Goal: Task Accomplishment & Management: Use online tool/utility

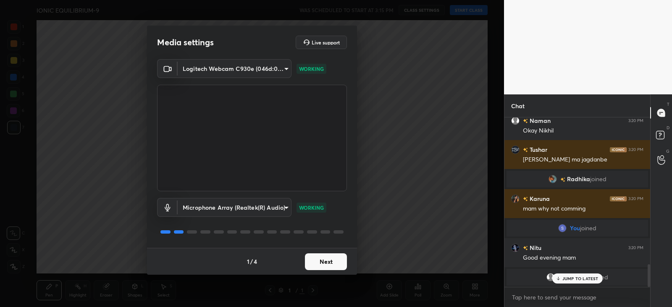
scroll to position [924, 0]
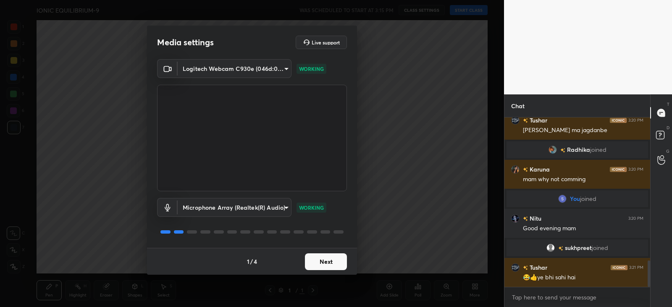
click at [330, 262] on button "Next" at bounding box center [326, 262] width 42 height 17
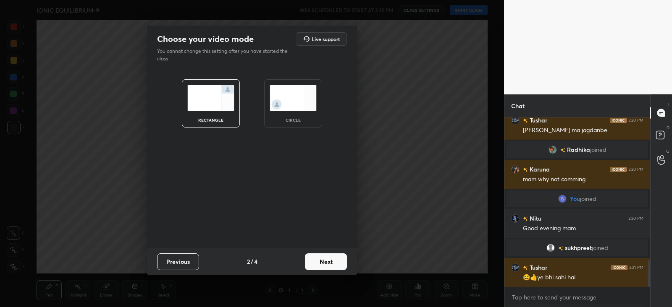
click at [326, 265] on button "Next" at bounding box center [326, 262] width 42 height 17
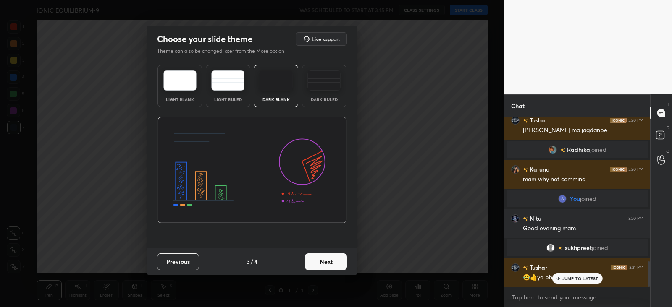
scroll to position [952, 0]
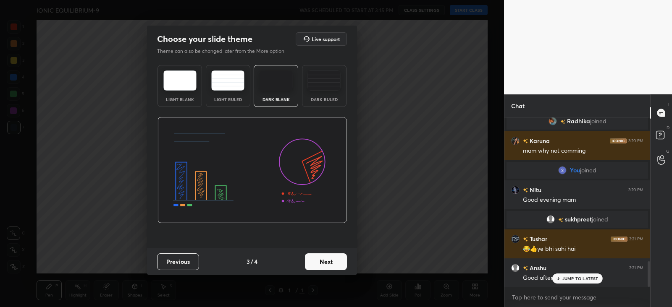
click at [321, 87] on img at bounding box center [323, 81] width 33 height 20
click at [339, 259] on button "Next" at bounding box center [326, 262] width 42 height 17
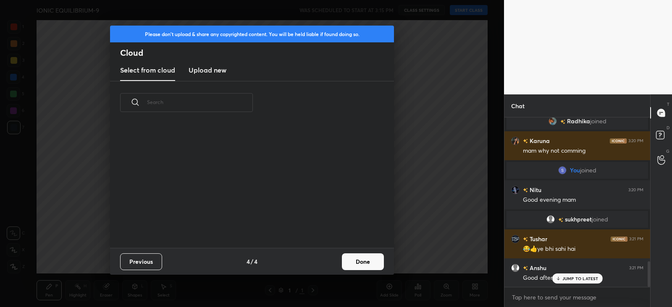
scroll to position [124, 270]
click at [357, 262] on button "Done" at bounding box center [363, 262] width 42 height 17
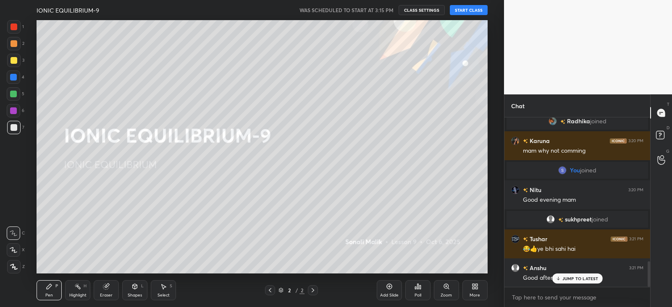
click at [460, 11] on button "START CLASS" at bounding box center [469, 10] width 38 height 10
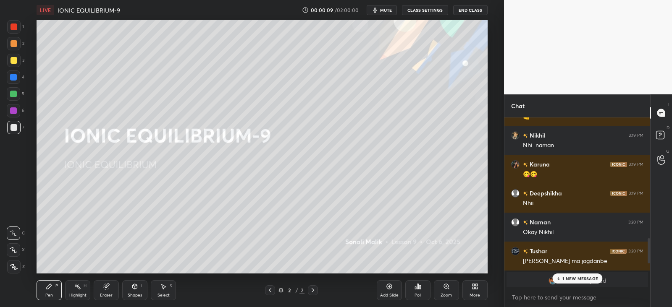
scroll to position [815, 0]
click at [565, 279] on p "16 NEW MESSAGES" at bounding box center [580, 278] width 41 height 5
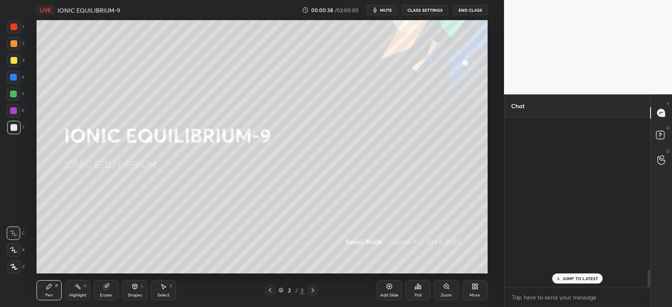
scroll to position [1542, 0]
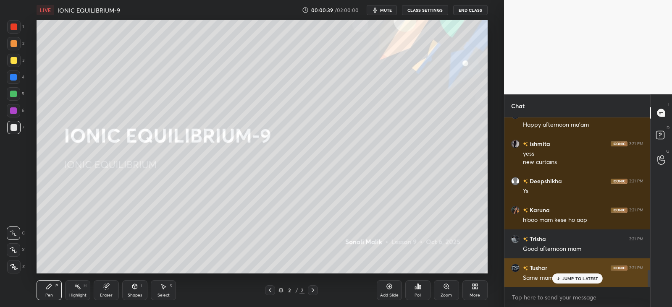
click at [570, 276] on p "JUMP TO LATEST" at bounding box center [580, 278] width 36 height 5
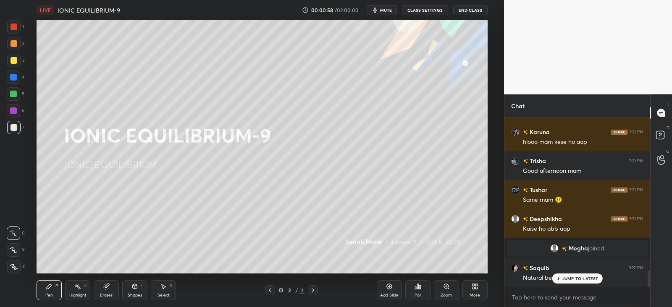
scroll to position [1649, 0]
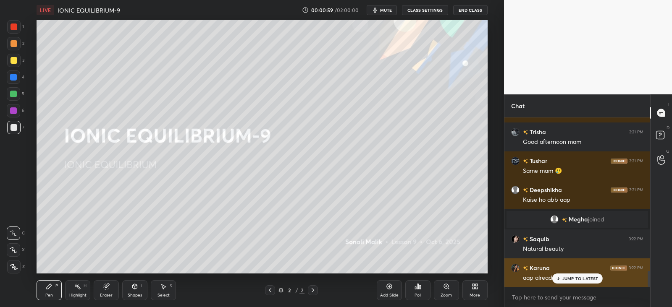
click at [577, 276] on p "JUMP TO LATEST" at bounding box center [580, 278] width 36 height 5
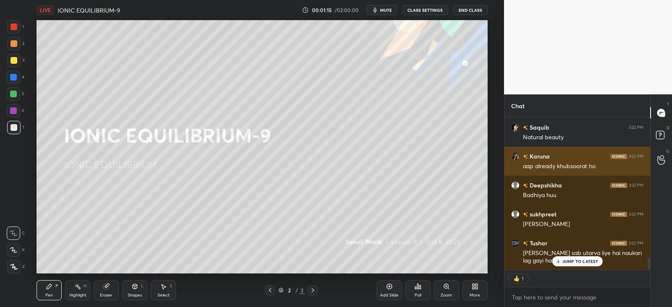
scroll to position [1790, 0]
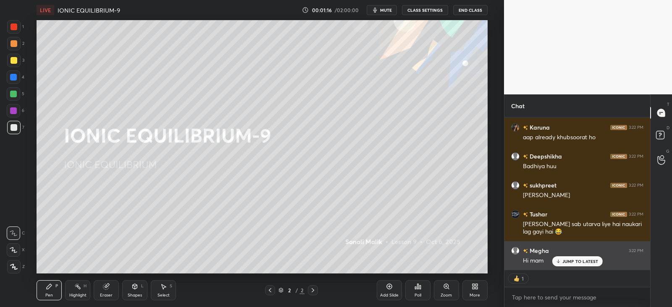
click at [578, 263] on p "JUMP TO LATEST" at bounding box center [580, 261] width 36 height 5
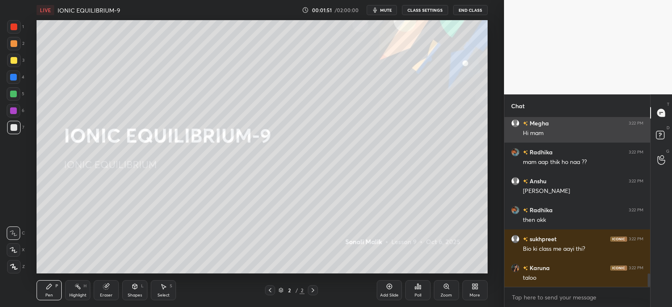
scroll to position [1947, 0]
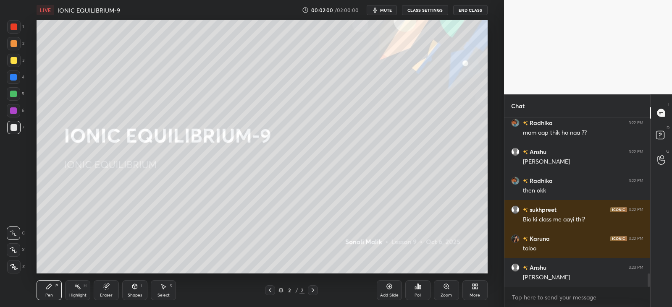
click at [476, 290] on icon at bounding box center [475, 286] width 7 height 7
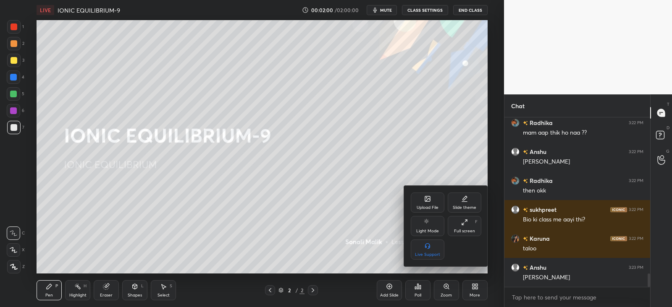
click at [428, 202] on div "Upload File" at bounding box center [428, 203] width 34 height 20
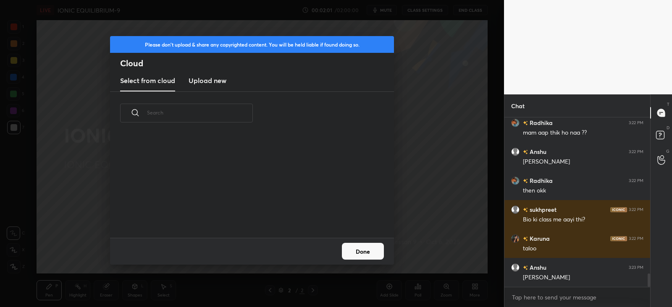
scroll to position [103, 270]
click at [206, 80] on h3 "Upload new" at bounding box center [208, 81] width 38 height 10
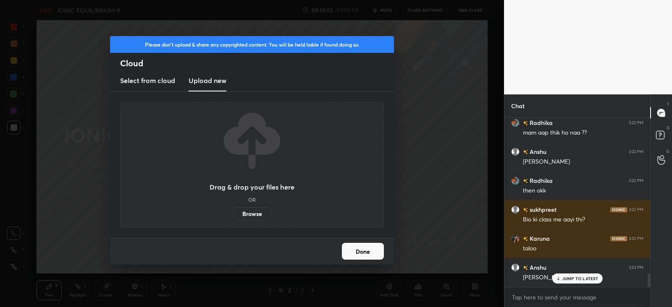
scroll to position [1983, 0]
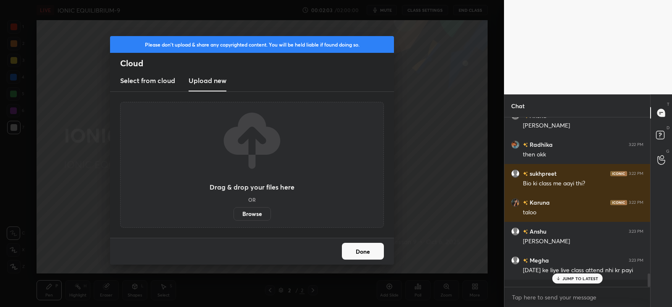
click at [254, 216] on label "Browse" at bounding box center [252, 213] width 37 height 13
click at [234, 216] on input "Browse" at bounding box center [234, 213] width 0 height 13
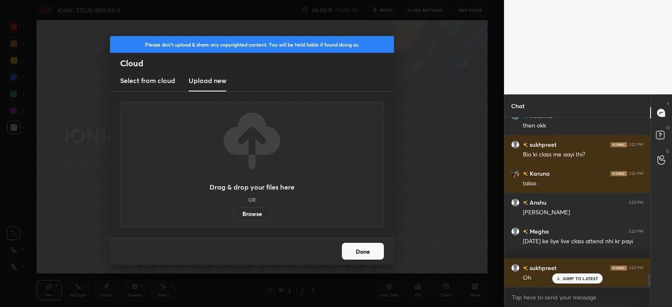
click at [258, 214] on label "Browse" at bounding box center [252, 213] width 37 height 13
click at [234, 214] on input "Browse" at bounding box center [234, 213] width 0 height 13
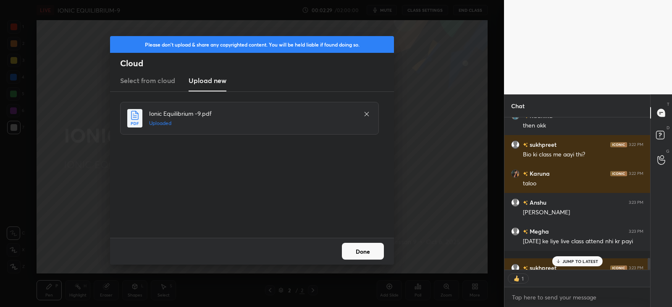
scroll to position [3, 3]
click at [359, 252] on button "Done" at bounding box center [363, 251] width 42 height 17
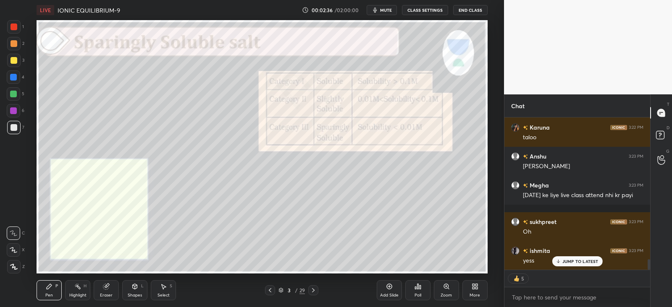
scroll to position [2145, 0]
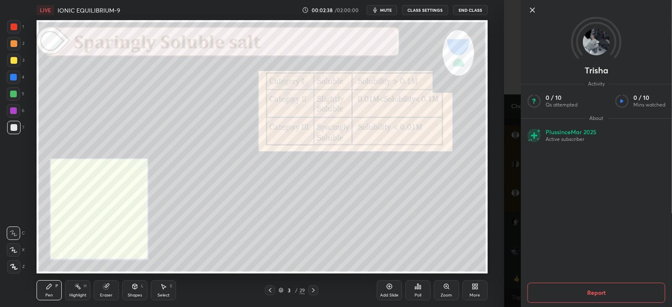
click at [506, 228] on div "Trisha Activity 0 / 10 Qs attempted 0 / 10 Mins watched About Plus since Mar 20…" at bounding box center [588, 153] width 168 height 307
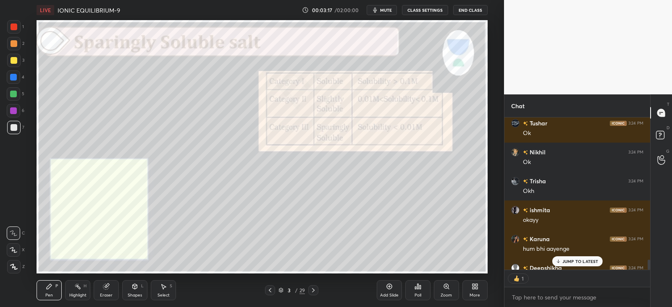
scroll to position [3, 3]
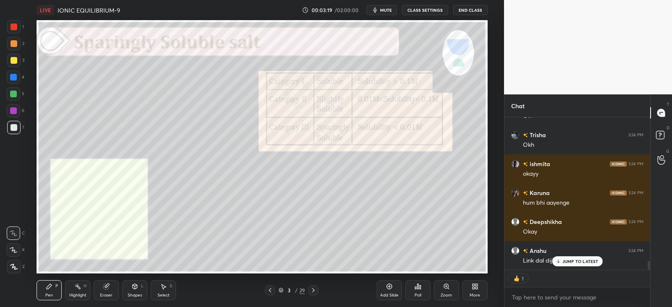
click at [569, 262] on p "JUMP TO LATEST" at bounding box center [580, 261] width 36 height 5
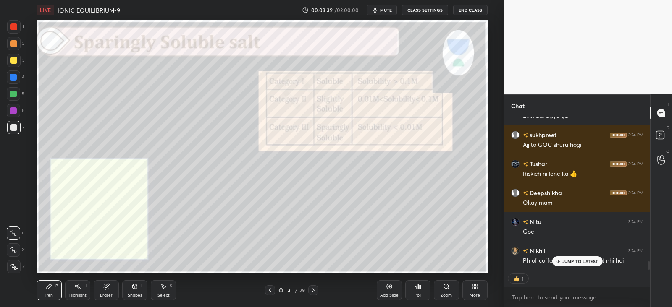
scroll to position [2638, 0]
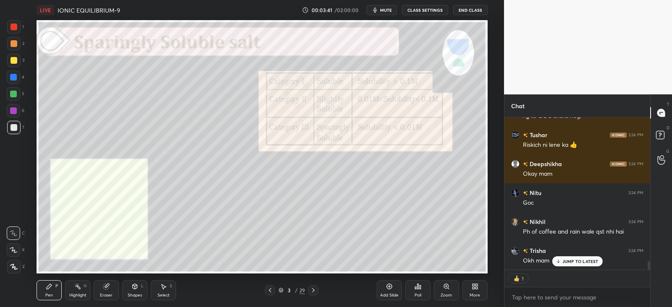
click at [569, 261] on p "JUMP TO LATEST" at bounding box center [580, 261] width 36 height 5
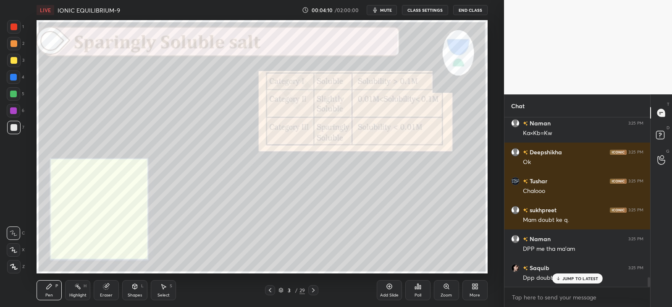
scroll to position [2852, 0]
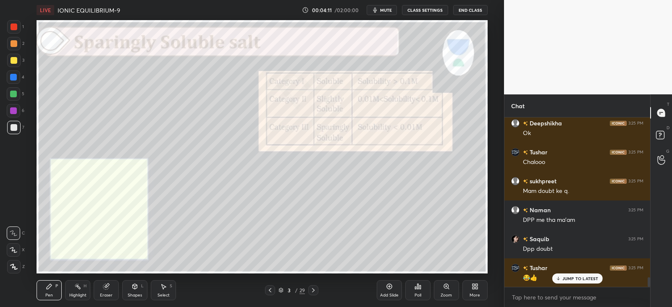
click at [562, 281] on div "JUMP TO LATEST" at bounding box center [577, 279] width 50 height 10
click at [274, 292] on div at bounding box center [270, 291] width 10 height 10
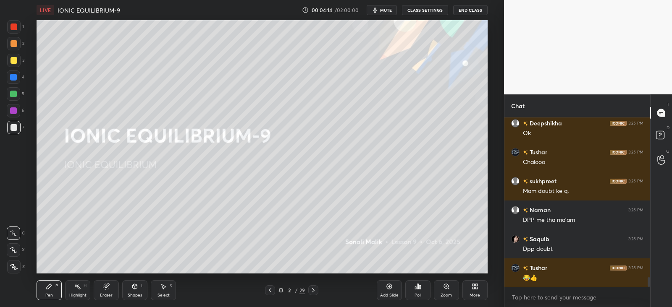
click at [390, 294] on div "Add Slide" at bounding box center [389, 296] width 18 height 4
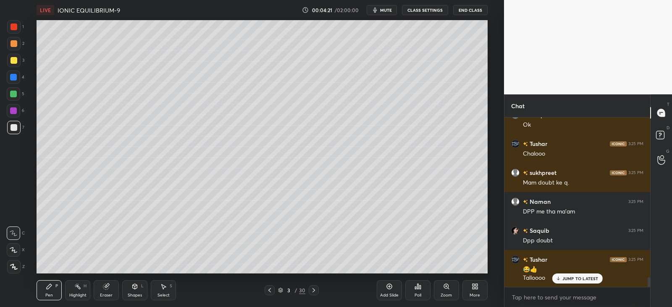
scroll to position [2889, 0]
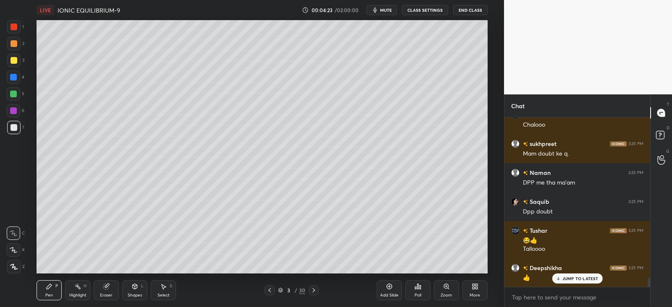
click at [564, 279] on p "JUMP TO LATEST" at bounding box center [580, 278] width 36 height 5
click at [18, 45] on div at bounding box center [13, 43] width 13 height 13
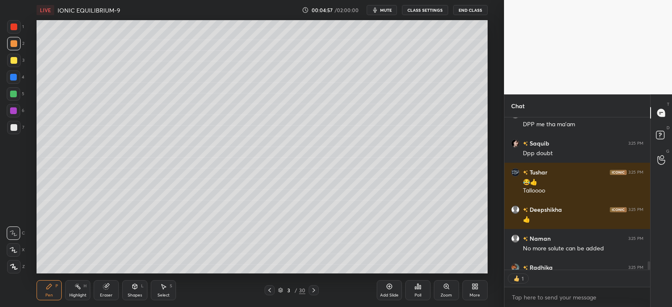
scroll to position [150, 143]
click at [17, 59] on div at bounding box center [13, 60] width 7 height 7
click at [12, 129] on div at bounding box center [13, 127] width 7 height 7
click at [15, 264] on icon at bounding box center [14, 267] width 8 height 6
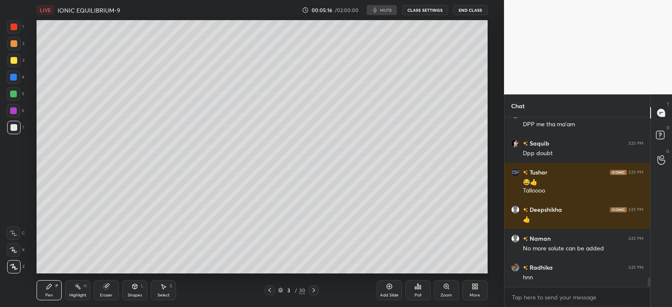
type textarea "x"
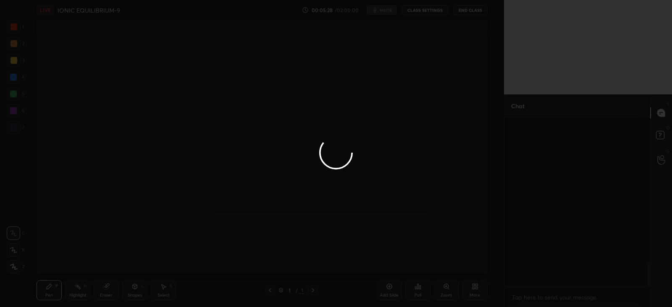
scroll to position [1005, 0]
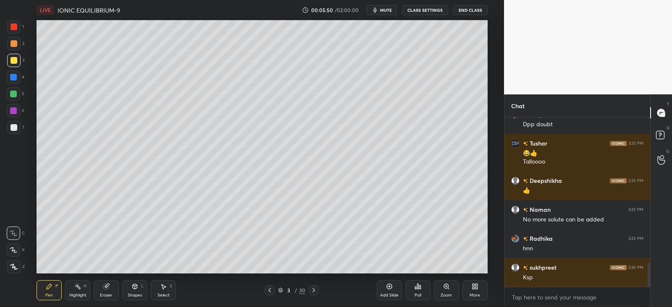
click at [15, 258] on div "Z" at bounding box center [16, 265] width 18 height 17
click at [16, 269] on icon at bounding box center [13, 267] width 7 height 5
click at [14, 130] on div at bounding box center [13, 127] width 7 height 7
click at [135, 288] on icon at bounding box center [135, 286] width 5 height 5
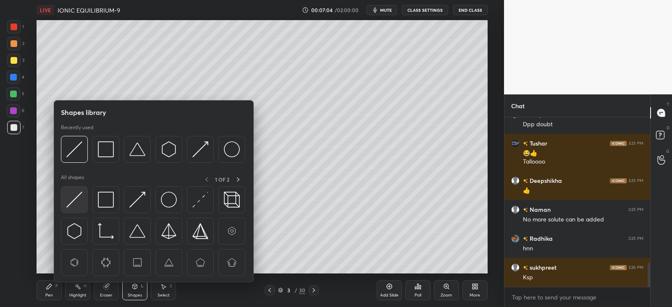
click at [79, 194] on img at bounding box center [74, 200] width 16 height 16
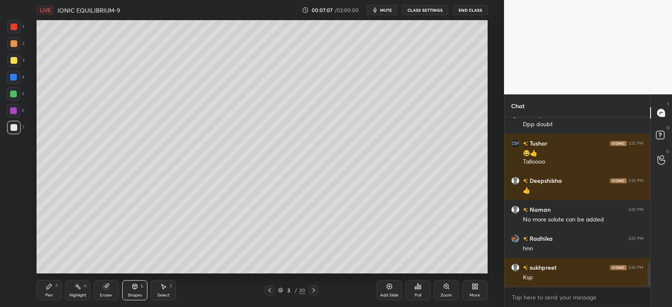
click at [57, 291] on div "Pen P" at bounding box center [49, 291] width 25 height 20
click at [139, 284] on div "Shapes L" at bounding box center [134, 291] width 25 height 20
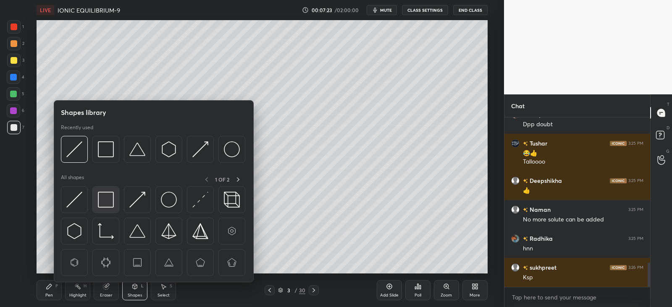
click at [113, 206] on img at bounding box center [106, 200] width 16 height 16
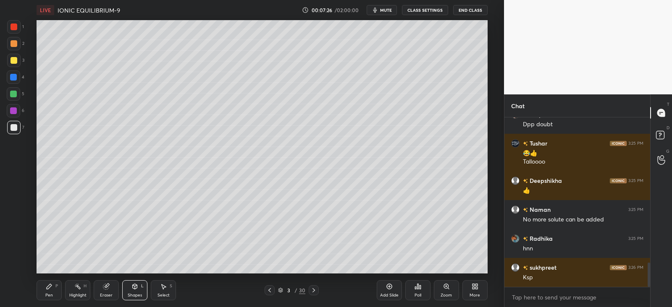
click at [56, 286] on div "P" at bounding box center [56, 286] width 3 height 4
click at [140, 286] on div "Shapes L" at bounding box center [134, 291] width 25 height 20
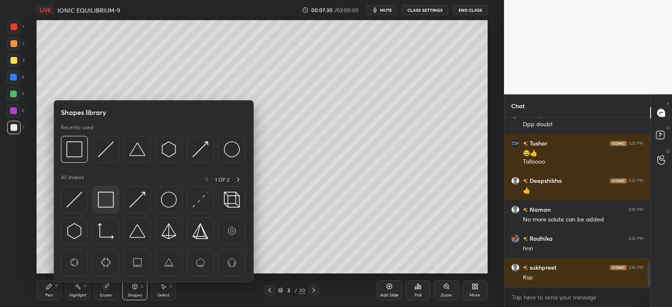
click at [107, 197] on img at bounding box center [106, 200] width 16 height 16
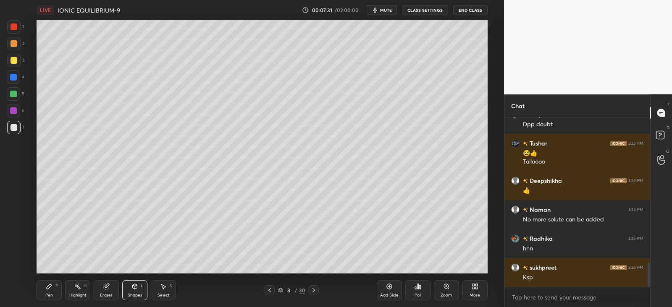
click at [14, 93] on div at bounding box center [13, 94] width 7 height 7
click at [133, 289] on icon at bounding box center [135, 286] width 5 height 5
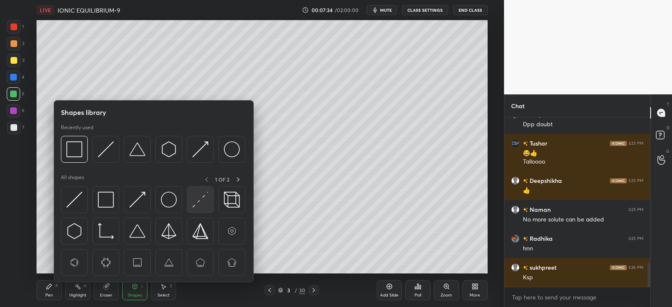
click at [201, 197] on img at bounding box center [200, 200] width 16 height 16
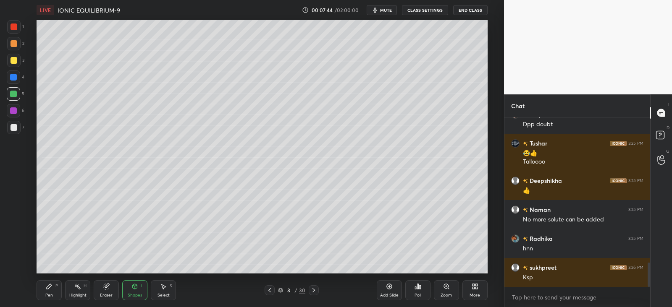
click at [52, 288] on icon at bounding box center [49, 286] width 7 height 7
click at [18, 127] on div at bounding box center [13, 127] width 13 height 13
click at [169, 289] on div "Select S" at bounding box center [163, 291] width 25 height 20
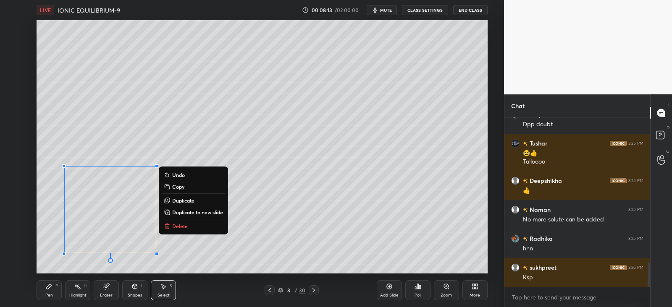
click at [186, 203] on p "Duplicate" at bounding box center [183, 200] width 22 height 7
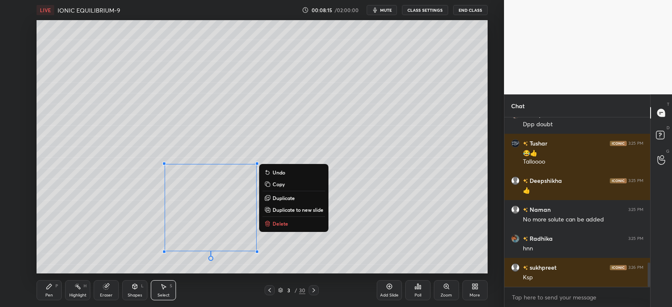
click at [108, 286] on icon at bounding box center [107, 286] width 5 height 4
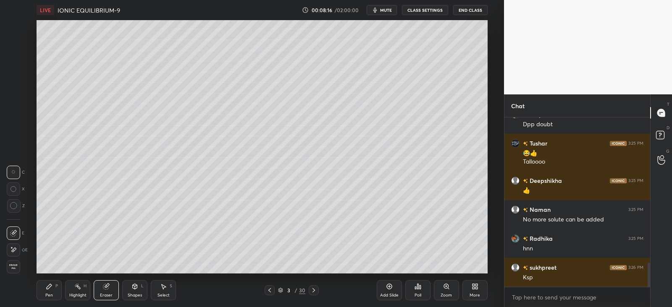
scroll to position [1034, 0]
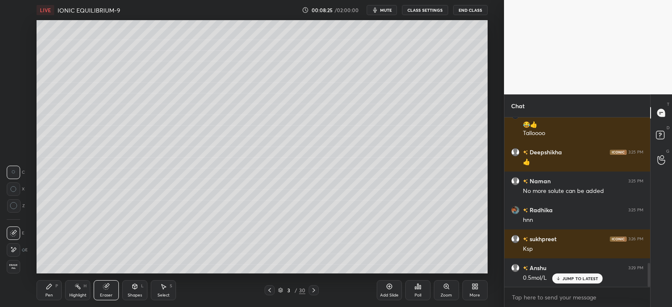
click at [51, 287] on icon at bounding box center [49, 286] width 7 height 7
click at [167, 290] on div "Select S" at bounding box center [163, 291] width 25 height 20
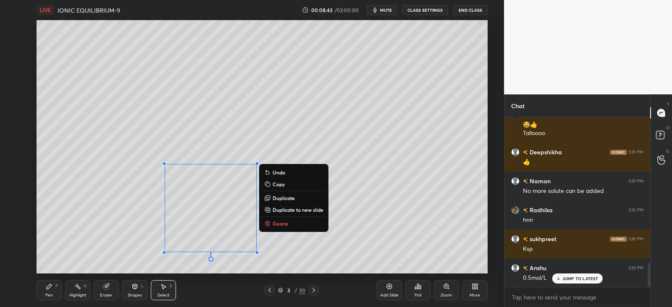
click at [278, 198] on p "Duplicate" at bounding box center [284, 198] width 22 height 7
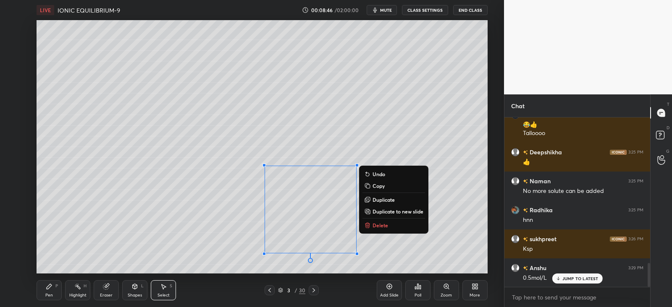
click at [105, 286] on icon at bounding box center [105, 286] width 5 height 5
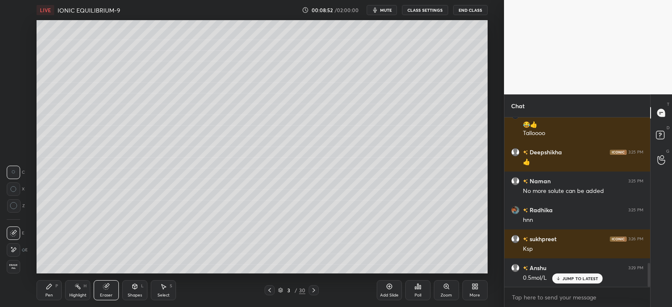
click at [53, 289] on div "Pen P" at bounding box center [49, 291] width 25 height 20
click at [111, 287] on div "Eraser" at bounding box center [106, 291] width 25 height 20
click at [50, 291] on div "Pen P" at bounding box center [49, 291] width 25 height 20
click at [165, 291] on div "Select S" at bounding box center [163, 291] width 25 height 20
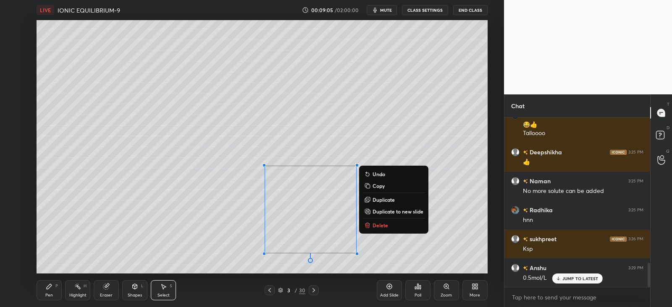
click at [378, 199] on p "Duplicate" at bounding box center [384, 200] width 22 height 7
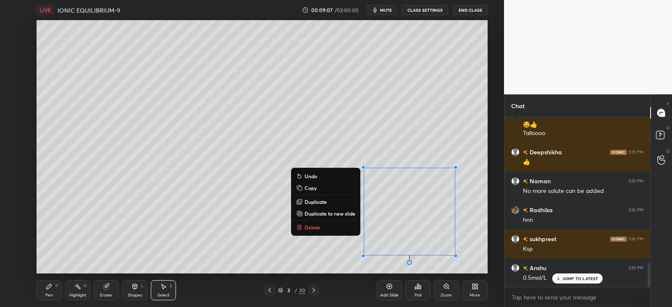
click at [107, 291] on div "Eraser" at bounding box center [106, 291] width 25 height 20
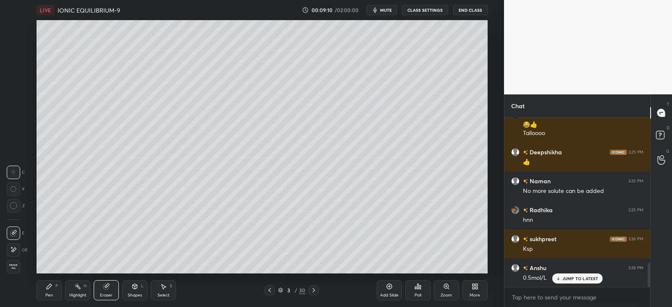
click at [55, 286] on div "Pen P" at bounding box center [49, 291] width 25 height 20
click at [16, 78] on div at bounding box center [13, 77] width 7 height 7
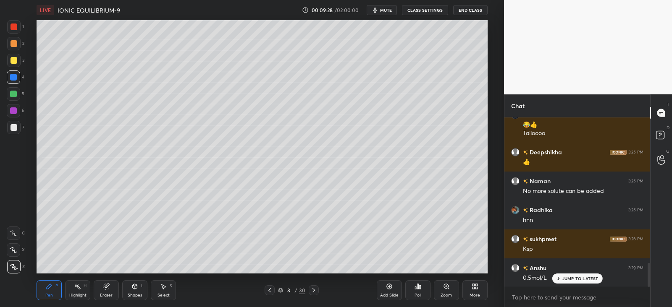
click at [101, 286] on div "Eraser" at bounding box center [106, 291] width 25 height 20
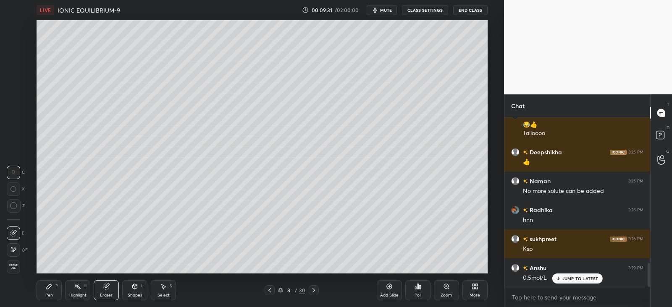
click at [80, 292] on div "Highlight H" at bounding box center [77, 291] width 25 height 20
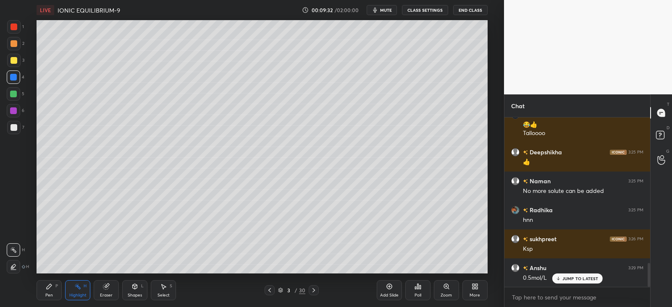
click at [109, 286] on icon at bounding box center [106, 286] width 7 height 7
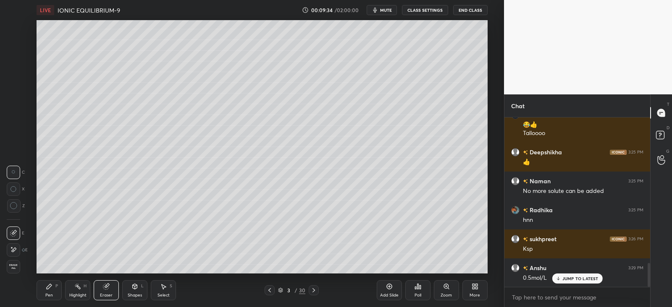
click at [44, 290] on div "Pen P" at bounding box center [49, 291] width 25 height 20
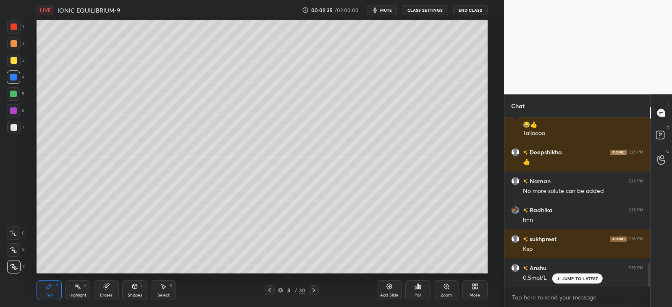
click at [15, 126] on div at bounding box center [13, 127] width 7 height 7
click at [15, 110] on div at bounding box center [13, 111] width 7 height 7
click at [109, 288] on icon at bounding box center [106, 286] width 7 height 7
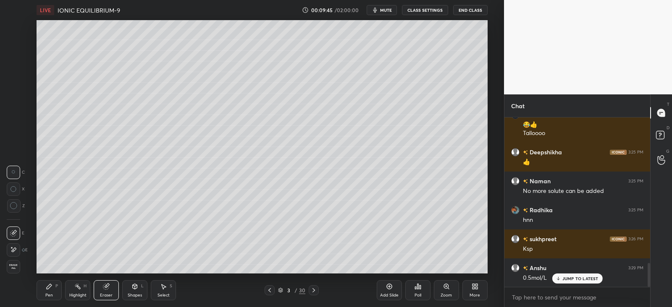
click at [20, 251] on div "E" at bounding box center [17, 250] width 21 height 13
click at [50, 286] on icon at bounding box center [49, 286] width 5 height 5
click at [17, 77] on div at bounding box center [13, 77] width 13 height 13
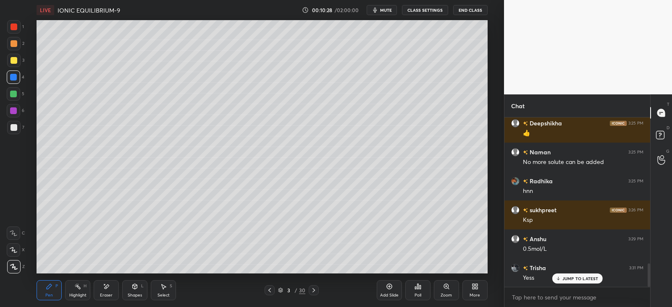
scroll to position [3, 3]
click at [314, 291] on icon at bounding box center [313, 291] width 3 height 4
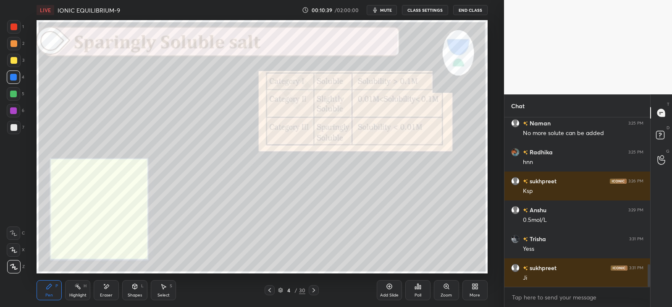
scroll to position [1092, 0]
click at [13, 75] on div at bounding box center [13, 77] width 7 height 7
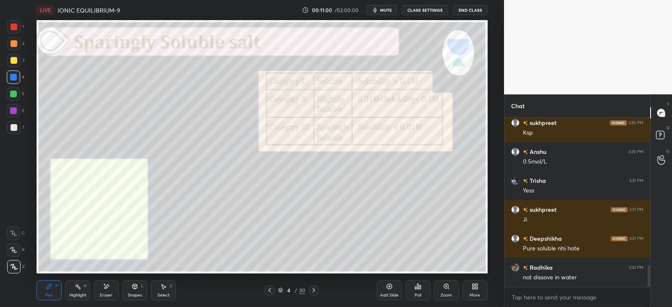
scroll to position [1179, 0]
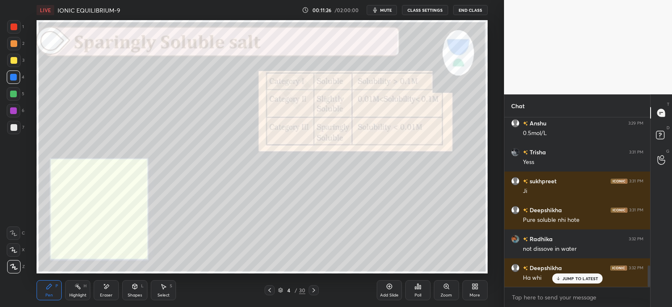
click at [128, 292] on div "Shapes L" at bounding box center [134, 291] width 25 height 20
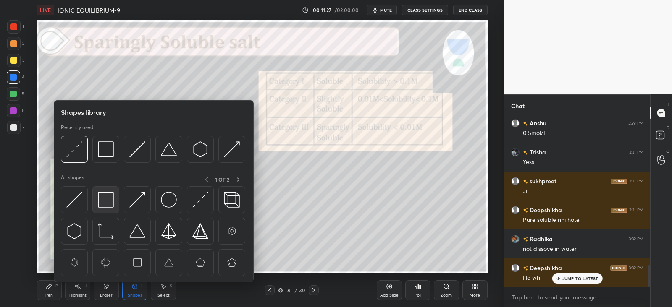
click at [113, 198] on img at bounding box center [106, 200] width 16 height 16
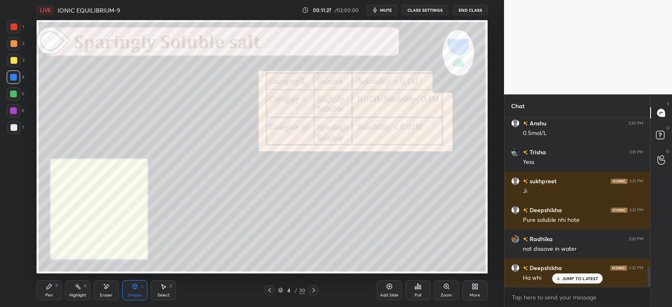
click at [16, 29] on div at bounding box center [13, 27] width 7 height 7
click at [55, 292] on div "Pen P" at bounding box center [49, 291] width 25 height 20
click at [15, 75] on div at bounding box center [13, 77] width 7 height 7
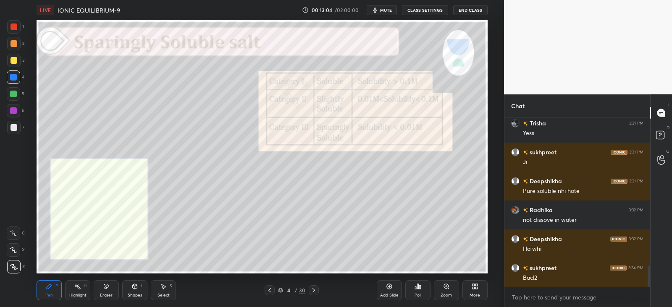
click at [12, 59] on div at bounding box center [13, 60] width 7 height 7
click at [14, 109] on div at bounding box center [13, 111] width 7 height 7
click at [16, 78] on div at bounding box center [13, 77] width 7 height 7
click at [137, 286] on icon at bounding box center [134, 286] width 7 height 7
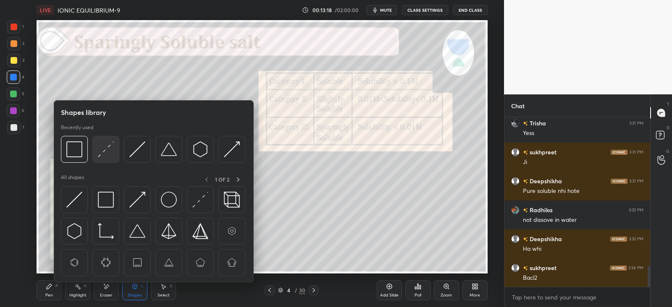
click at [109, 145] on img at bounding box center [106, 150] width 16 height 16
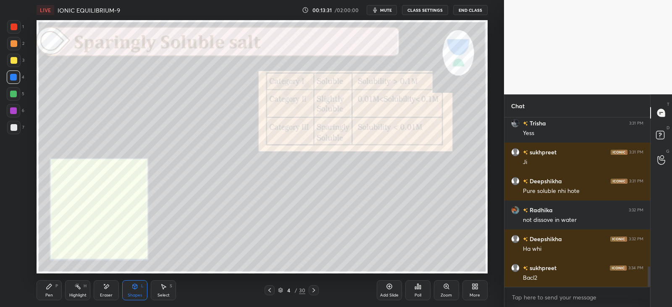
scroll to position [1228, 0]
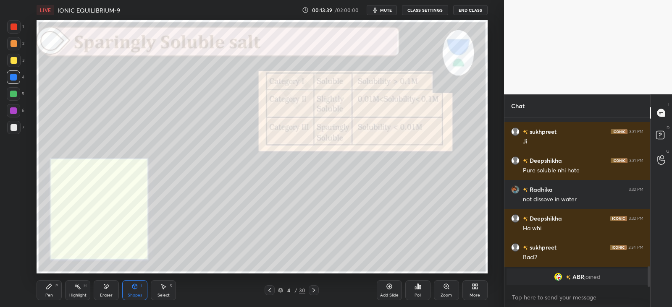
click at [50, 288] on icon at bounding box center [49, 286] width 5 height 5
click at [12, 26] on div at bounding box center [13, 27] width 7 height 7
click at [75, 289] on icon at bounding box center [77, 286] width 7 height 7
click at [105, 286] on icon at bounding box center [106, 286] width 7 height 7
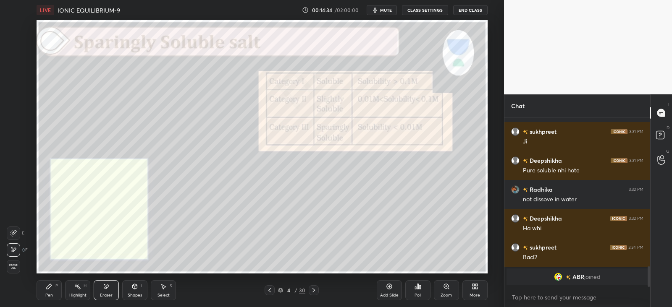
click at [134, 286] on icon at bounding box center [135, 286] width 5 height 1
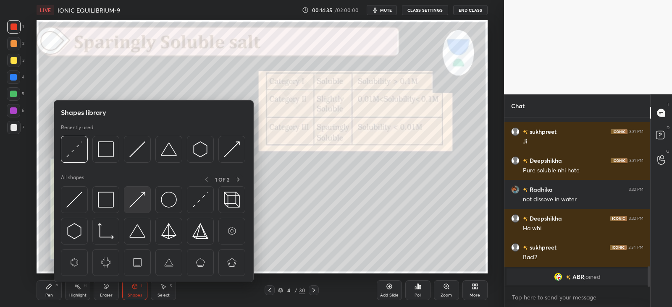
click at [138, 199] on img at bounding box center [137, 200] width 16 height 16
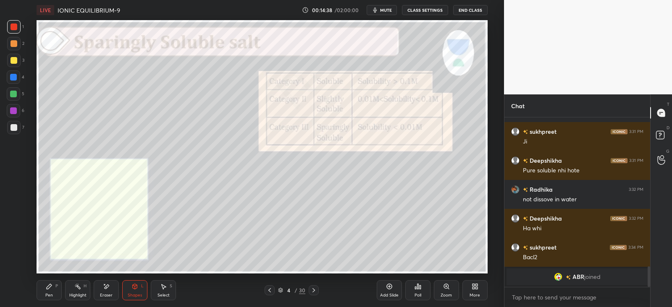
click at [14, 77] on div at bounding box center [13, 77] width 7 height 7
click at [136, 287] on icon at bounding box center [135, 286] width 5 height 5
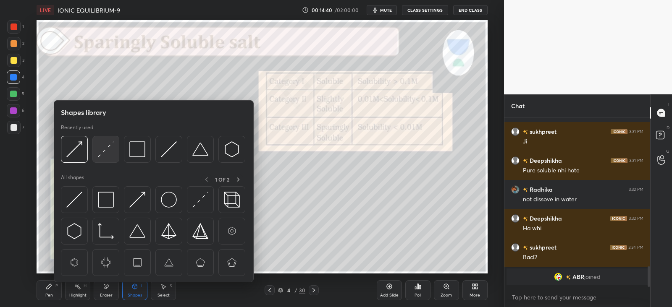
click at [105, 137] on div at bounding box center [105, 149] width 27 height 27
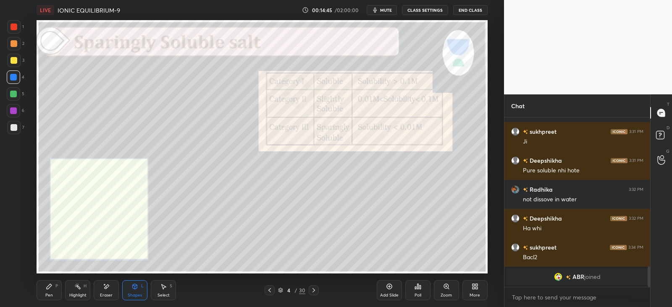
click at [51, 285] on icon at bounding box center [49, 286] width 5 height 5
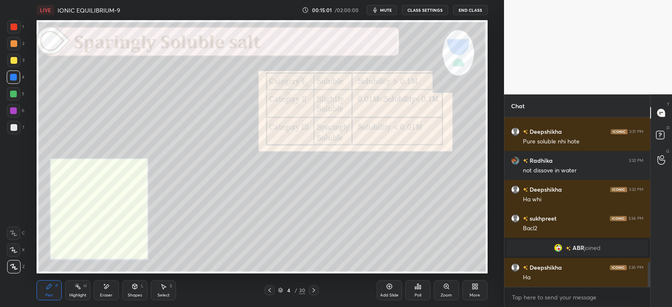
click at [15, 110] on div at bounding box center [13, 111] width 7 height 7
click at [15, 95] on div at bounding box center [13, 94] width 7 height 7
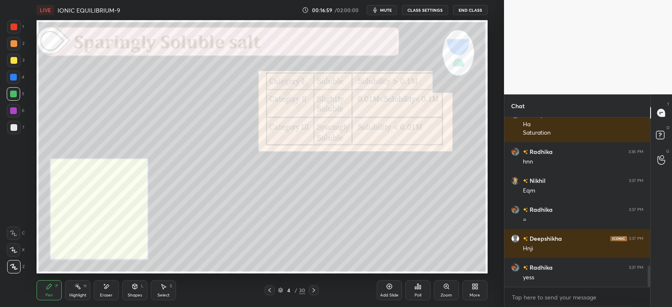
scroll to position [1201, 0]
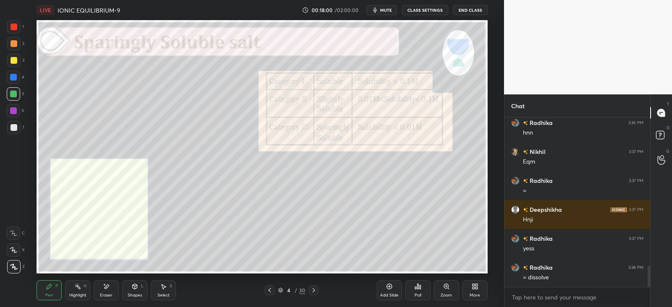
click at [13, 92] on div at bounding box center [13, 94] width 7 height 7
click at [13, 77] on div at bounding box center [13, 77] width 7 height 7
click at [133, 289] on icon at bounding box center [134, 286] width 7 height 7
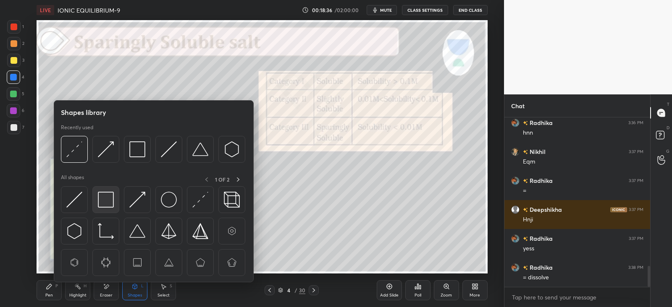
click at [110, 200] on img at bounding box center [106, 200] width 16 height 16
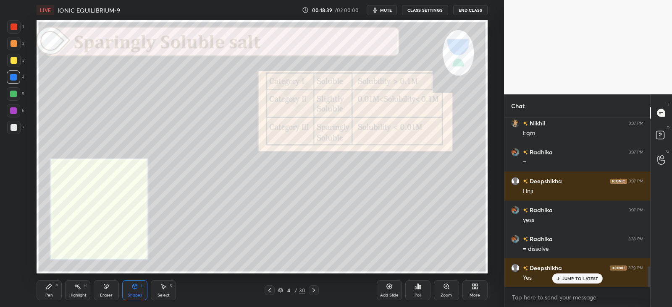
scroll to position [1258, 0]
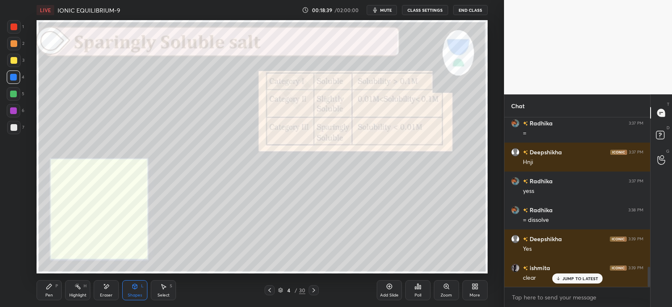
click at [57, 282] on div "Pen P" at bounding box center [49, 291] width 25 height 20
click at [13, 126] on div at bounding box center [13, 127] width 7 height 7
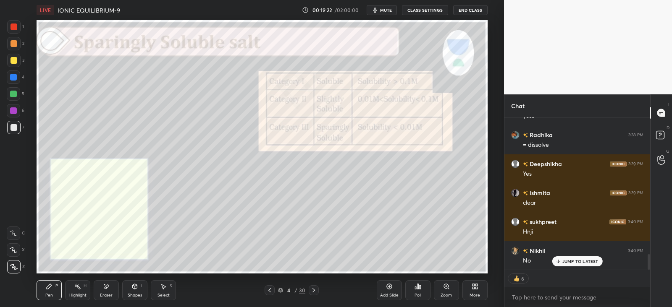
scroll to position [1362, 0]
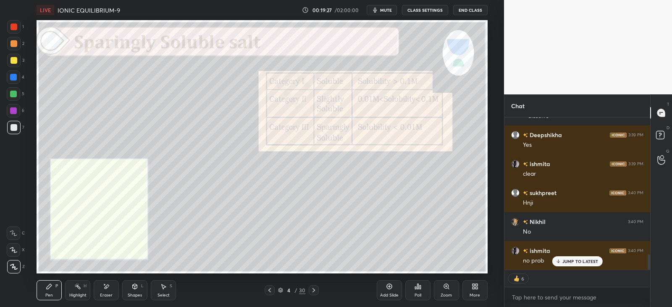
click at [313, 290] on icon at bounding box center [313, 290] width 7 height 7
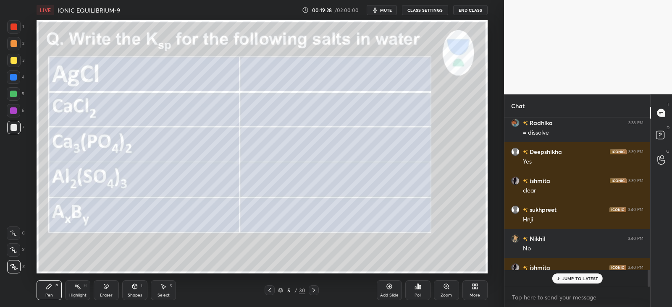
scroll to position [3, 3]
click at [271, 289] on icon at bounding box center [269, 290] width 7 height 7
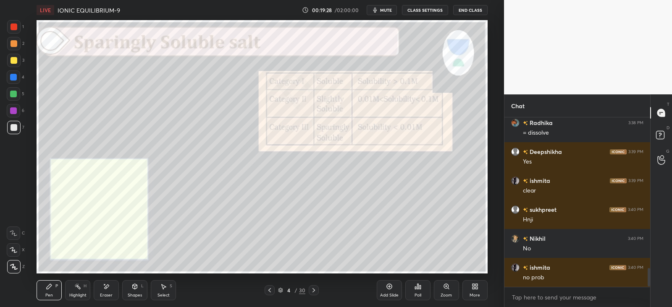
click at [384, 291] on div "Add Slide" at bounding box center [389, 291] width 25 height 20
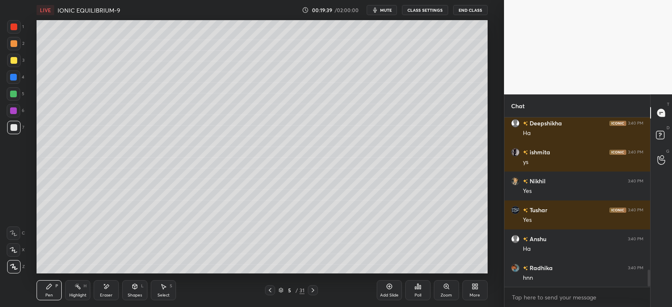
scroll to position [1548, 0]
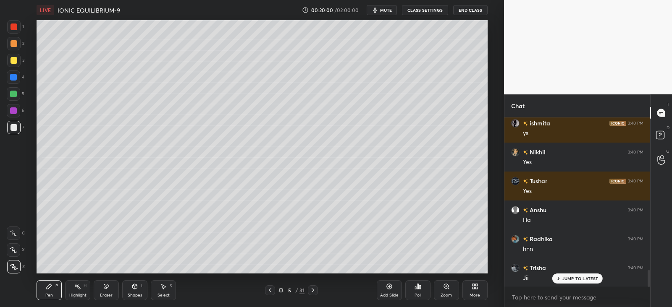
click at [10, 43] on div at bounding box center [13, 43] width 7 height 7
click at [141, 287] on div "L" at bounding box center [142, 286] width 3 height 4
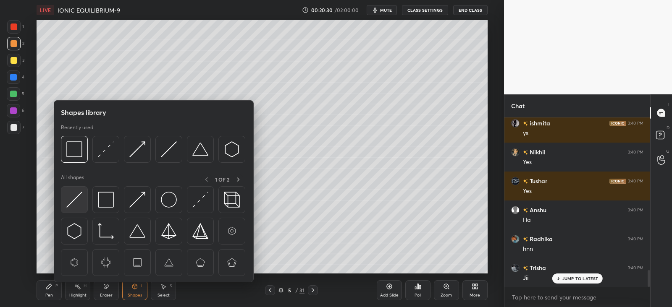
click at [80, 194] on img at bounding box center [74, 200] width 16 height 16
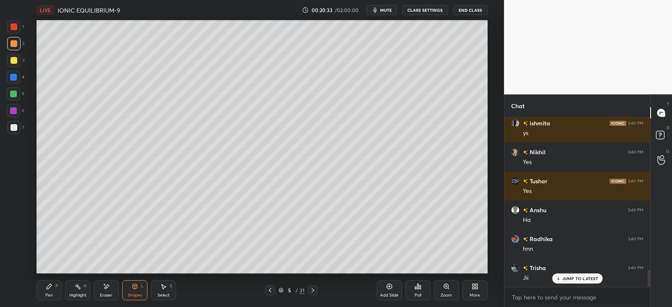
click at [55, 289] on div "Pen P" at bounding box center [49, 291] width 25 height 20
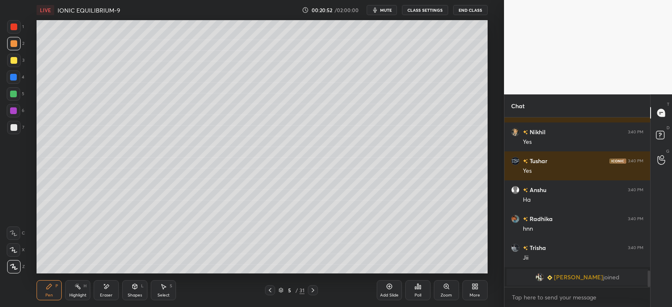
scroll to position [1598, 0]
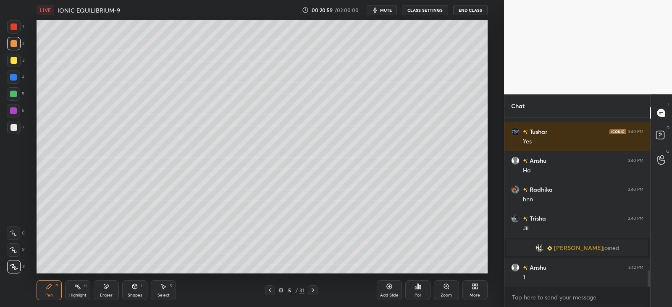
click at [170, 284] on div "S" at bounding box center [171, 286] width 3 height 4
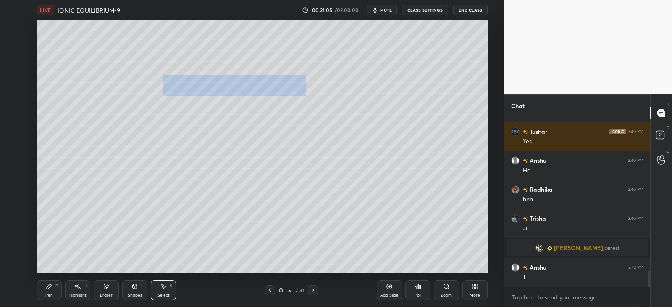
scroll to position [1626, 0]
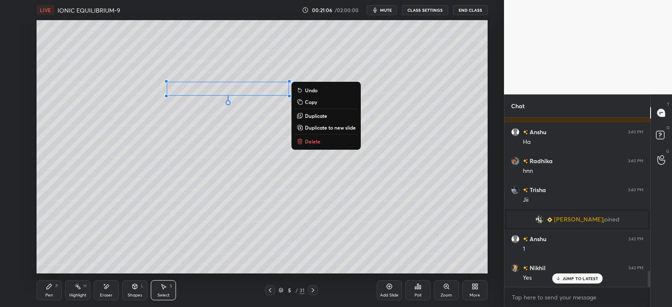
click at [313, 114] on p "Duplicate" at bounding box center [316, 116] width 22 height 7
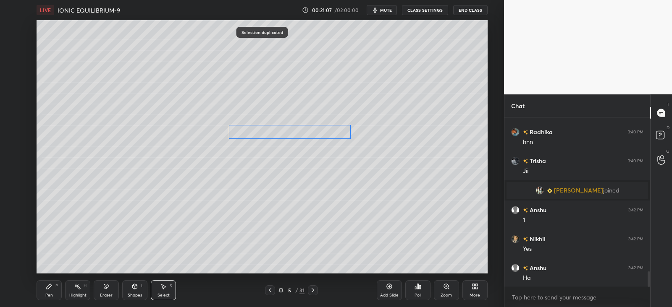
scroll to position [1684, 0]
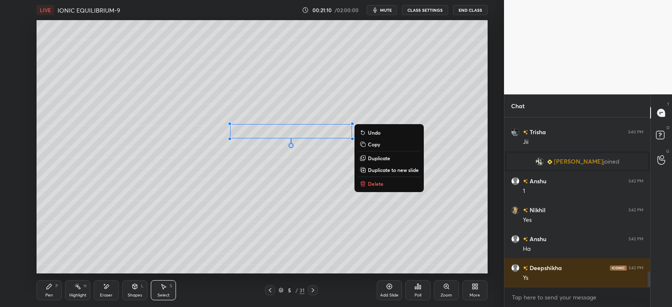
click at [42, 289] on div "Pen P" at bounding box center [49, 291] width 25 height 20
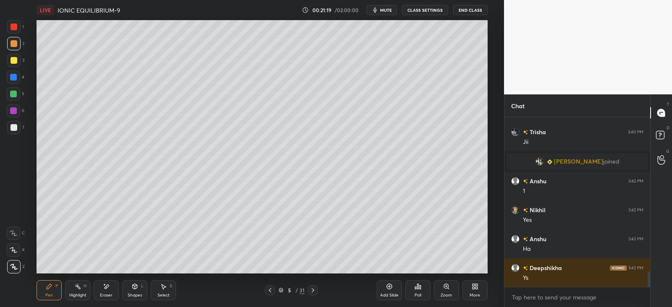
click at [15, 110] on div at bounding box center [13, 111] width 7 height 7
click at [133, 286] on icon at bounding box center [135, 286] width 5 height 5
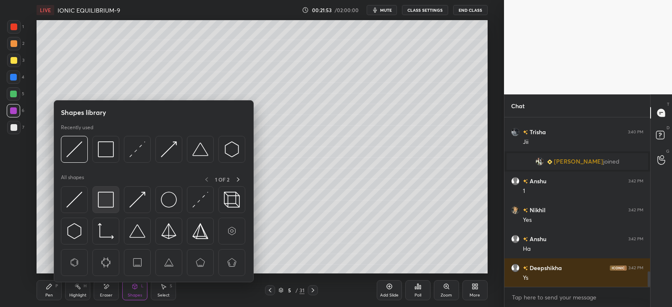
click at [108, 200] on img at bounding box center [106, 200] width 16 height 16
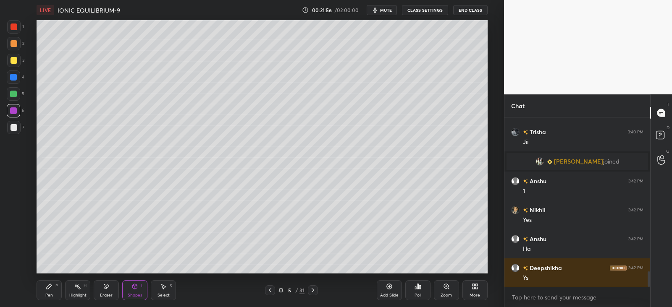
click at [52, 286] on div "Pen P" at bounding box center [49, 291] width 25 height 20
click at [14, 91] on div at bounding box center [13, 94] width 7 height 7
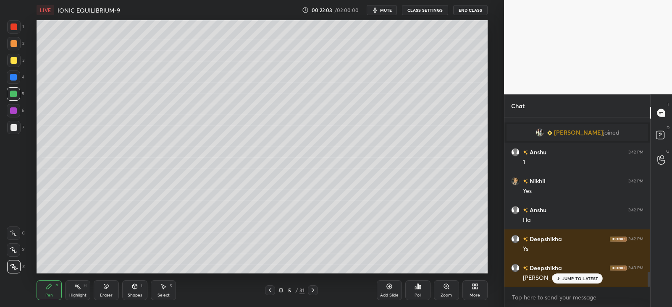
click at [17, 78] on div at bounding box center [13, 77] width 13 height 13
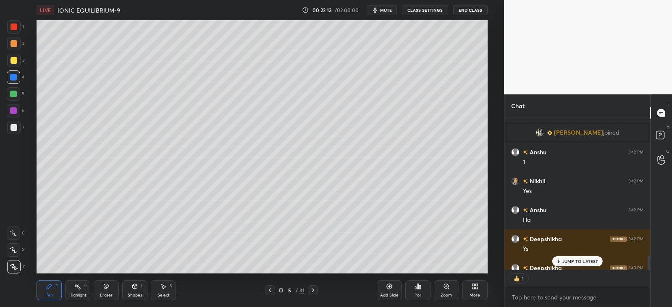
click at [103, 288] on icon at bounding box center [106, 286] width 7 height 7
click at [57, 287] on div "P" at bounding box center [56, 286] width 3 height 4
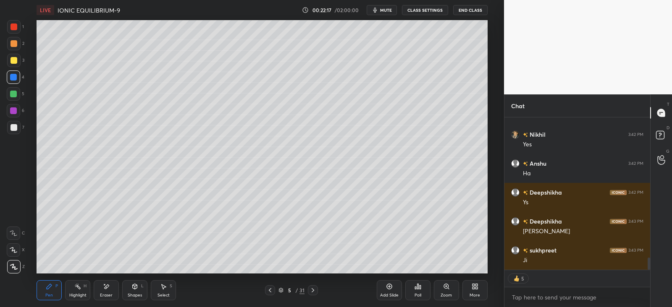
scroll to position [1788, 0]
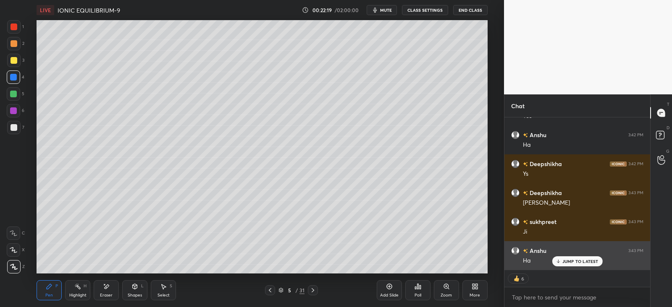
click at [561, 260] on div "JUMP TO LATEST" at bounding box center [577, 262] width 50 height 10
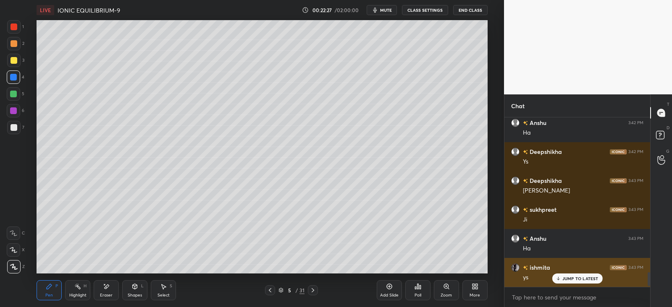
scroll to position [167, 143]
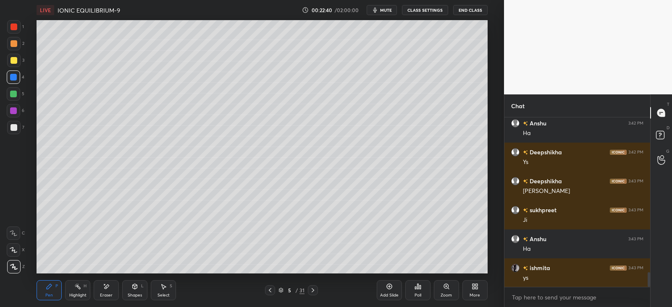
click at [17, 90] on div at bounding box center [13, 93] width 13 height 13
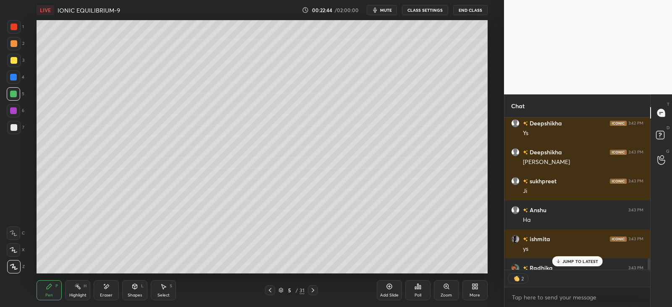
scroll to position [1875, 0]
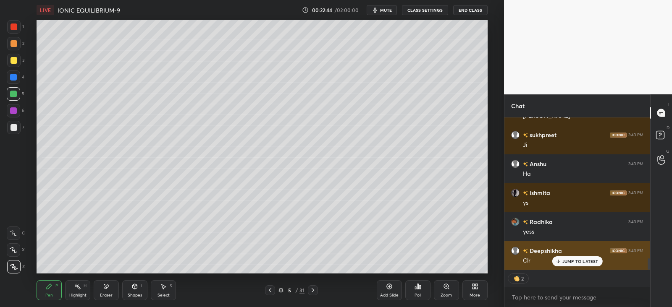
click at [569, 260] on p "JUMP TO LATEST" at bounding box center [580, 261] width 36 height 5
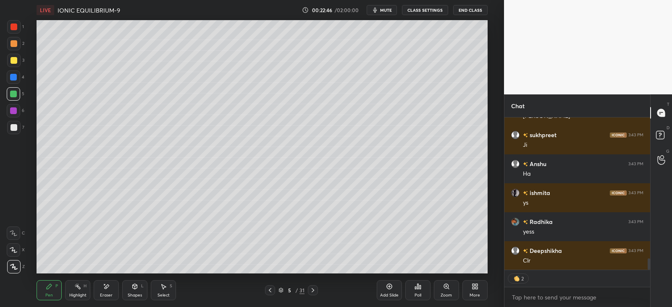
click at [313, 289] on icon at bounding box center [313, 291] width 3 height 4
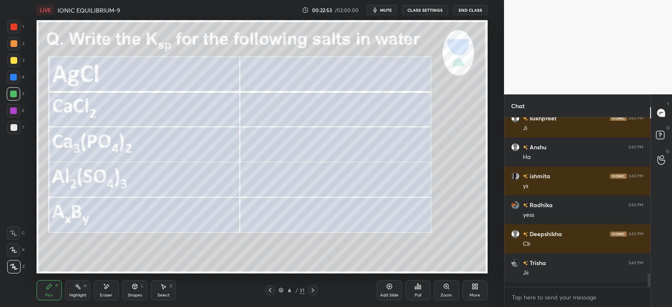
scroll to position [1887, 0]
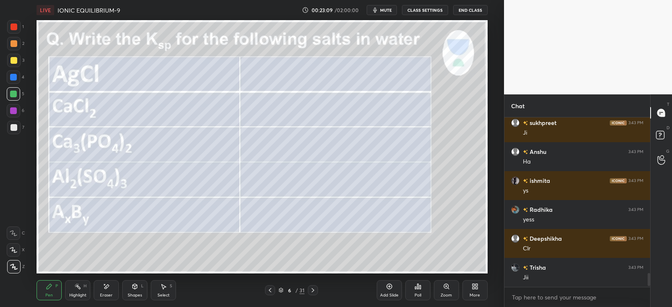
click at [13, 76] on div at bounding box center [13, 77] width 7 height 7
click at [15, 127] on div at bounding box center [13, 127] width 7 height 7
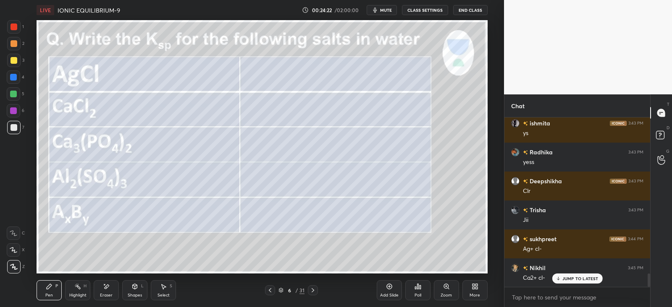
scroll to position [1945, 0]
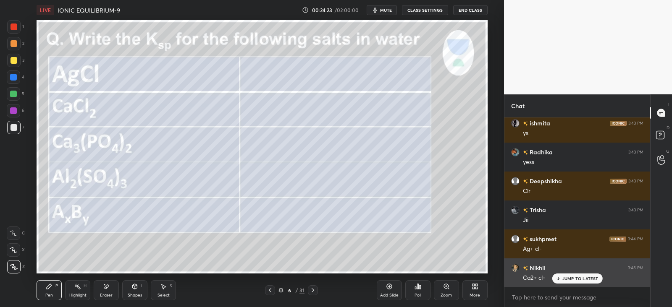
click at [562, 281] on p "JUMP TO LATEST" at bounding box center [580, 278] width 36 height 5
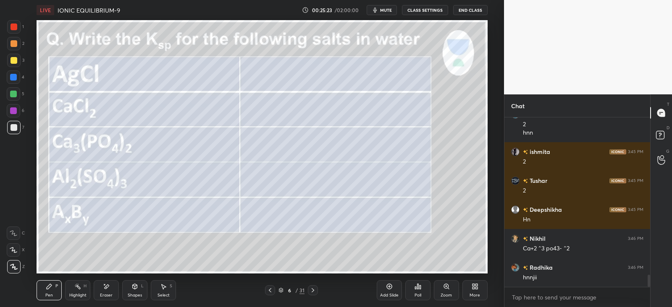
scroll to position [2186, 0]
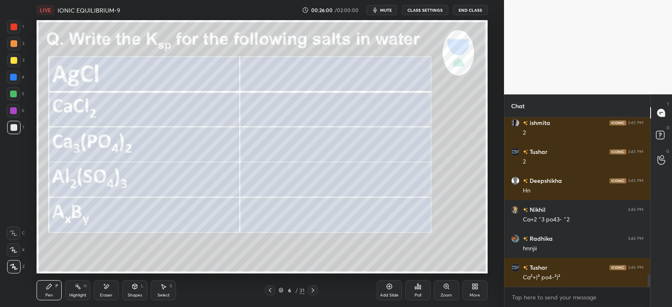
click at [108, 290] on icon at bounding box center [106, 286] width 7 height 7
click at [53, 286] on div "Pen P" at bounding box center [49, 291] width 25 height 20
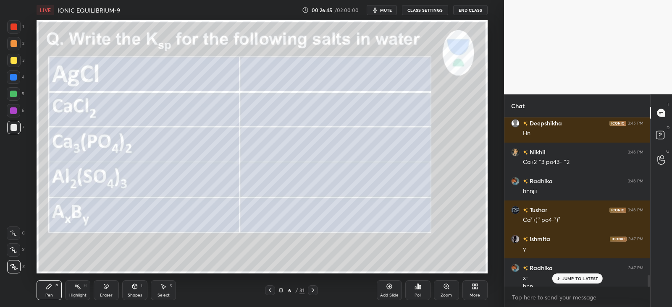
scroll to position [2252, 0]
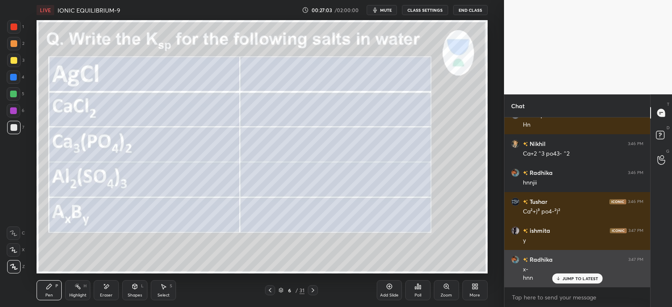
click at [579, 279] on p "JUMP TO LATEST" at bounding box center [580, 278] width 36 height 5
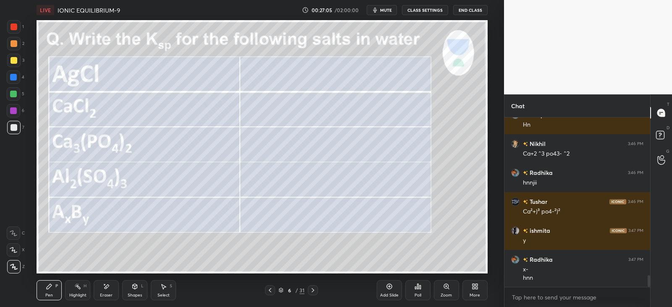
click at [17, 74] on div at bounding box center [13, 77] width 13 height 13
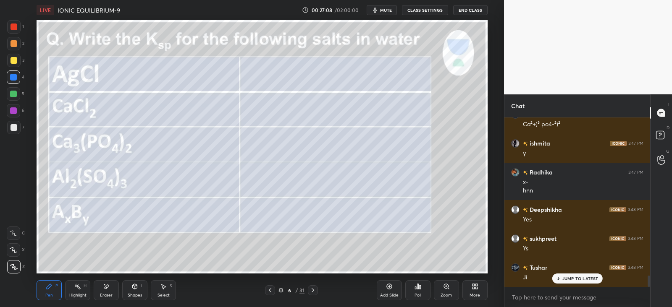
scroll to position [2367, 0]
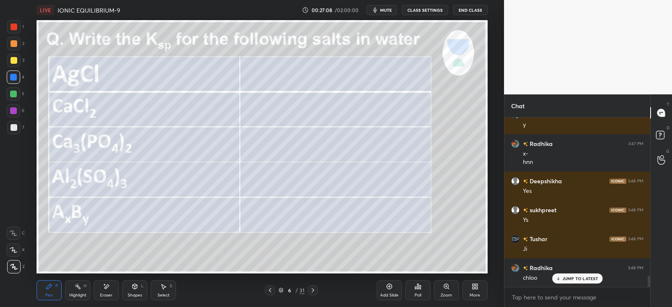
click at [315, 292] on icon at bounding box center [313, 290] width 7 height 7
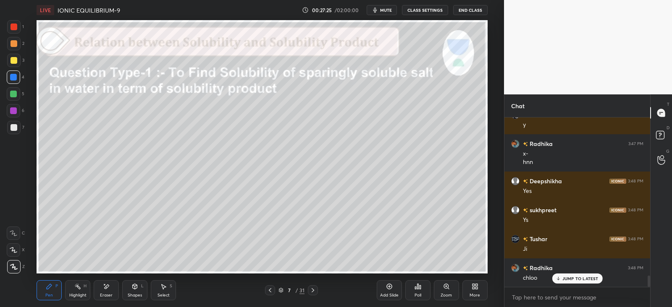
click at [139, 284] on div "Shapes L" at bounding box center [134, 291] width 25 height 20
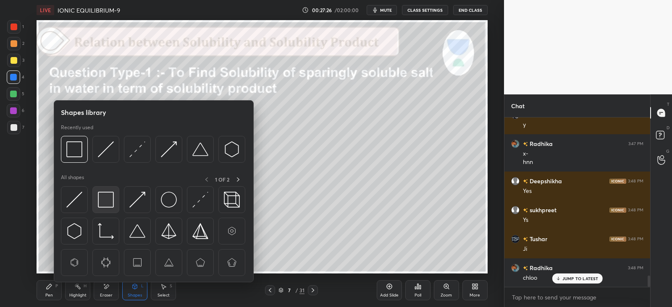
click at [107, 198] on img at bounding box center [106, 200] width 16 height 16
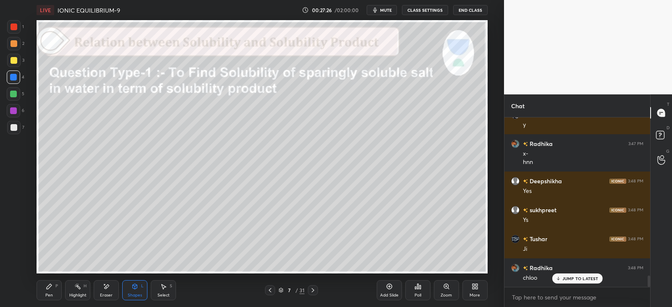
click at [19, 27] on div at bounding box center [13, 26] width 13 height 13
click at [50, 297] on div "Pen" at bounding box center [49, 296] width 8 height 4
click at [15, 57] on div at bounding box center [13, 60] width 13 height 13
click at [137, 289] on icon at bounding box center [134, 286] width 7 height 7
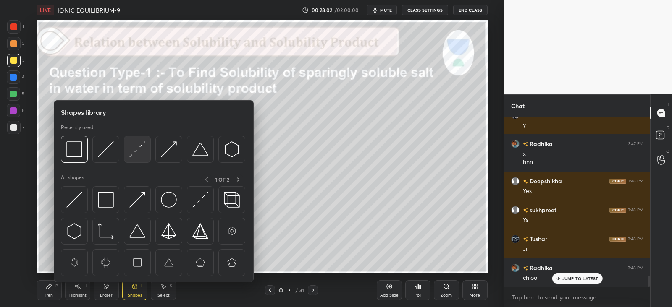
click at [140, 153] on img at bounding box center [137, 150] width 16 height 16
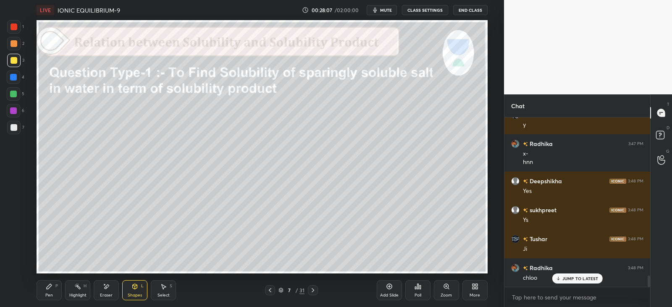
click at [52, 281] on div "Pen P" at bounding box center [49, 291] width 25 height 20
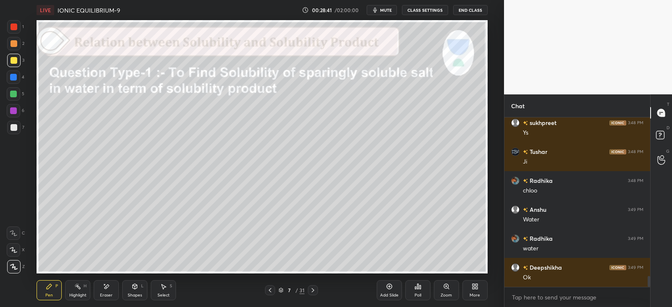
scroll to position [2484, 0]
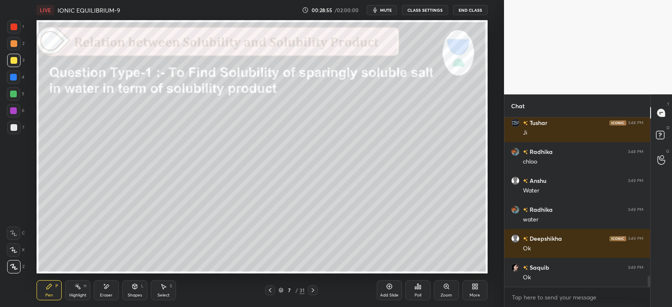
click at [12, 95] on div at bounding box center [13, 94] width 7 height 7
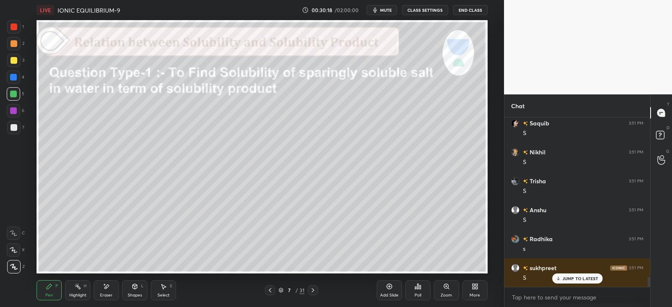
scroll to position [2686, 0]
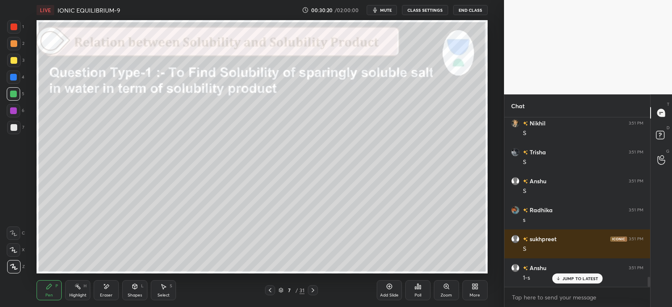
click at [17, 80] on div at bounding box center [13, 77] width 13 height 13
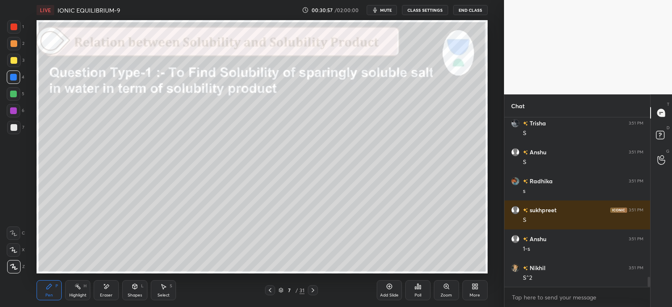
click at [134, 294] on div "Shapes" at bounding box center [135, 296] width 14 height 4
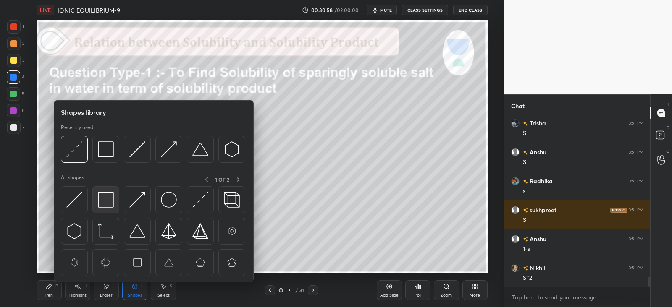
click at [118, 198] on div at bounding box center [105, 199] width 27 height 27
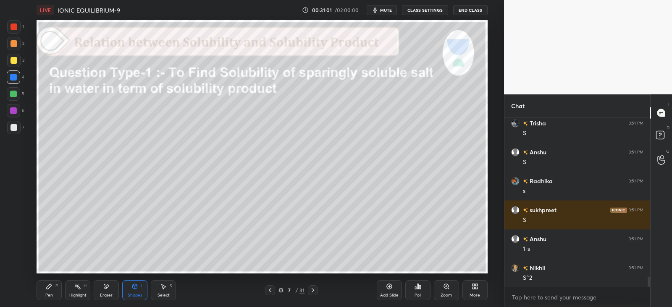
click at [59, 290] on div "Pen P" at bounding box center [49, 291] width 25 height 20
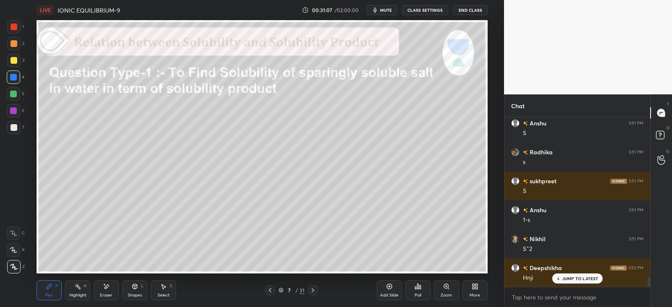
scroll to position [2764, 0]
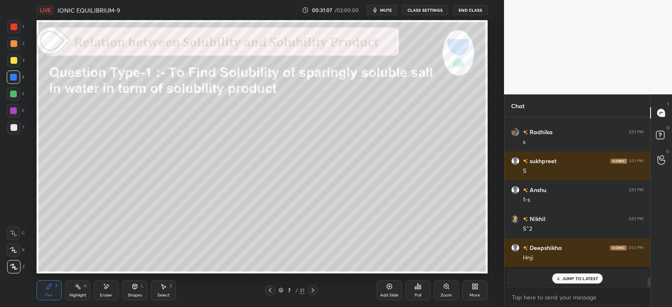
click at [315, 289] on icon at bounding box center [313, 290] width 7 height 7
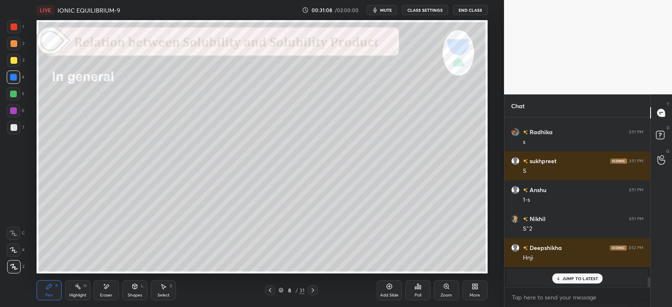
scroll to position [2793, 0]
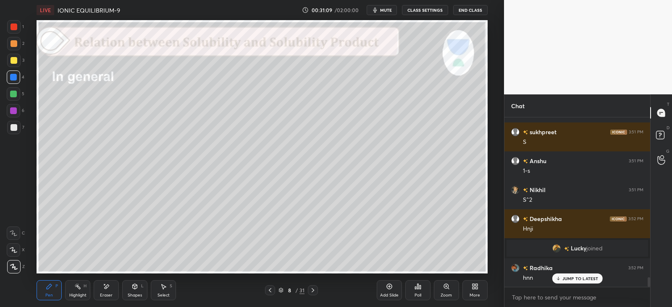
click at [273, 289] on icon at bounding box center [270, 290] width 7 height 7
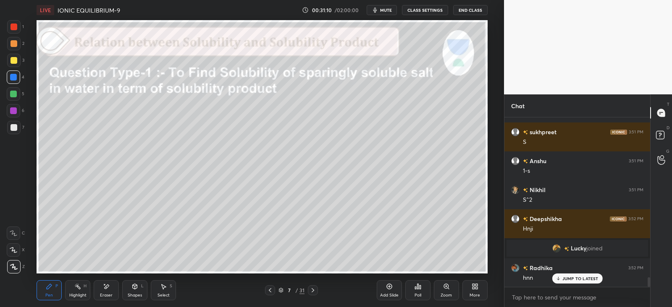
click at [390, 285] on icon at bounding box center [389, 286] width 7 height 7
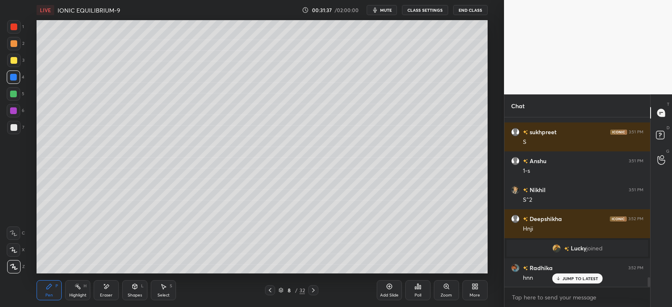
click at [14, 42] on div at bounding box center [13, 43] width 7 height 7
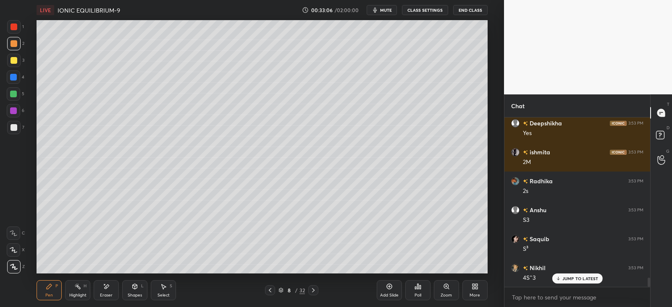
scroll to position [2996, 0]
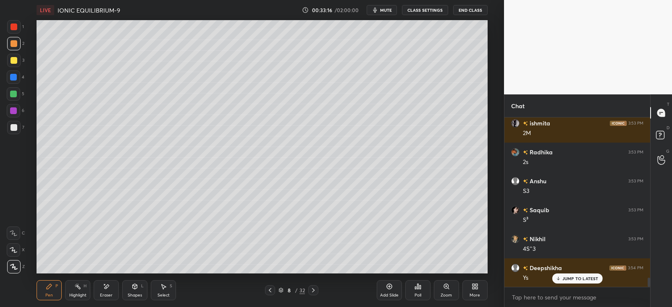
click at [132, 289] on icon at bounding box center [134, 286] width 7 height 7
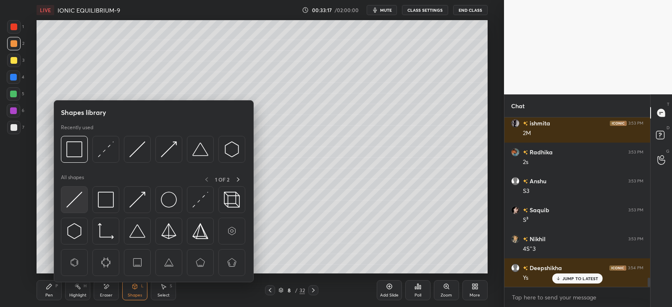
click at [81, 200] on img at bounding box center [74, 200] width 16 height 16
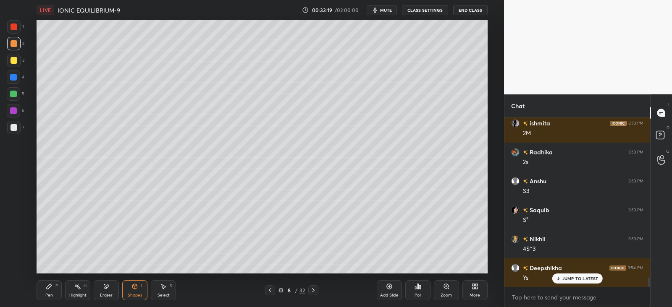
click at [52, 291] on div "Pen P" at bounding box center [49, 291] width 25 height 20
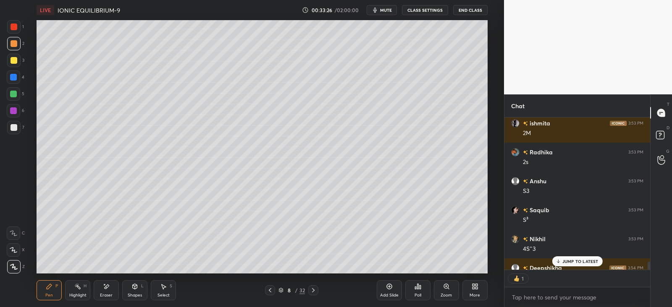
scroll to position [3, 3]
click at [135, 288] on icon at bounding box center [135, 287] width 0 height 3
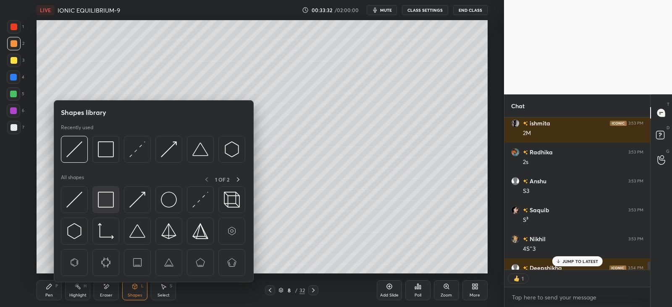
click at [108, 199] on img at bounding box center [106, 200] width 16 height 16
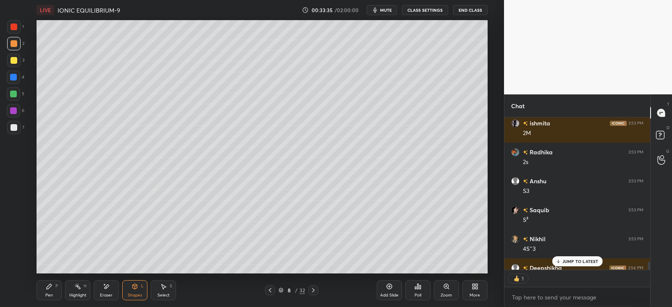
click at [566, 259] on p "JUMP TO LATEST" at bounding box center [580, 261] width 36 height 5
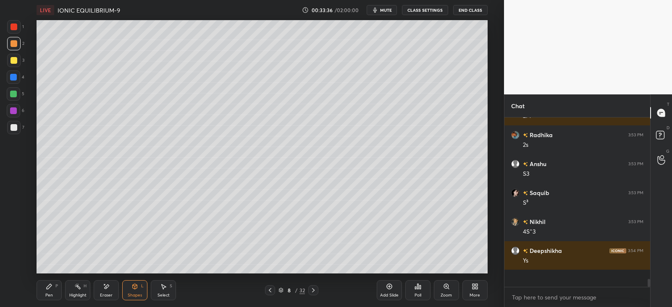
scroll to position [2996, 0]
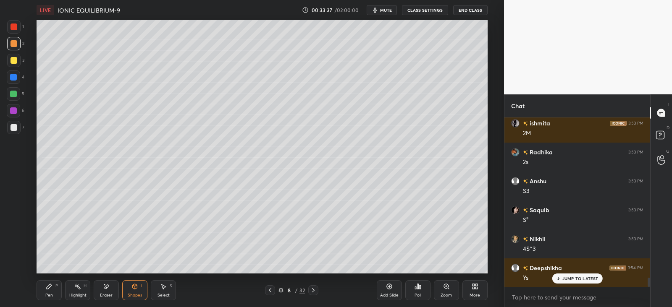
click at [13, 125] on div at bounding box center [13, 127] width 7 height 7
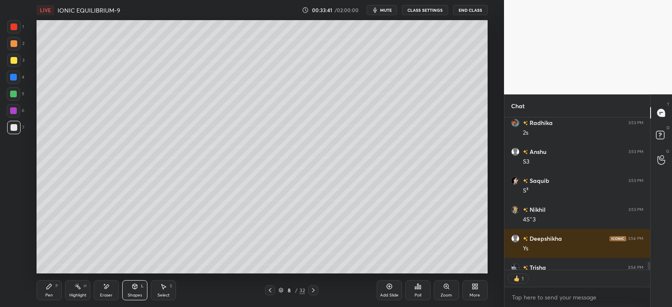
scroll to position [3, 3]
click at [313, 292] on icon at bounding box center [313, 290] width 7 height 7
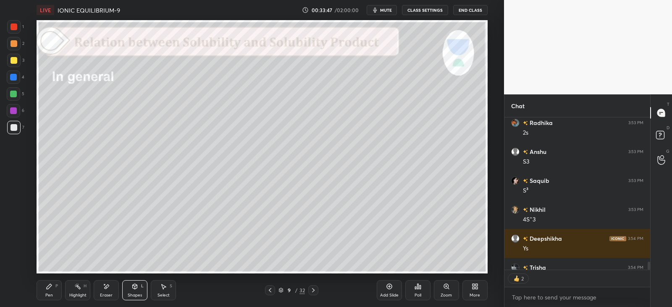
click at [52, 289] on icon at bounding box center [49, 286] width 7 height 7
click at [11, 61] on div at bounding box center [13, 60] width 7 height 7
click at [17, 93] on div at bounding box center [13, 93] width 13 height 13
click at [268, 291] on icon at bounding box center [270, 290] width 7 height 7
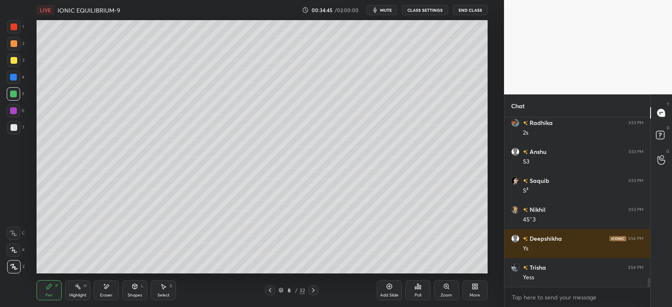
click at [312, 291] on icon at bounding box center [313, 290] width 7 height 7
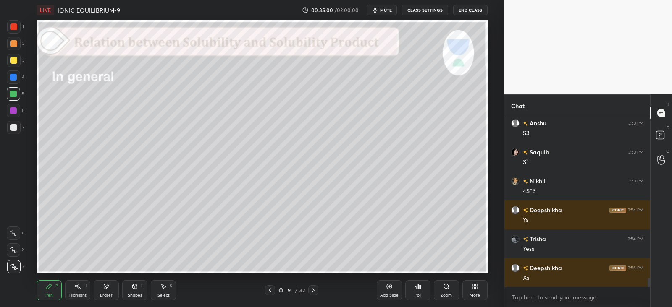
scroll to position [3083, 0]
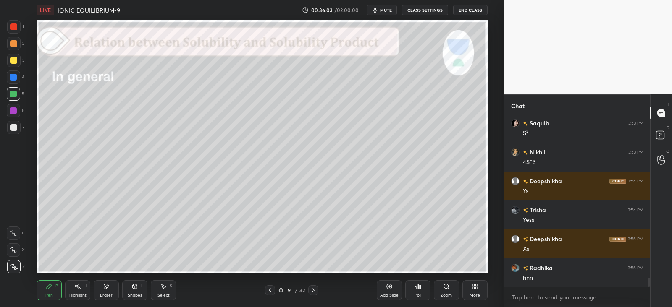
click at [140, 289] on div "Shapes L" at bounding box center [134, 291] width 25 height 20
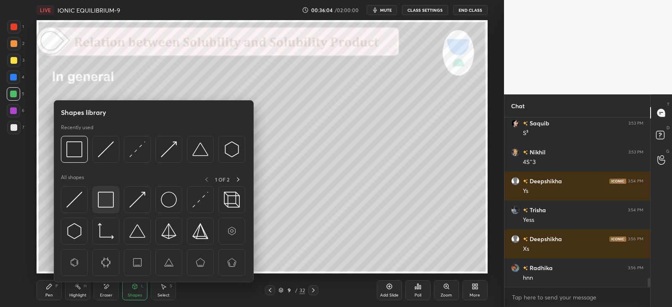
click at [107, 202] on img at bounding box center [106, 200] width 16 height 16
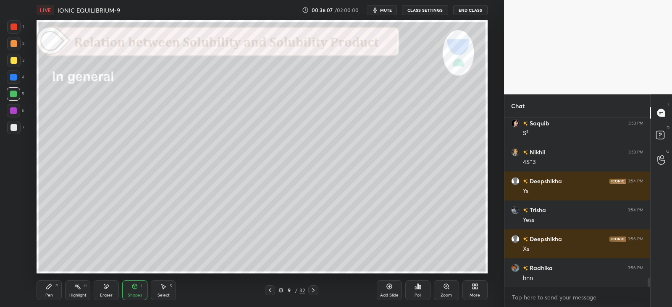
click at [50, 294] on div "Pen" at bounding box center [49, 296] width 8 height 4
click at [139, 288] on div "Shapes L" at bounding box center [134, 291] width 25 height 20
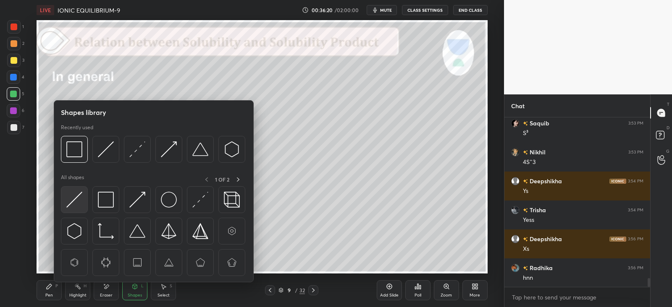
click at [82, 205] on div at bounding box center [74, 199] width 27 height 27
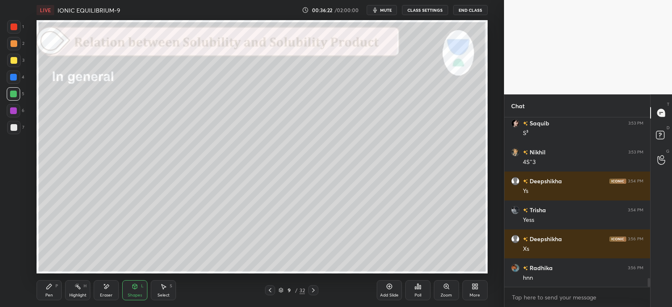
click at [50, 286] on icon at bounding box center [49, 286] width 5 height 5
click at [78, 282] on div "Highlight H" at bounding box center [77, 291] width 25 height 20
click at [55, 286] on div "P" at bounding box center [56, 286] width 3 height 4
click at [18, 59] on div at bounding box center [13, 60] width 13 height 13
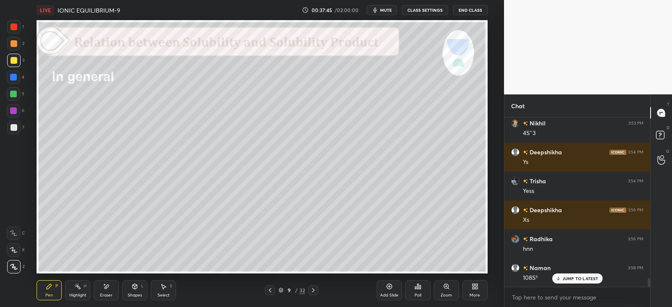
scroll to position [3141, 0]
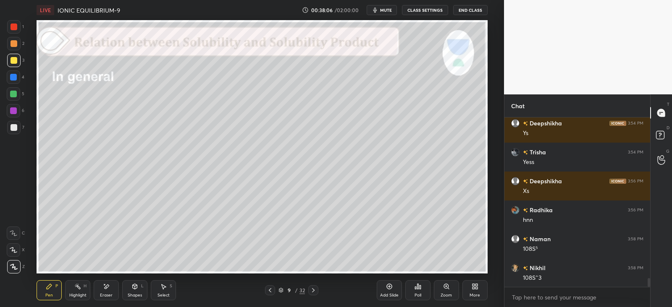
click at [136, 283] on div "Shapes L" at bounding box center [134, 291] width 25 height 20
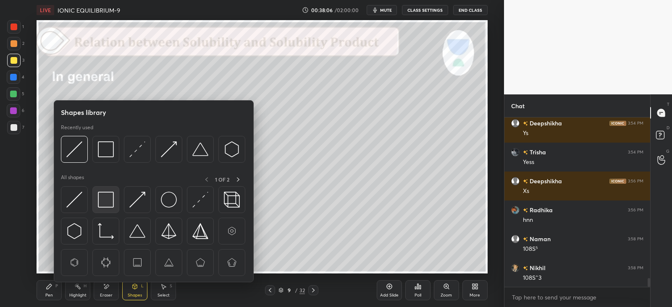
scroll to position [3170, 0]
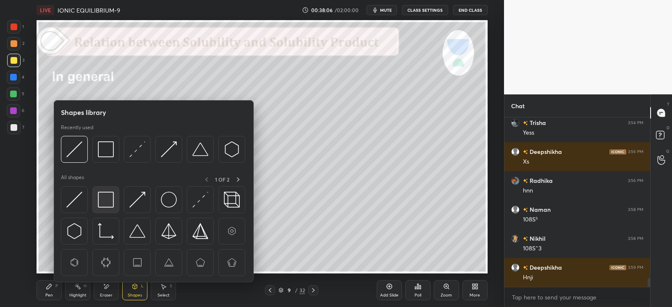
click at [117, 196] on div at bounding box center [105, 199] width 27 height 27
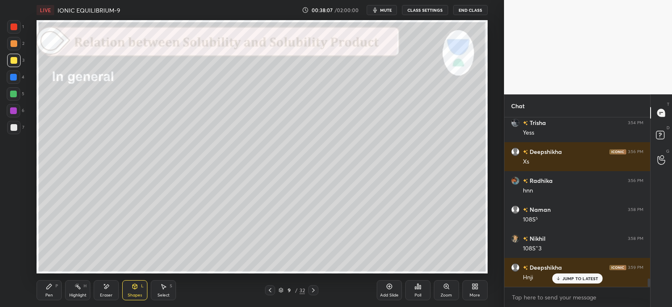
scroll to position [3199, 0]
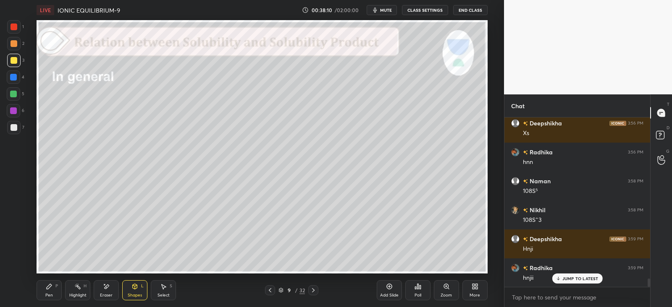
click at [56, 284] on div "P" at bounding box center [56, 286] width 3 height 4
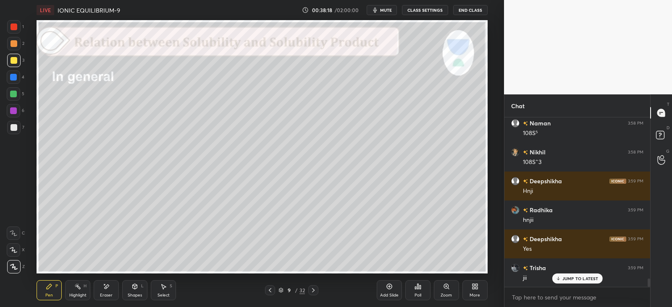
scroll to position [3286, 0]
click at [318, 291] on div at bounding box center [313, 291] width 10 height 10
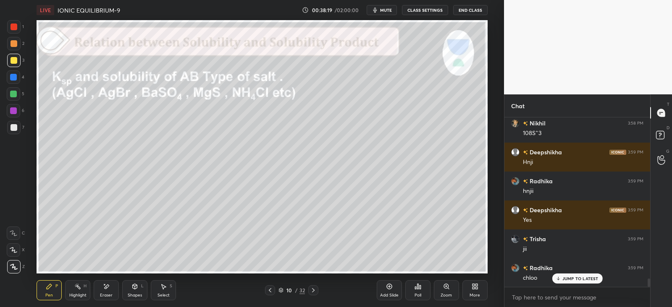
click at [271, 291] on icon at bounding box center [270, 290] width 7 height 7
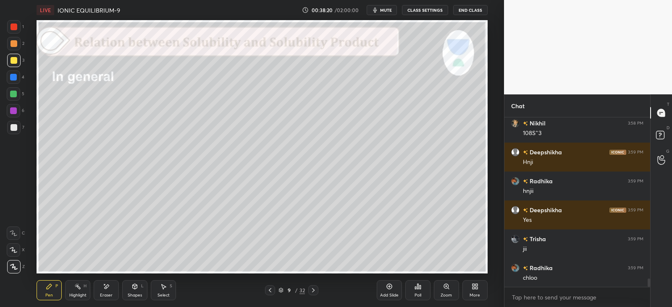
scroll to position [3315, 0]
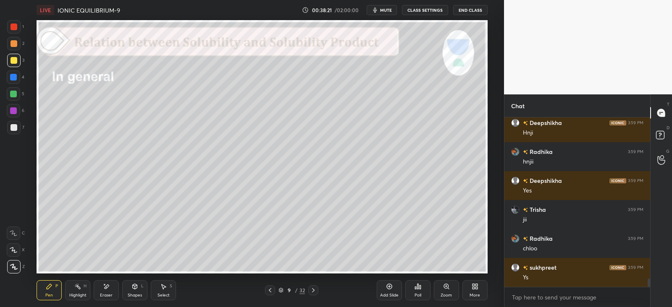
click at [312, 288] on icon at bounding box center [313, 290] width 7 height 7
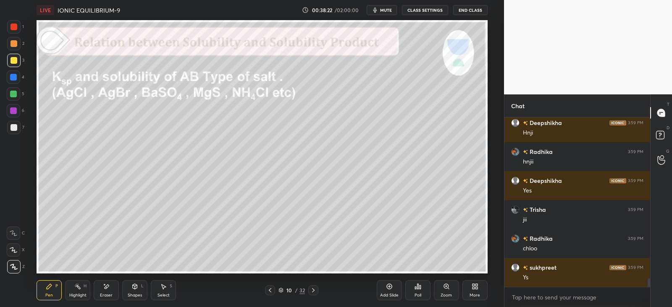
click at [313, 291] on icon at bounding box center [313, 291] width 3 height 4
click at [315, 292] on icon at bounding box center [313, 290] width 7 height 7
click at [314, 293] on icon at bounding box center [313, 290] width 7 height 7
click at [313, 293] on icon at bounding box center [313, 290] width 7 height 7
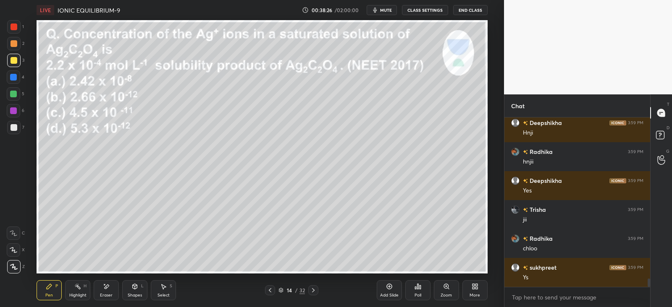
click at [268, 290] on icon at bounding box center [270, 290] width 7 height 7
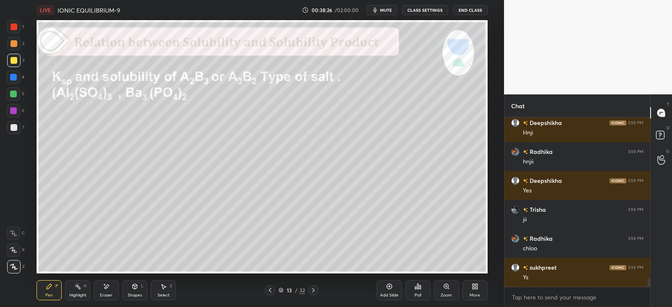
click at [268, 291] on icon at bounding box center [270, 290] width 7 height 7
click at [270, 292] on icon at bounding box center [270, 290] width 7 height 7
click at [270, 293] on icon at bounding box center [270, 290] width 7 height 7
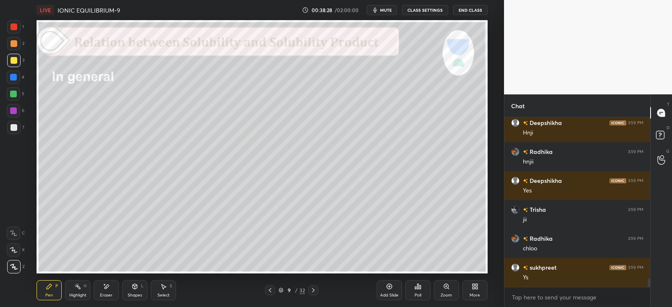
click at [312, 290] on icon at bounding box center [313, 290] width 7 height 7
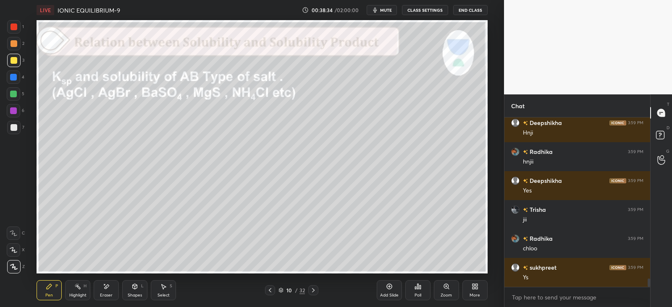
click at [136, 286] on icon at bounding box center [135, 286] width 5 height 1
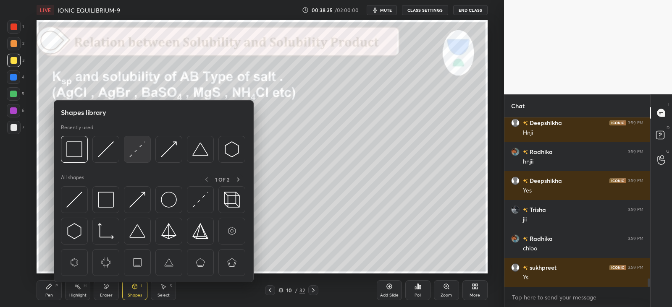
click at [136, 152] on img at bounding box center [137, 150] width 16 height 16
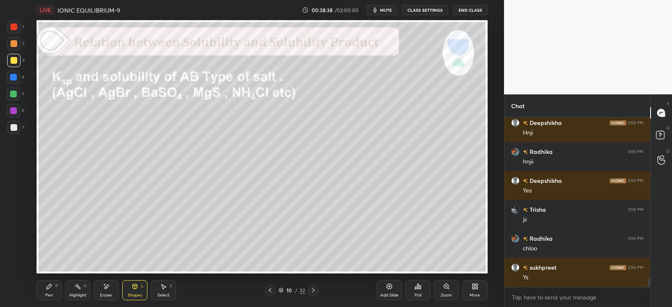
click at [52, 293] on div "Pen P" at bounding box center [49, 291] width 25 height 20
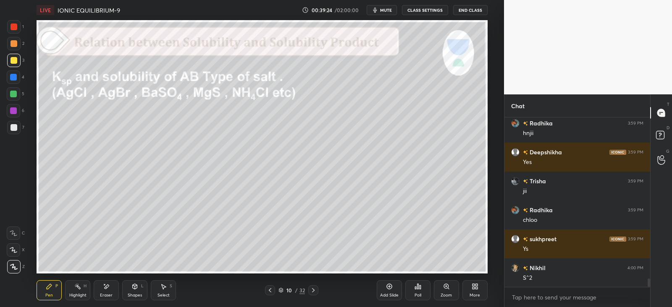
click at [136, 289] on icon at bounding box center [134, 286] width 7 height 7
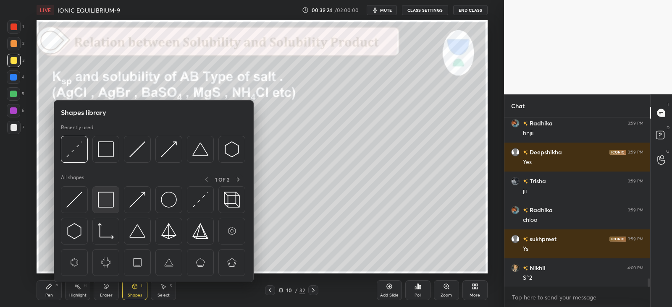
click at [101, 193] on img at bounding box center [106, 200] width 16 height 16
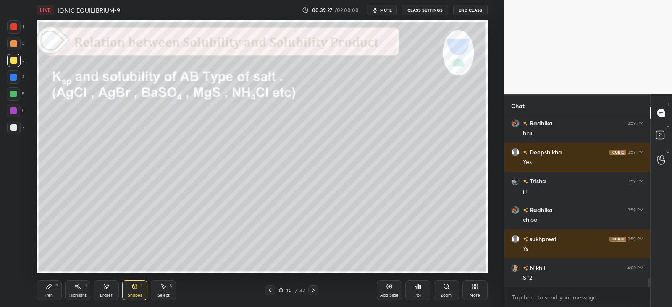
click at [58, 288] on div "P" at bounding box center [56, 286] width 3 height 4
click at [313, 291] on icon at bounding box center [313, 290] width 7 height 7
click at [269, 291] on icon at bounding box center [270, 290] width 7 height 7
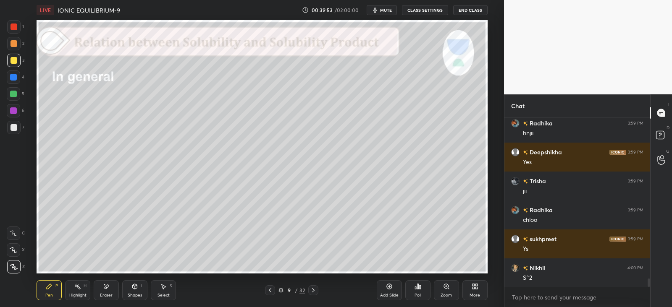
click at [270, 291] on icon at bounding box center [270, 290] width 7 height 7
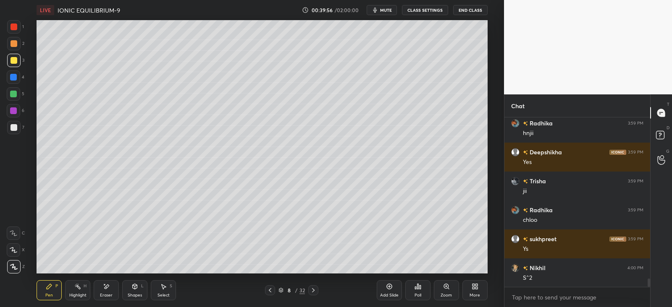
click at [167, 288] on div "Select S" at bounding box center [163, 291] width 25 height 20
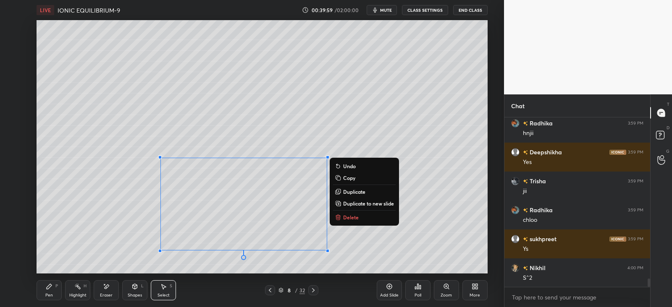
click at [346, 179] on p "Copy" at bounding box center [349, 178] width 12 height 7
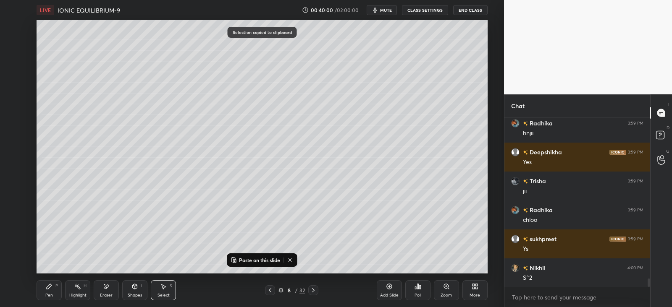
click at [313, 289] on icon at bounding box center [313, 291] width 3 height 4
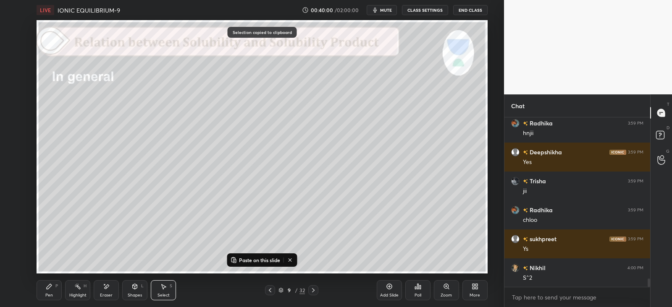
click at [313, 291] on icon at bounding box center [313, 291] width 3 height 4
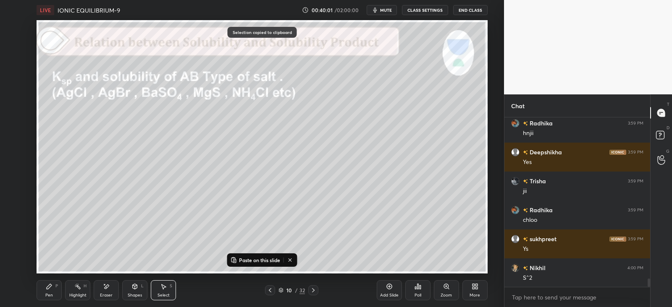
click at [315, 291] on icon at bounding box center [313, 290] width 7 height 7
click at [254, 261] on p "Paste on this slide" at bounding box center [259, 260] width 41 height 7
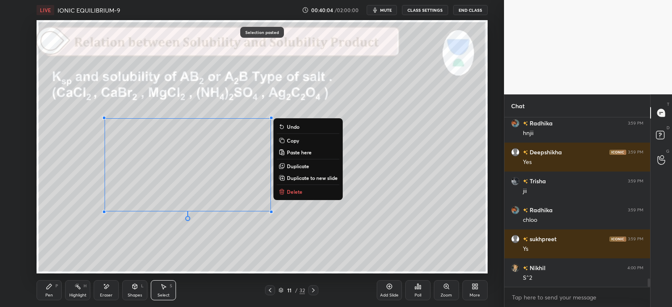
click at [280, 229] on div "0 ° Undo Copy Paste here Duplicate Duplicate to new slide Delete" at bounding box center [262, 147] width 451 height 254
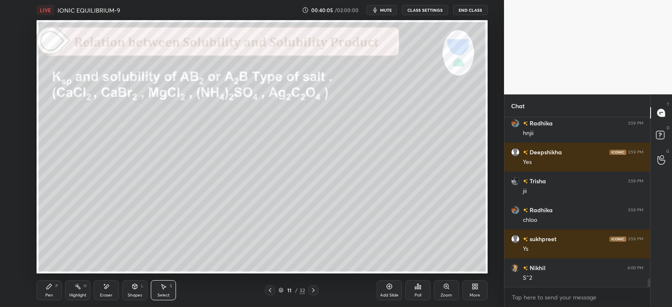
click at [64, 285] on div "Pen P Highlight H Eraser Shapes L Select S" at bounding box center [122, 291] width 170 height 20
click at [53, 293] on div "Pen P" at bounding box center [49, 291] width 25 height 20
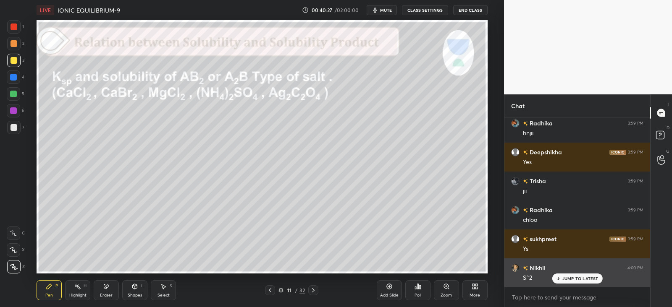
click at [570, 277] on p "JUMP TO LATEST" at bounding box center [580, 278] width 36 height 5
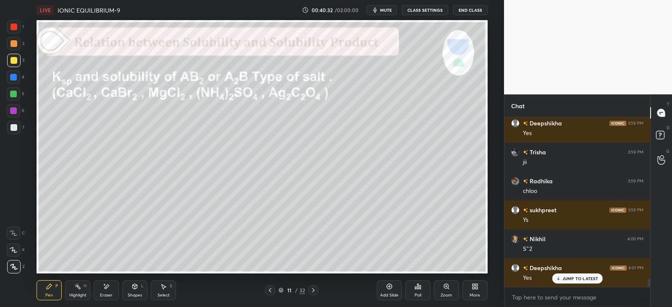
click at [313, 291] on icon at bounding box center [313, 290] width 7 height 7
click at [13, 75] on div at bounding box center [13, 77] width 7 height 7
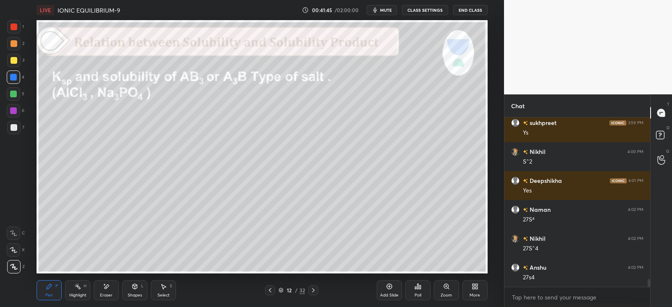
scroll to position [3489, 0]
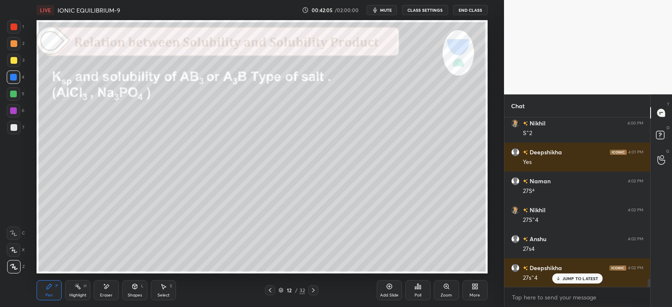
click at [132, 285] on icon at bounding box center [134, 286] width 7 height 7
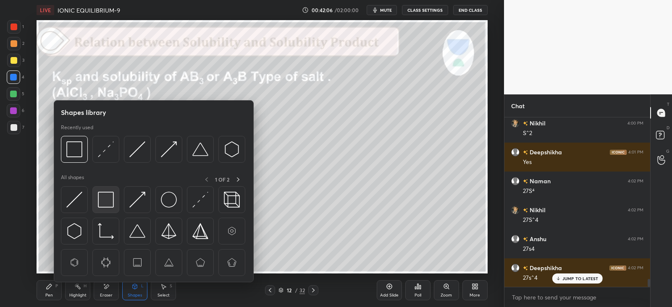
click at [112, 200] on img at bounding box center [106, 200] width 16 height 16
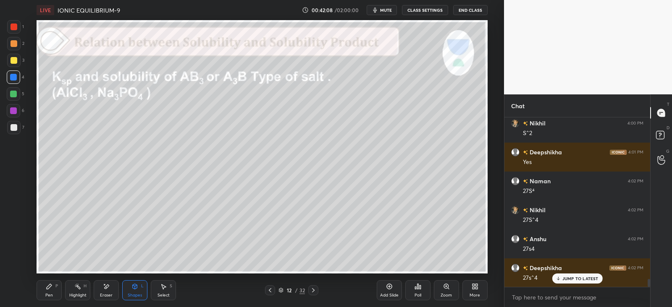
click at [59, 292] on div "Pen P" at bounding box center [49, 291] width 25 height 20
click at [19, 129] on div at bounding box center [13, 127] width 13 height 13
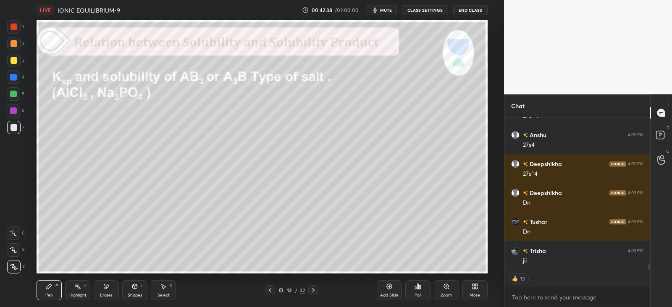
scroll to position [3622, 0]
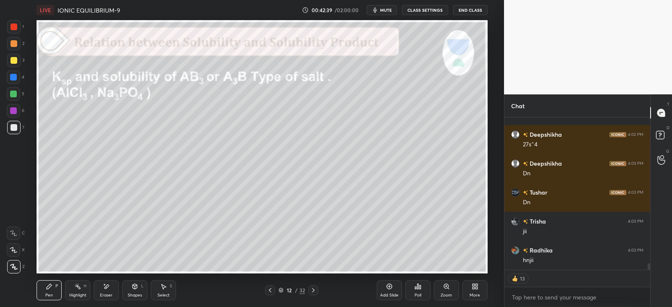
click at [314, 291] on icon at bounding box center [313, 290] width 7 height 7
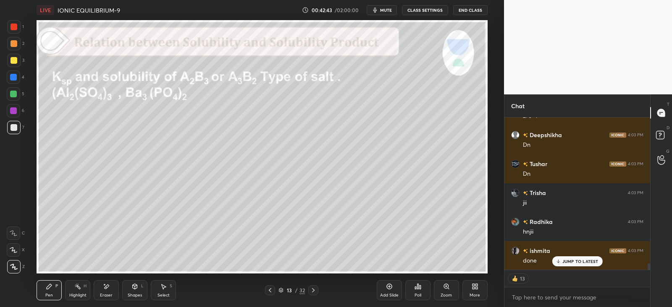
click at [136, 291] on div "Shapes L" at bounding box center [134, 291] width 25 height 20
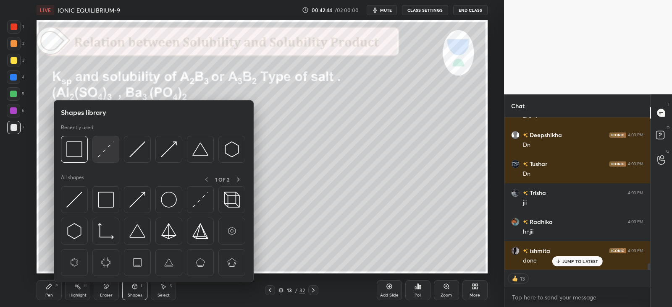
click at [105, 151] on img at bounding box center [106, 150] width 16 height 16
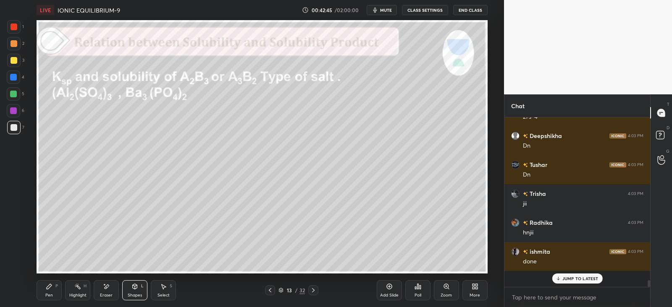
scroll to position [167, 143]
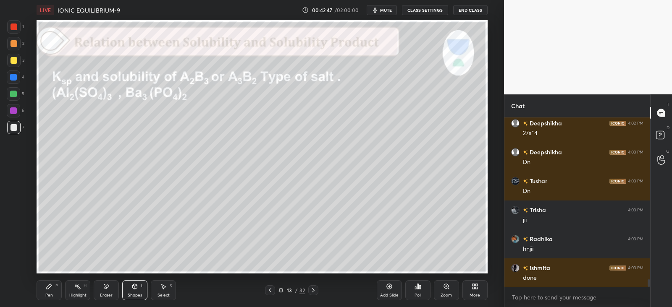
click at [109, 289] on icon at bounding box center [106, 286] width 7 height 7
click at [53, 291] on div "Pen P" at bounding box center [49, 291] width 25 height 20
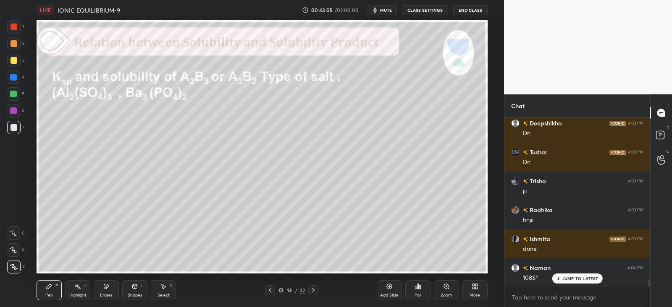
scroll to position [3692, 0]
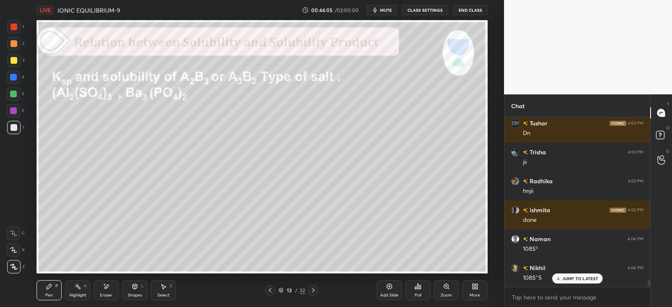
click at [140, 291] on div "Shapes L" at bounding box center [134, 291] width 25 height 20
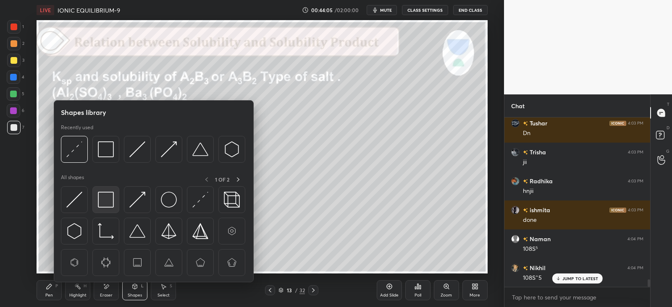
click at [110, 202] on img at bounding box center [106, 200] width 16 height 16
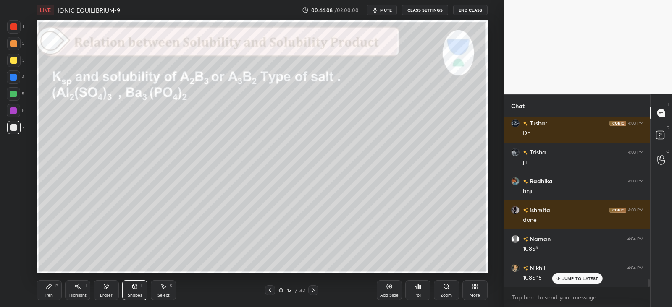
click at [45, 287] on div "Pen P" at bounding box center [49, 291] width 25 height 20
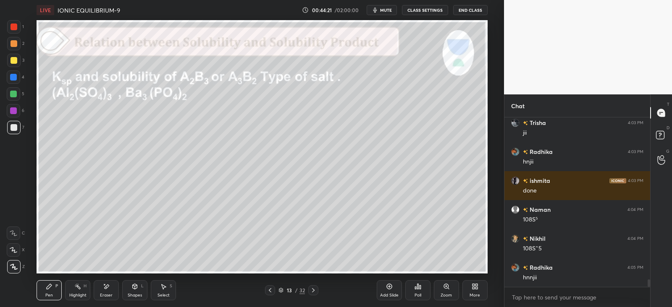
click at [139, 286] on div "Shapes L" at bounding box center [134, 291] width 25 height 20
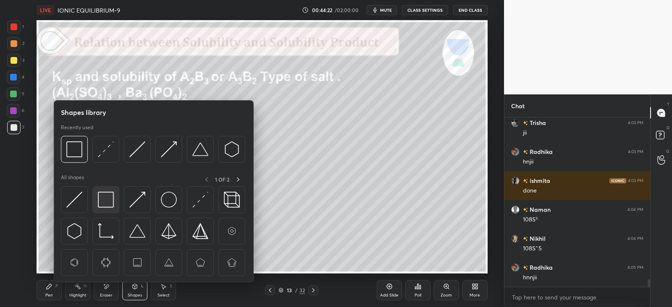
click at [113, 203] on img at bounding box center [106, 200] width 16 height 16
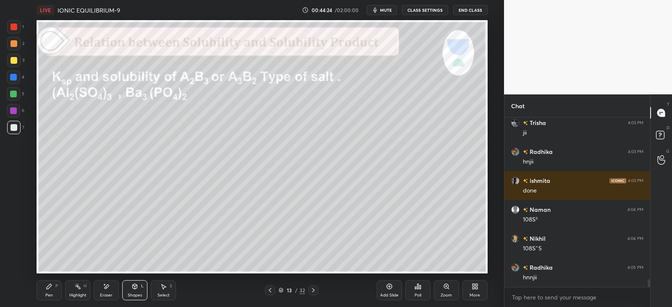
click at [59, 286] on div "Pen P" at bounding box center [49, 291] width 25 height 20
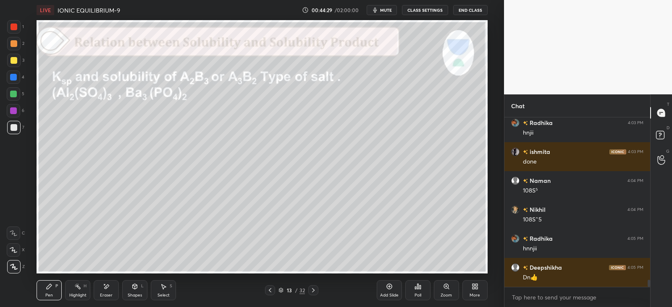
scroll to position [3779, 0]
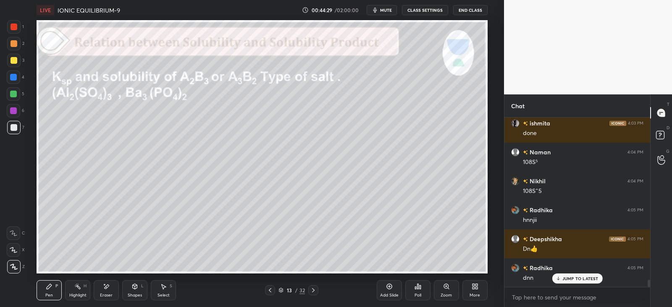
click at [313, 291] on icon at bounding box center [313, 290] width 7 height 7
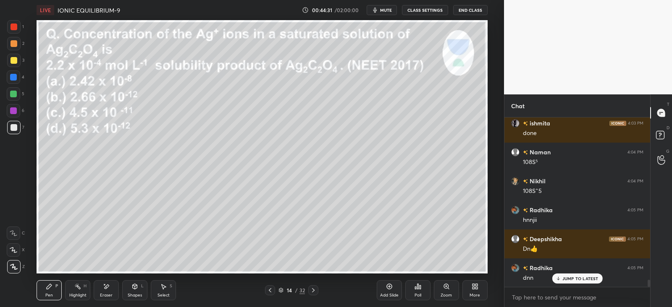
scroll to position [3808, 0]
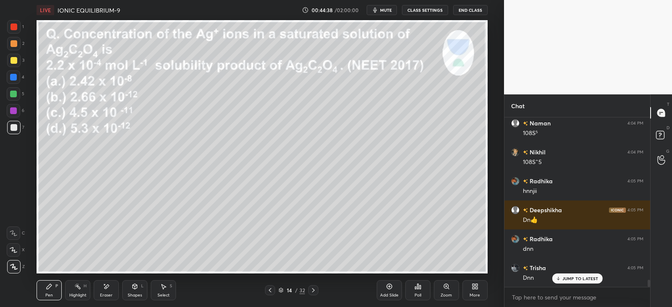
click at [425, 286] on div "Poll" at bounding box center [417, 291] width 25 height 20
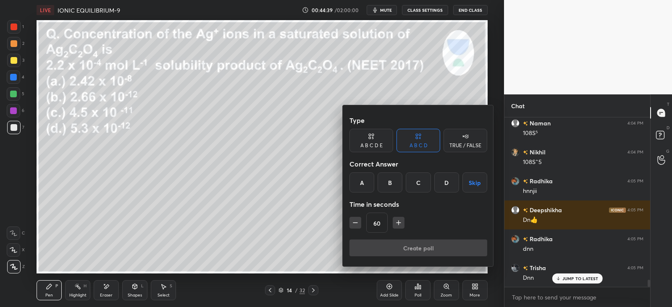
click at [447, 181] on div "D" at bounding box center [446, 183] width 25 height 20
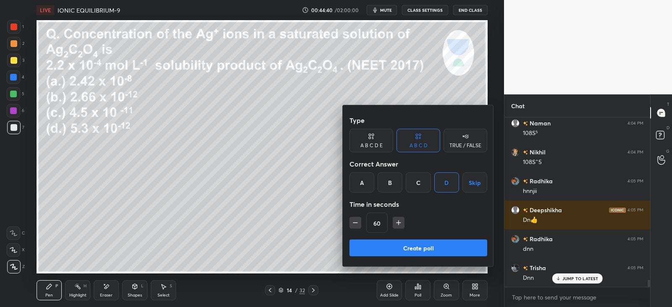
click at [422, 249] on button "Create poll" at bounding box center [418, 248] width 138 height 17
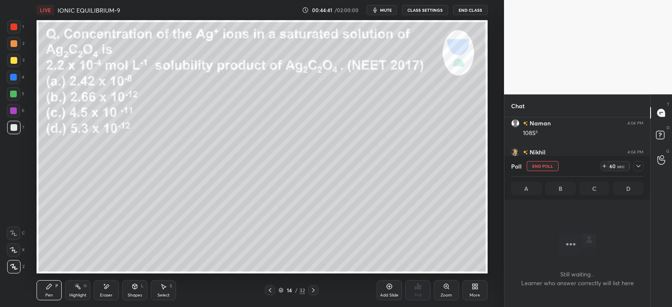
scroll to position [0, 0]
click at [640, 168] on icon at bounding box center [638, 166] width 7 height 7
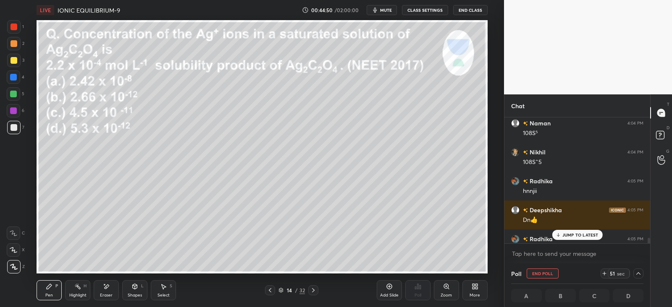
click at [576, 236] on p "JUMP TO LATEST" at bounding box center [580, 235] width 36 height 5
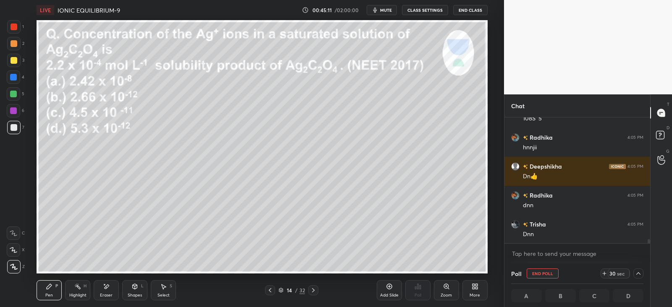
scroll to position [0, 3]
click at [604, 271] on icon at bounding box center [604, 273] width 7 height 7
click at [604, 272] on icon at bounding box center [604, 273] width 0 height 3
click at [603, 272] on icon at bounding box center [604, 273] width 7 height 7
click at [643, 275] on div "Poll End Poll 70 sec A 0% B 33.33% C 0% D 66.67%" at bounding box center [577, 286] width 146 height 44
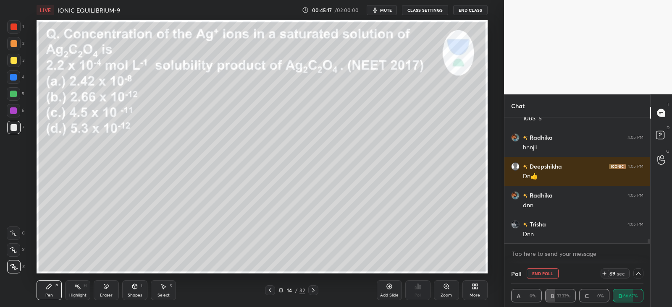
click at [635, 271] on icon at bounding box center [638, 273] width 7 height 7
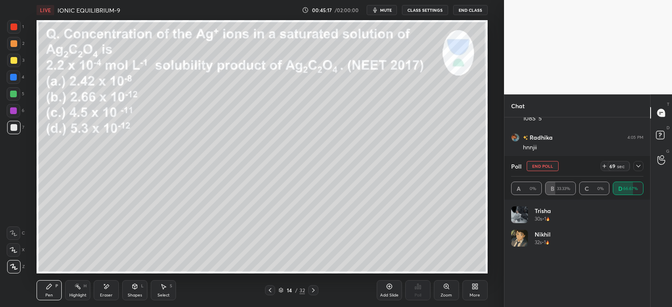
scroll to position [3881, 0]
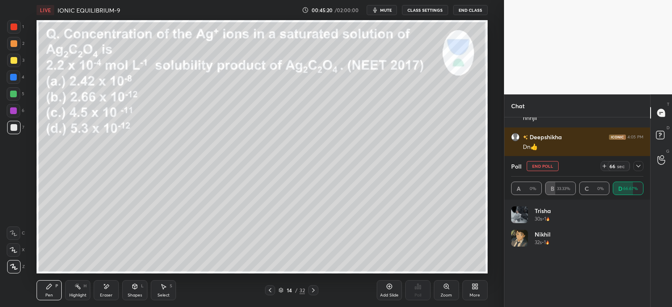
click at [635, 163] on div at bounding box center [638, 166] width 10 height 10
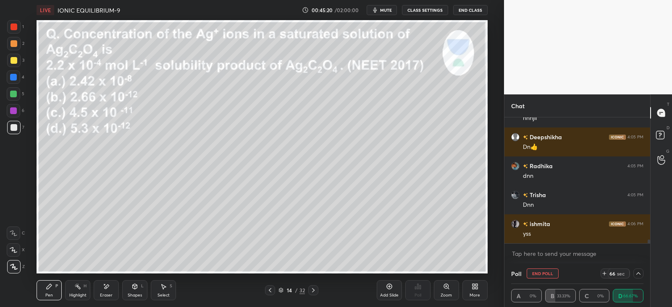
scroll to position [0, 0]
click at [638, 270] on icon at bounding box center [638, 273] width 7 height 7
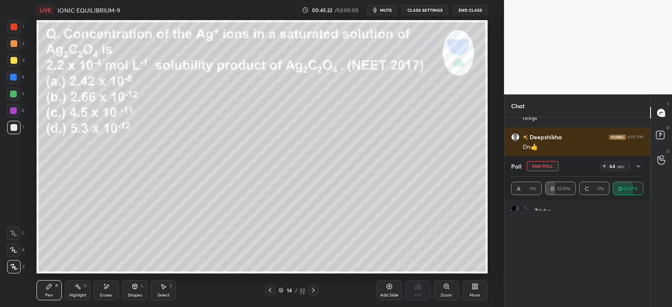
scroll to position [98, 130]
click at [635, 166] on icon at bounding box center [638, 166] width 7 height 7
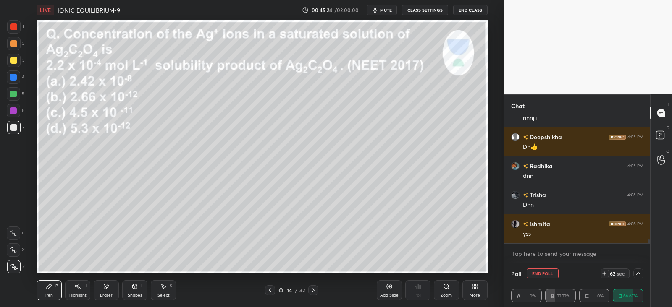
scroll to position [3, 3]
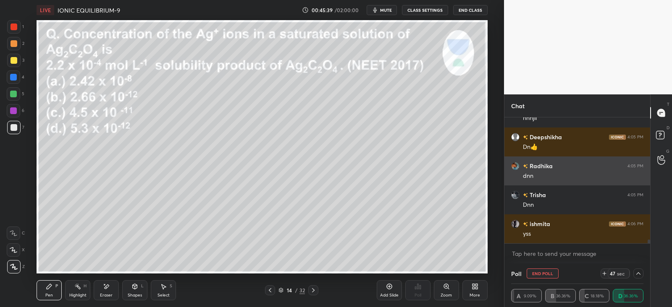
click at [632, 168] on div "4:05 PM" at bounding box center [635, 166] width 16 height 5
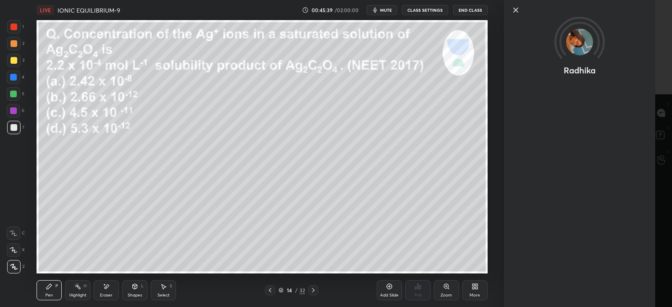
click at [632, 167] on div "Radhika" at bounding box center [588, 153] width 168 height 307
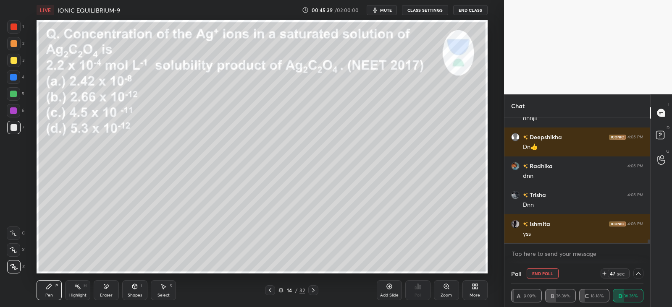
click at [632, 167] on div "Radhika" at bounding box center [588, 153] width 168 height 307
click at [632, 168] on div "Radhika" at bounding box center [588, 153] width 168 height 307
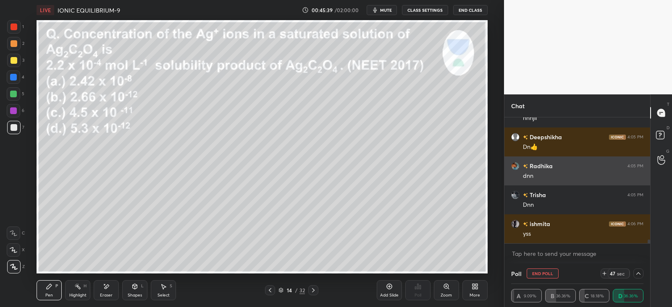
click at [632, 168] on div "4:05 PM" at bounding box center [635, 166] width 16 height 5
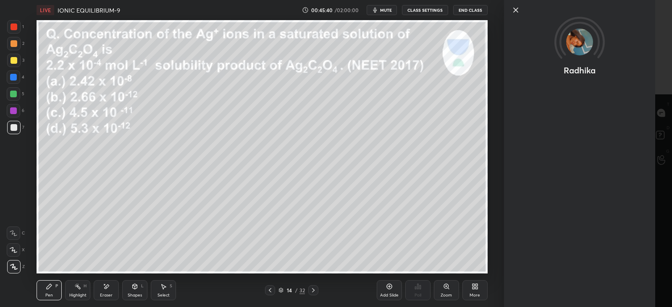
click at [632, 168] on div "Radhika" at bounding box center [588, 153] width 168 height 307
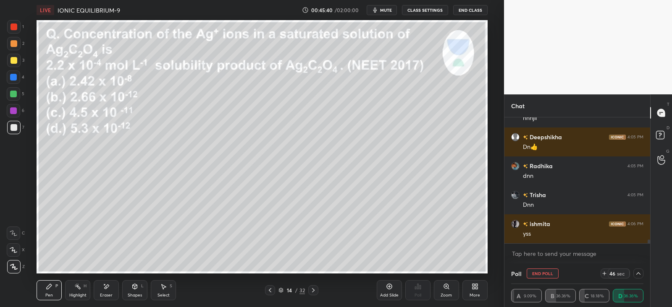
click at [632, 168] on div "Radhika" at bounding box center [588, 153] width 168 height 307
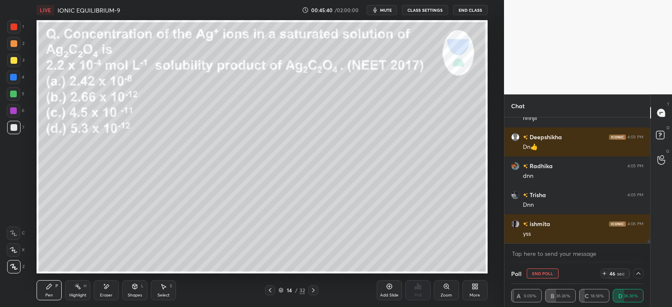
click at [632, 168] on div "4:05 PM" at bounding box center [635, 166] width 16 height 5
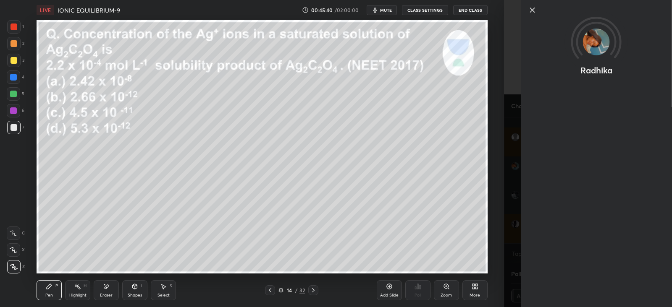
click at [632, 168] on div "Radhika" at bounding box center [588, 153] width 168 height 307
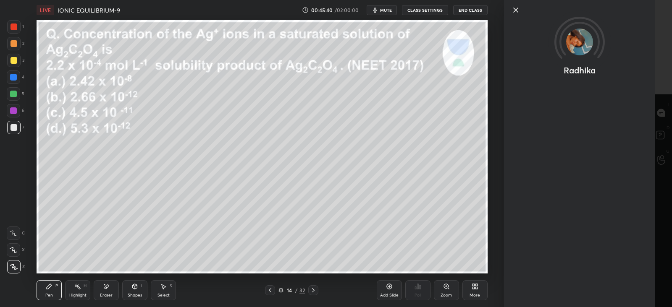
click at [632, 168] on div "Radhika" at bounding box center [579, 153] width 151 height 307
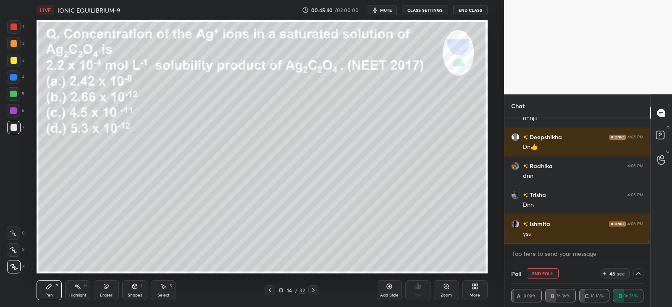
click at [632, 167] on div "Radhika" at bounding box center [588, 153] width 168 height 307
click at [636, 274] on icon at bounding box center [638, 273] width 7 height 7
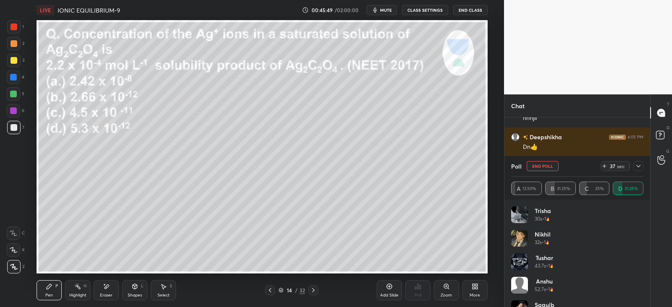
scroll to position [17, 0]
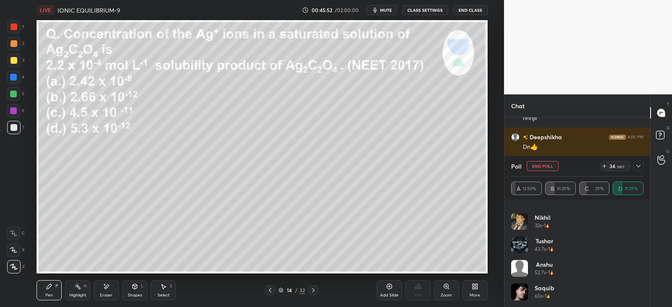
click at [106, 277] on div "Pen P Highlight H Eraser Shapes L Select S 14 / 32 Add Slide Poll Zoom More" at bounding box center [262, 291] width 451 height 34
click at [104, 287] on icon at bounding box center [106, 286] width 7 height 7
click at [640, 167] on icon at bounding box center [638, 166] width 7 height 7
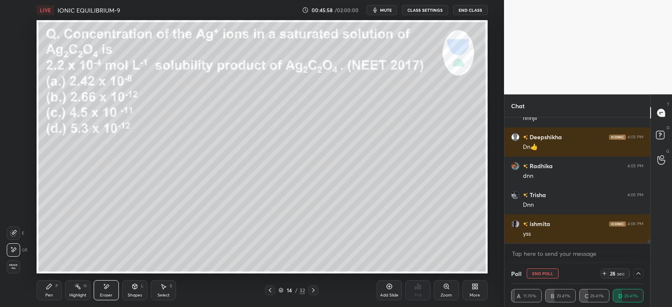
scroll to position [0, 0]
click at [56, 288] on div "P" at bounding box center [56, 286] width 3 height 4
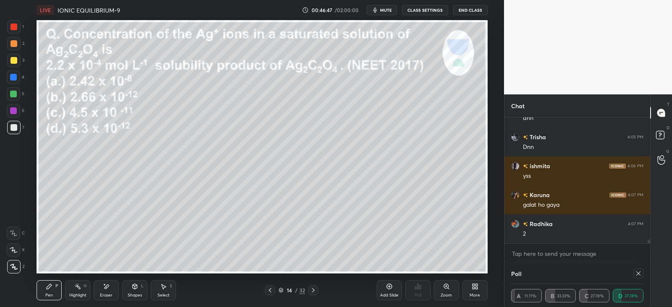
scroll to position [3967, 0]
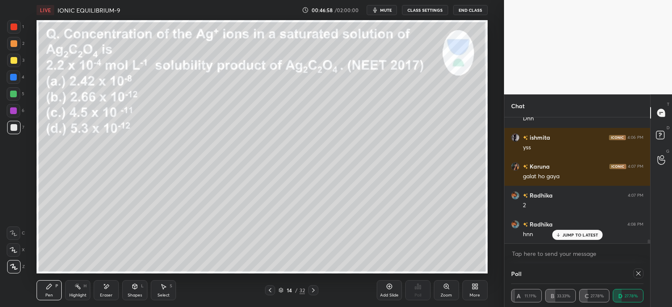
click at [78, 290] on icon at bounding box center [77, 286] width 7 height 7
click at [105, 286] on icon at bounding box center [106, 286] width 7 height 7
click at [48, 287] on icon at bounding box center [49, 286] width 5 height 5
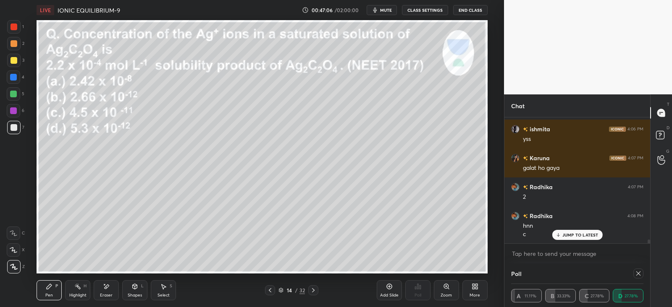
click at [136, 287] on icon at bounding box center [135, 286] width 5 height 5
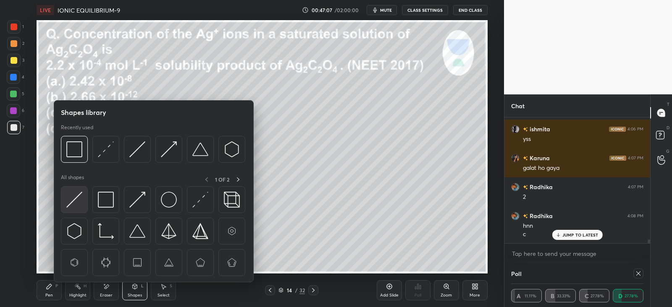
click at [78, 198] on img at bounding box center [74, 200] width 16 height 16
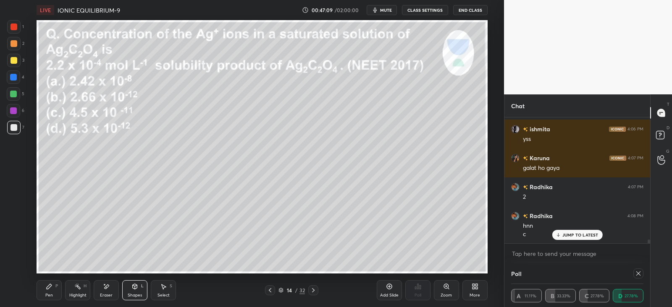
click at [51, 288] on icon at bounding box center [49, 286] width 7 height 7
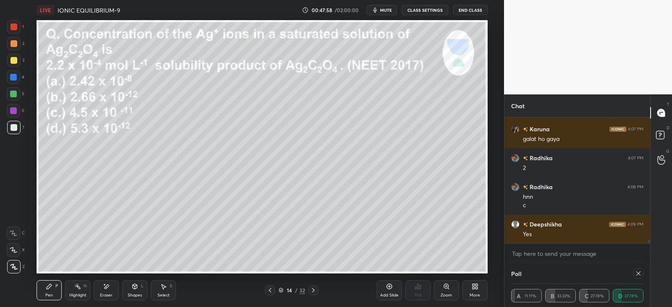
scroll to position [4034, 0]
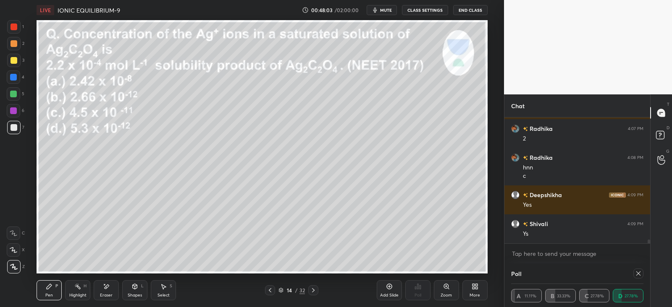
click at [270, 292] on icon at bounding box center [270, 290] width 7 height 7
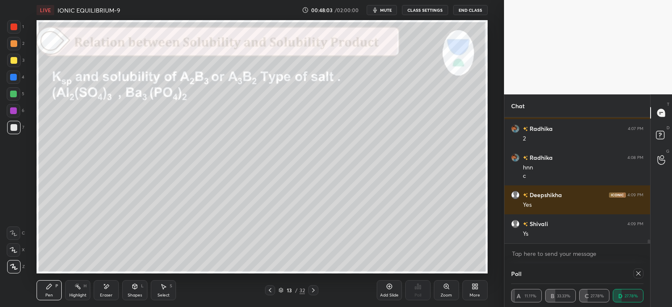
click at [269, 294] on div at bounding box center [270, 291] width 10 height 10
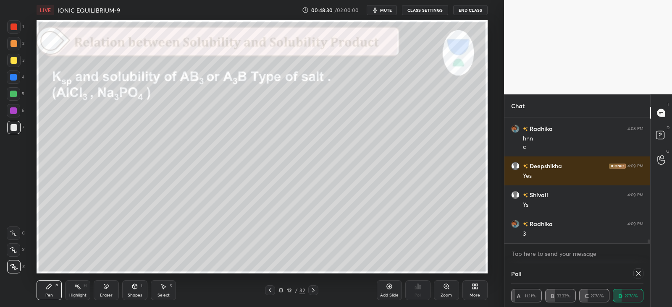
scroll to position [4071, 0]
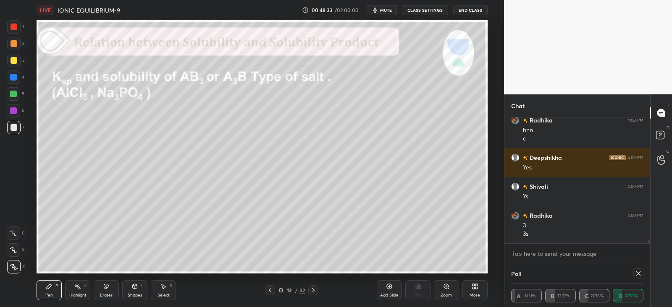
click at [315, 288] on icon at bounding box center [313, 290] width 7 height 7
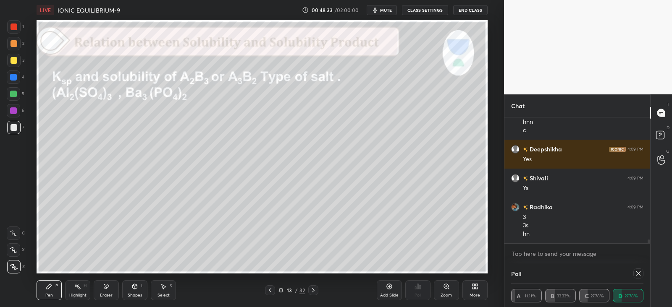
click at [315, 289] on icon at bounding box center [313, 290] width 7 height 7
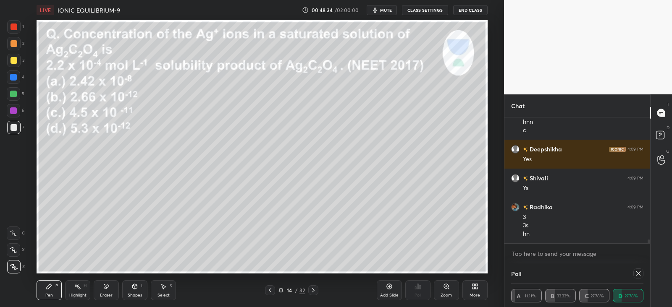
click at [317, 289] on div at bounding box center [313, 291] width 10 height 10
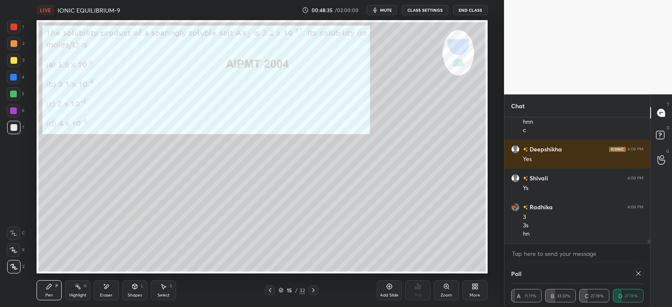
click at [269, 291] on icon at bounding box center [270, 291] width 3 height 4
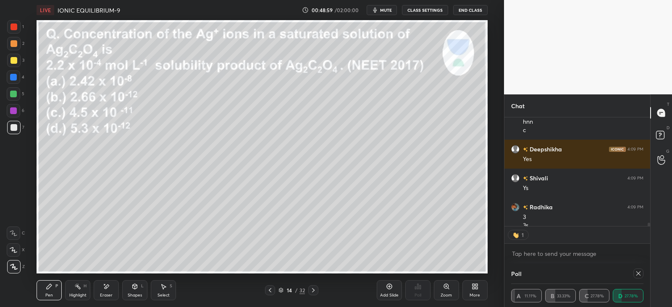
scroll to position [4097, 0]
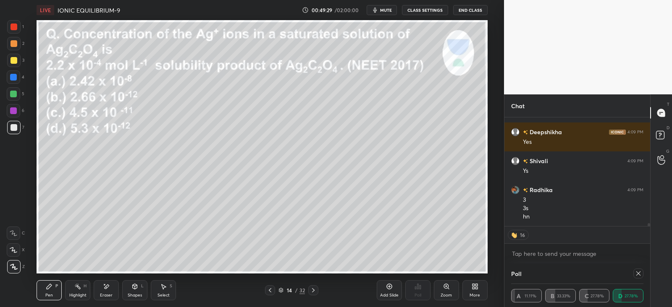
click at [102, 287] on div "Eraser" at bounding box center [106, 291] width 25 height 20
click at [60, 289] on div "Pen P" at bounding box center [49, 291] width 25 height 20
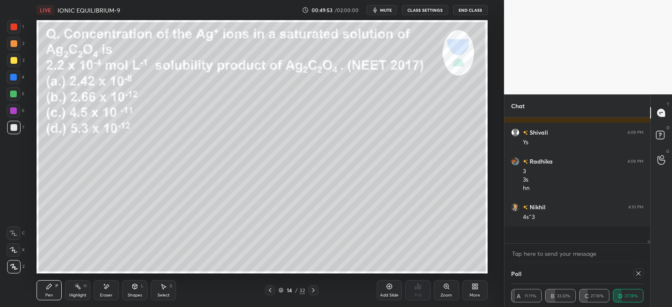
scroll to position [4109, 0]
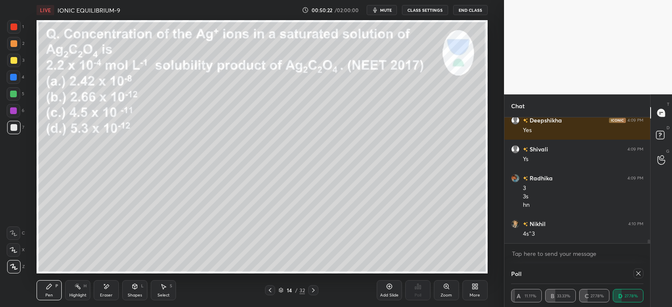
click at [111, 284] on div "Eraser" at bounding box center [106, 291] width 25 height 20
click at [52, 287] on icon at bounding box center [49, 286] width 7 height 7
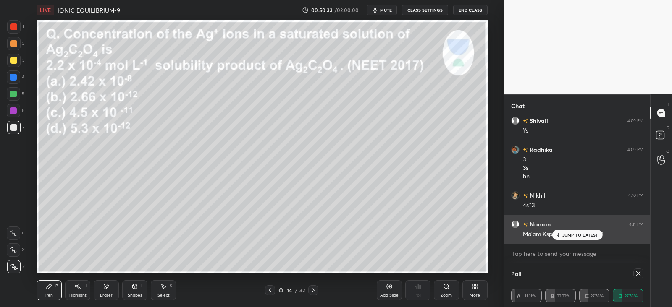
click at [584, 243] on div "Naman 4:11 PM Ma'am Ksp toh nikalna haina?" at bounding box center [577, 229] width 146 height 29
click at [571, 236] on p "JUMP TO LATEST" at bounding box center [580, 235] width 36 height 5
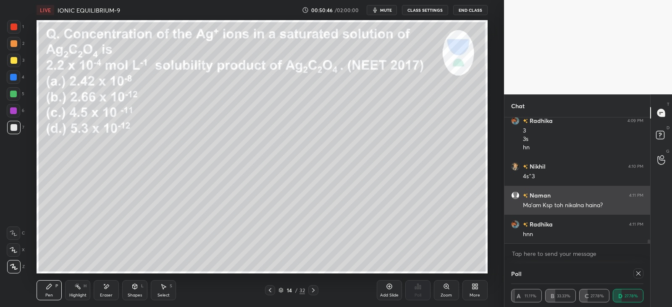
scroll to position [4196, 0]
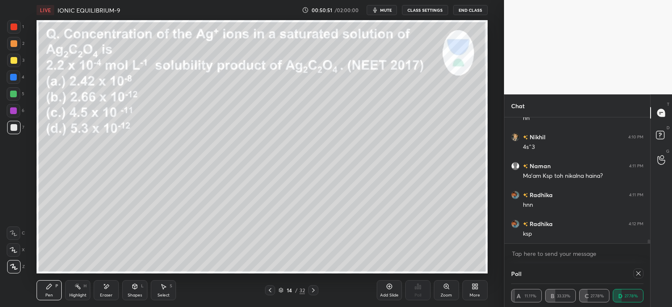
click at [105, 287] on icon at bounding box center [107, 287] width 5 height 4
click at [44, 284] on div "Pen P" at bounding box center [49, 291] width 25 height 20
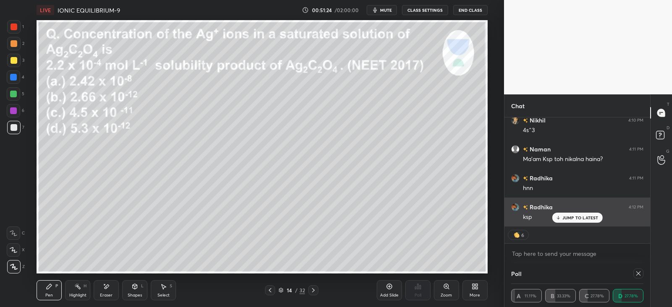
click at [560, 214] on div "JUMP TO LATEST" at bounding box center [577, 218] width 50 height 10
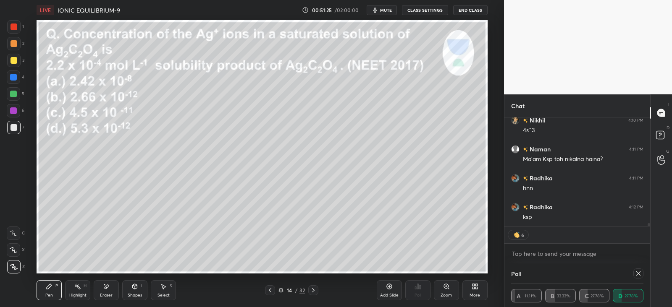
click at [19, 45] on div at bounding box center [13, 43] width 13 height 13
click at [56, 281] on div "Pen P" at bounding box center [49, 291] width 25 height 20
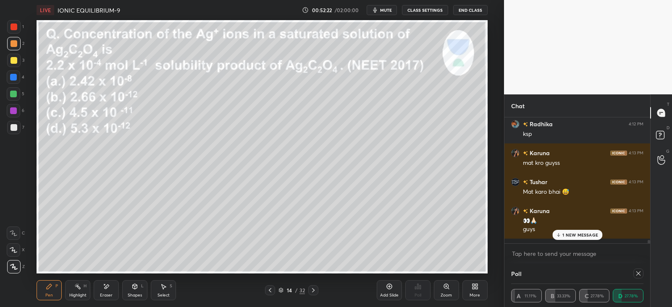
scroll to position [4291, 0]
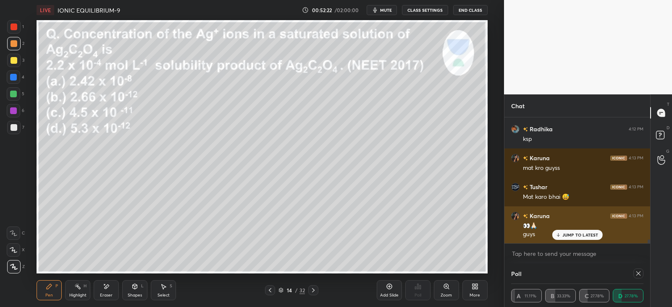
click at [568, 238] on p "JUMP TO LATEST" at bounding box center [580, 235] width 36 height 5
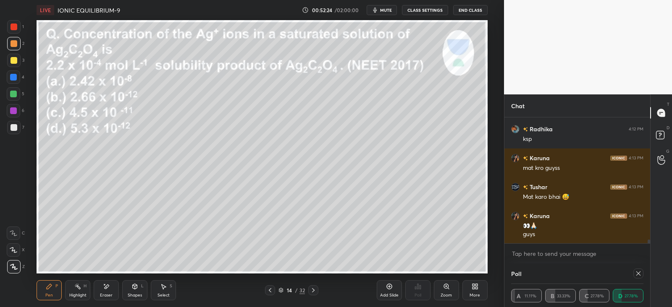
click at [16, 61] on div at bounding box center [13, 60] width 7 height 7
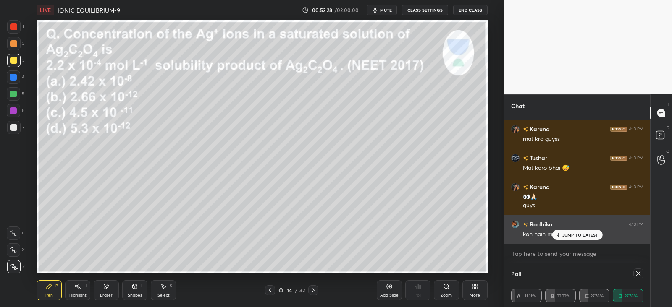
click at [558, 236] on icon at bounding box center [558, 236] width 3 height 1
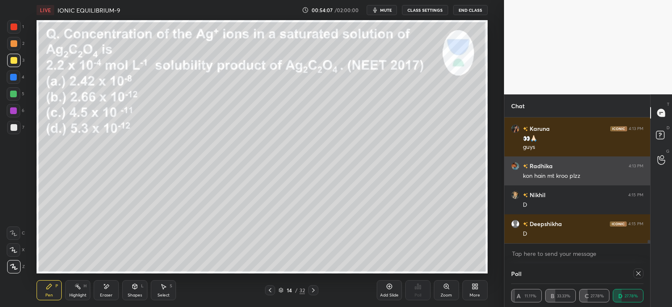
scroll to position [4407, 0]
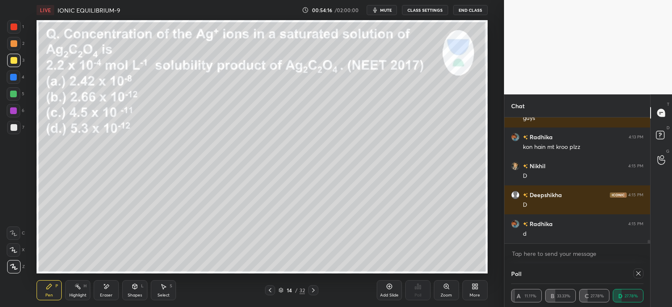
click at [385, 290] on div "Add Slide" at bounding box center [389, 291] width 25 height 20
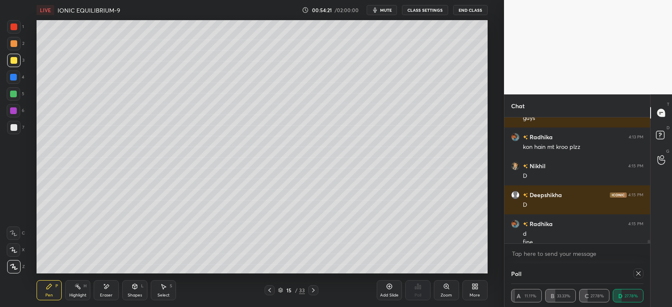
scroll to position [4415, 0]
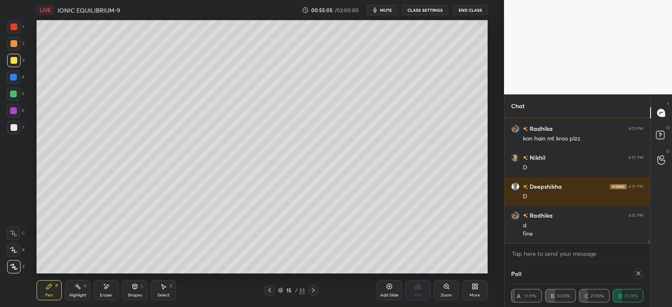
click at [105, 289] on icon at bounding box center [107, 287] width 5 height 4
click at [63, 289] on div "Pen P Highlight H Eraser Shapes L Select S" at bounding box center [122, 291] width 170 height 20
click at [56, 284] on div "P" at bounding box center [56, 286] width 3 height 4
click at [637, 274] on icon at bounding box center [638, 273] width 7 height 7
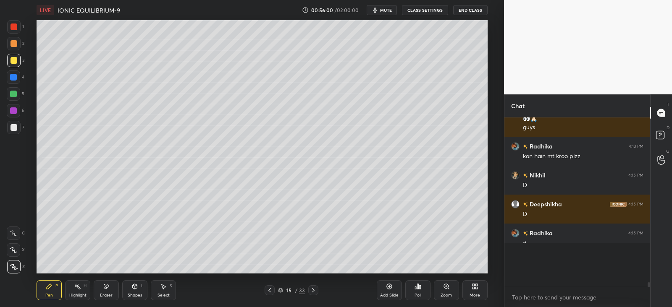
scroll to position [3, 3]
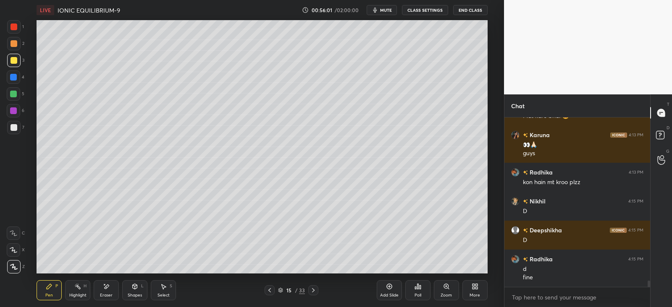
click at [420, 288] on icon at bounding box center [420, 288] width 1 height 4
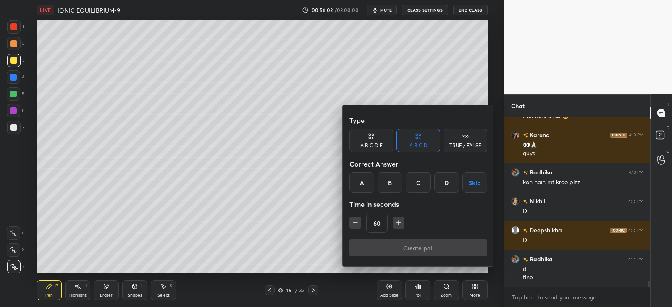
click at [394, 181] on div "B" at bounding box center [390, 183] width 25 height 20
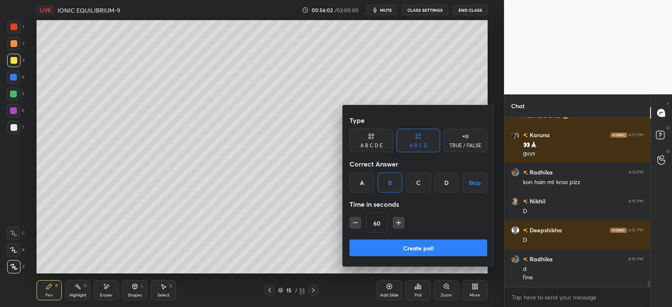
click at [423, 247] on button "Create poll" at bounding box center [418, 248] width 138 height 17
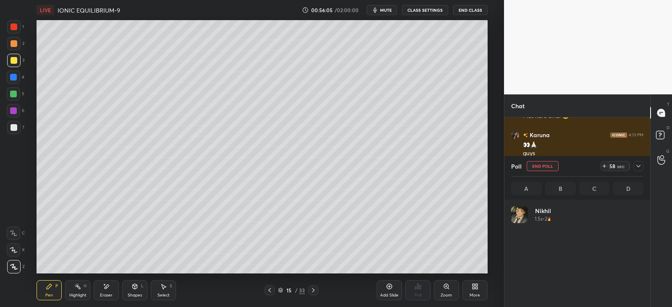
scroll to position [98, 130]
click at [636, 168] on icon at bounding box center [638, 166] width 7 height 7
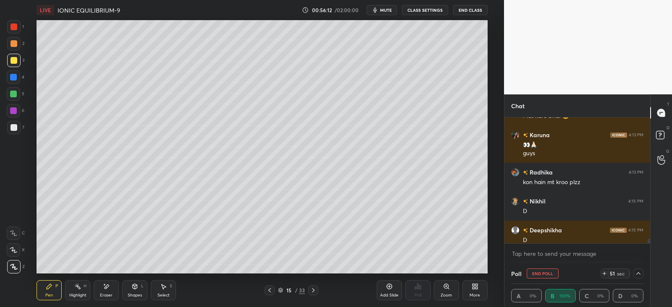
scroll to position [0, 3]
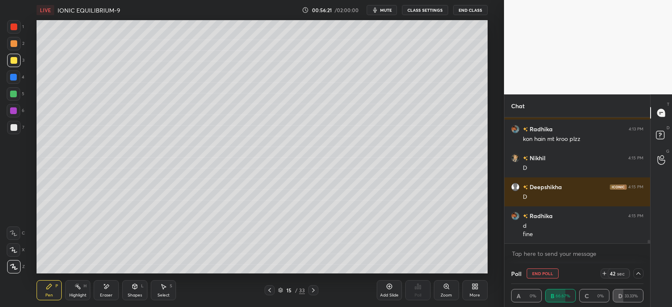
click at [15, 42] on div at bounding box center [13, 43] width 7 height 7
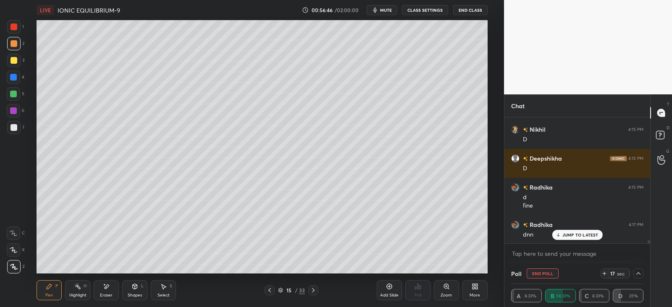
click at [638, 274] on icon at bounding box center [638, 273] width 7 height 7
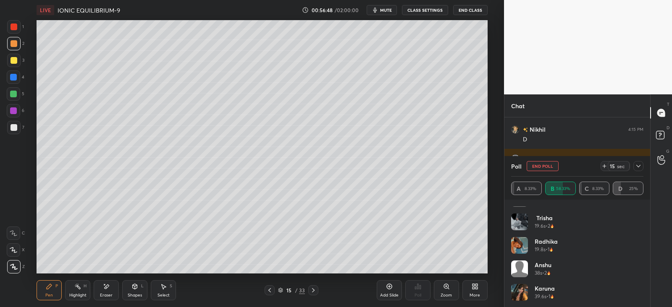
click at [638, 167] on icon at bounding box center [638, 166] width 4 height 3
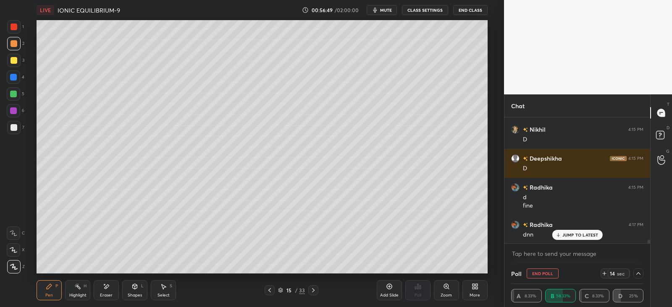
click at [605, 271] on icon at bounding box center [604, 273] width 7 height 7
click at [606, 272] on icon at bounding box center [604, 273] width 7 height 7
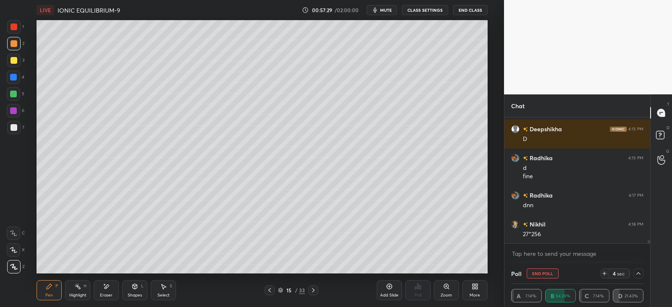
scroll to position [4502, 0]
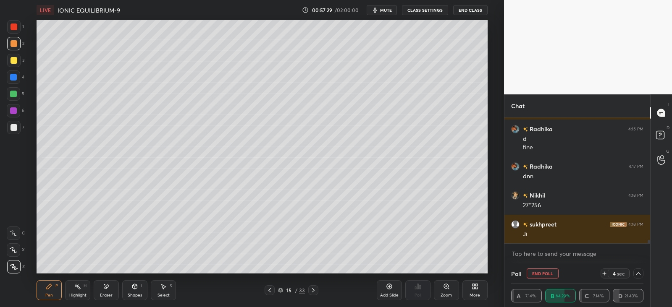
click at [312, 293] on icon at bounding box center [313, 290] width 7 height 7
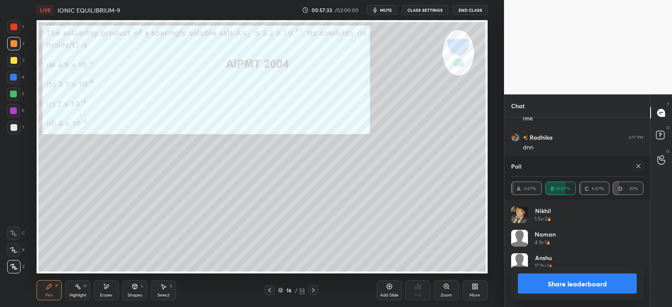
scroll to position [98, 130]
click at [640, 172] on div "Poll" at bounding box center [577, 166] width 132 height 20
click at [638, 166] on icon at bounding box center [638, 166] width 4 height 4
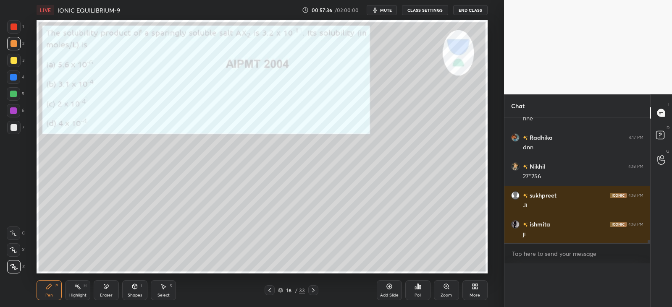
scroll to position [3, 3]
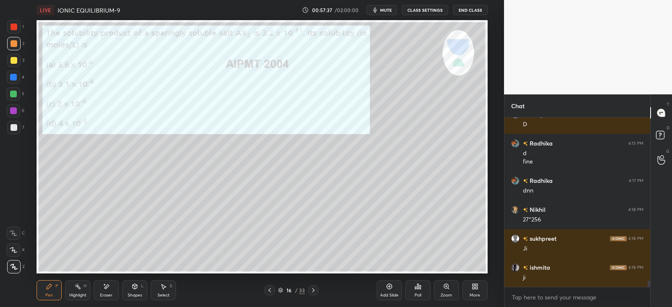
click at [421, 289] on icon at bounding box center [418, 286] width 7 height 7
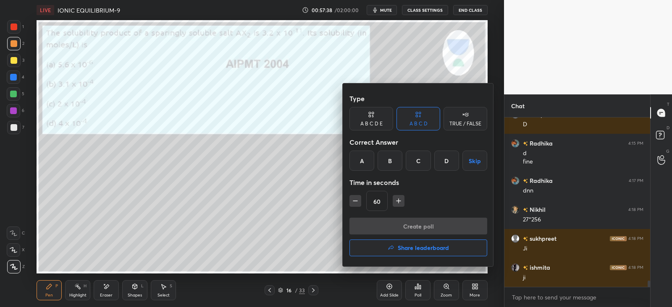
click at [421, 161] on div "C" at bounding box center [418, 161] width 25 height 20
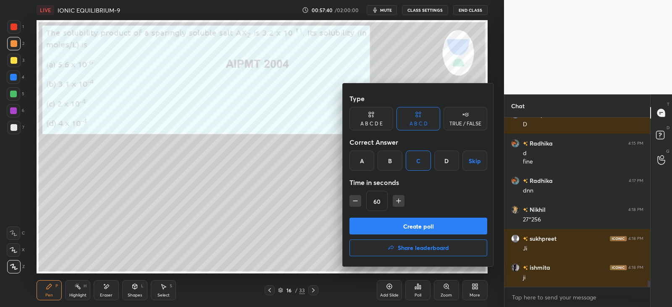
click at [408, 222] on button "Create poll" at bounding box center [418, 226] width 138 height 17
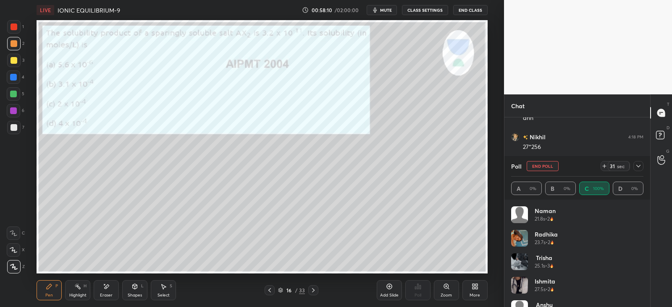
click at [637, 165] on icon at bounding box center [638, 166] width 7 height 7
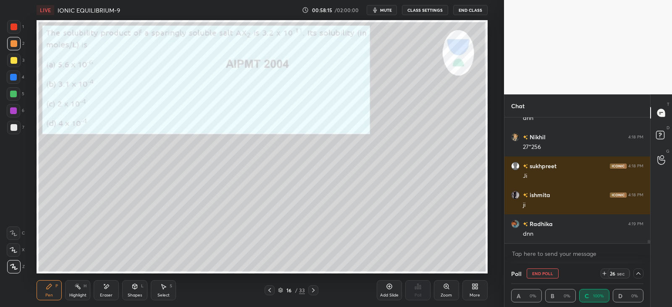
click at [643, 272] on div "Poll End Poll 26 sec A 0% B 0% C 100% D 0%" at bounding box center [577, 286] width 146 height 44
click at [640, 271] on icon at bounding box center [638, 273] width 7 height 7
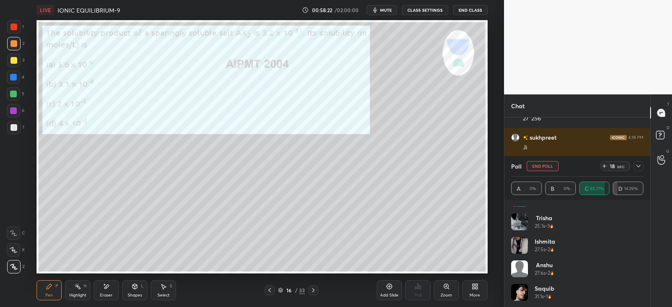
click at [587, 224] on div "[PERSON_NAME] 25.1s • 3" at bounding box center [577, 226] width 132 height 24
click at [635, 165] on icon at bounding box center [638, 166] width 7 height 7
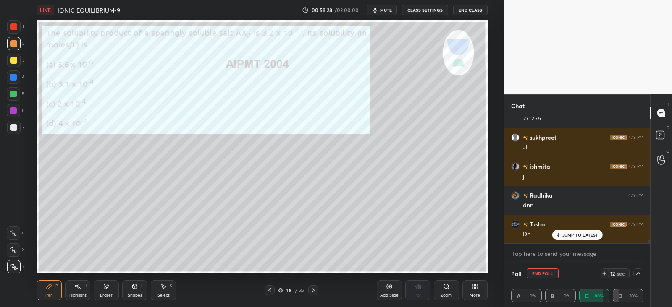
click at [18, 57] on div at bounding box center [13, 60] width 13 height 13
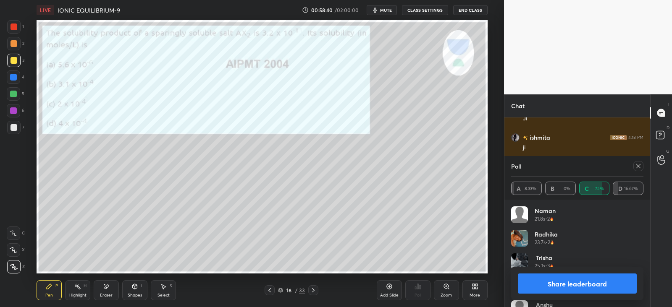
scroll to position [98, 130]
click at [637, 173] on div "Poll" at bounding box center [577, 166] width 132 height 20
click at [637, 165] on icon at bounding box center [638, 166] width 7 height 7
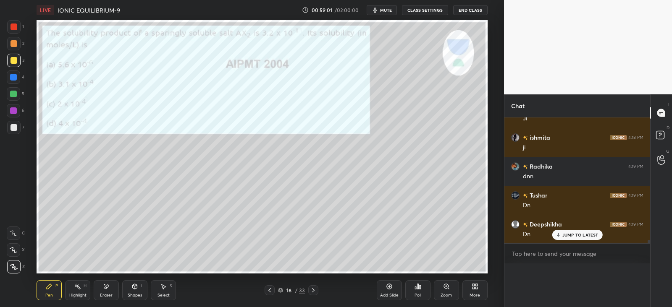
scroll to position [37, 130]
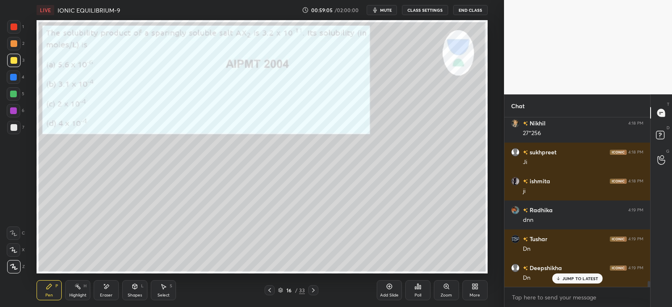
click at [14, 29] on div at bounding box center [13, 27] width 7 height 7
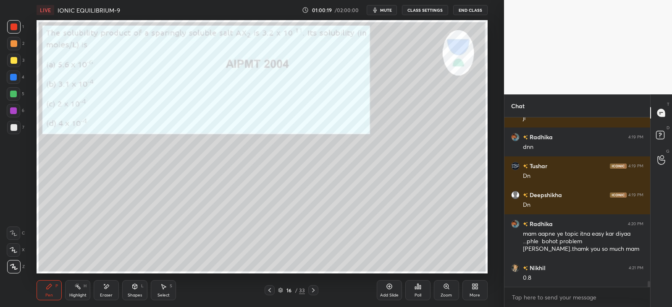
scroll to position [4677, 0]
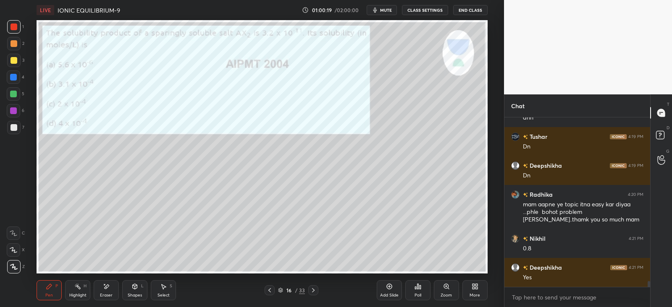
click at [315, 291] on icon at bounding box center [313, 290] width 7 height 7
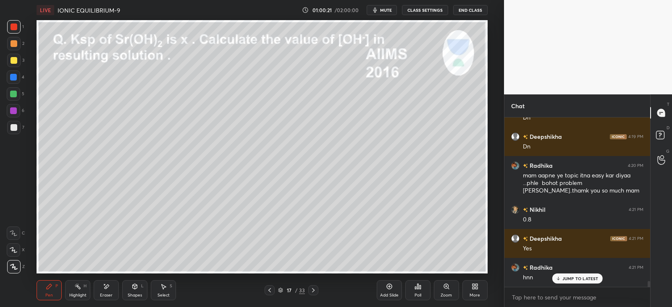
scroll to position [4734, 0]
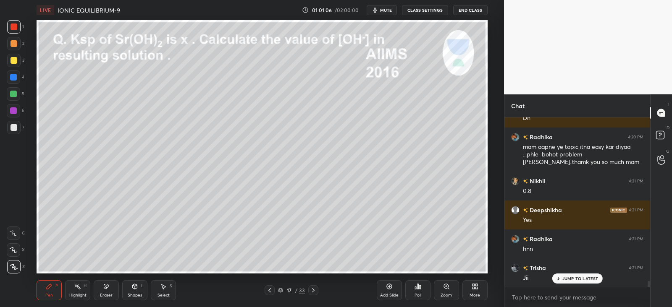
click at [15, 57] on div at bounding box center [13, 60] width 7 height 7
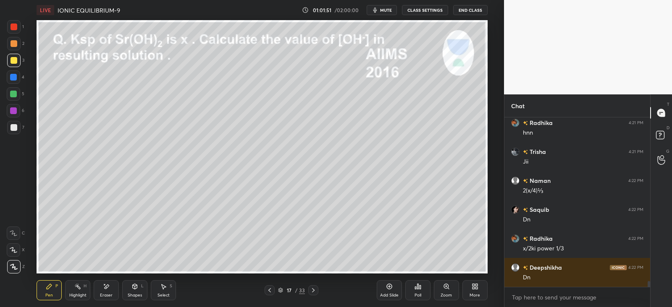
scroll to position [4879, 0]
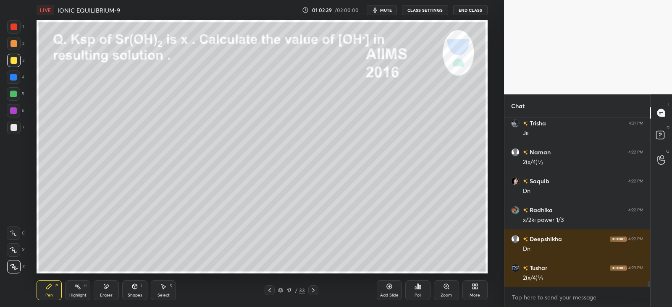
click at [16, 76] on div at bounding box center [13, 77] width 7 height 7
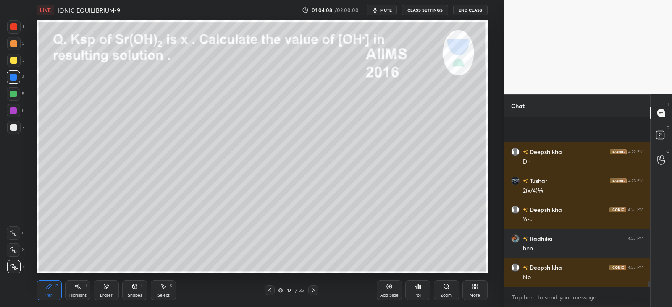
scroll to position [5024, 0]
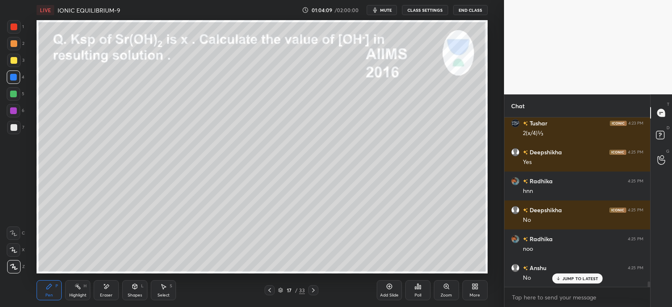
click at [313, 291] on icon at bounding box center [313, 291] width 3 height 4
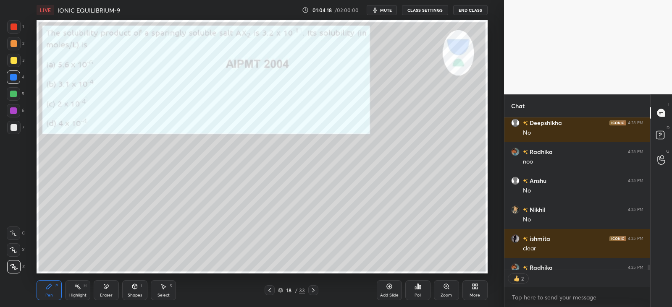
scroll to position [5157, 0]
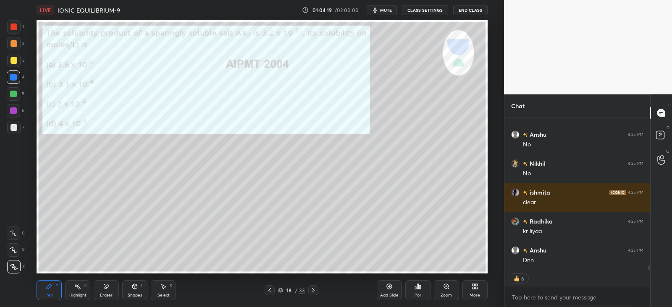
click at [317, 289] on div at bounding box center [313, 291] width 10 height 10
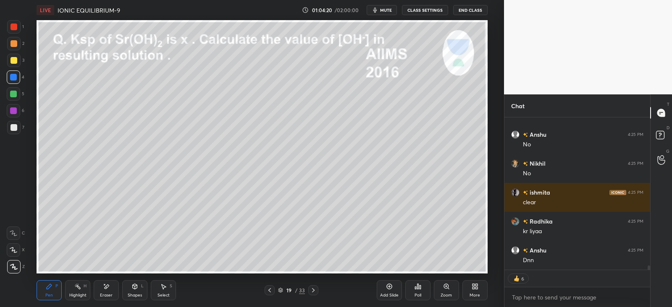
click at [317, 291] on div at bounding box center [313, 291] width 10 height 10
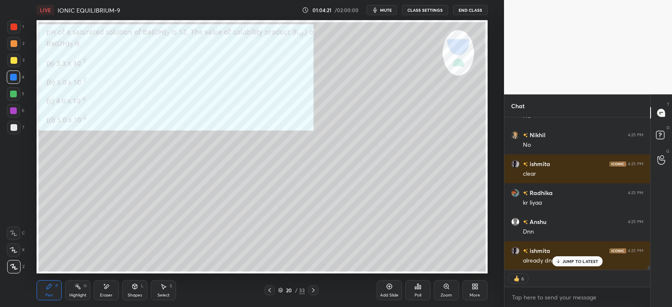
scroll to position [5215, 0]
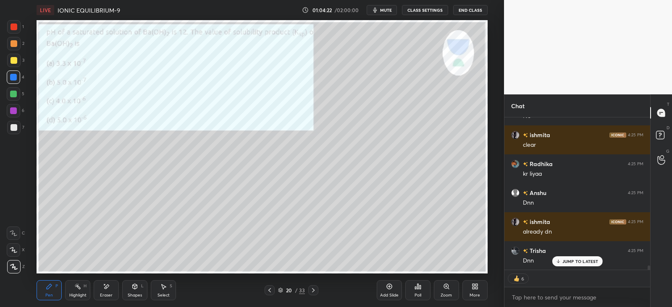
click at [417, 287] on icon at bounding box center [417, 286] width 1 height 5
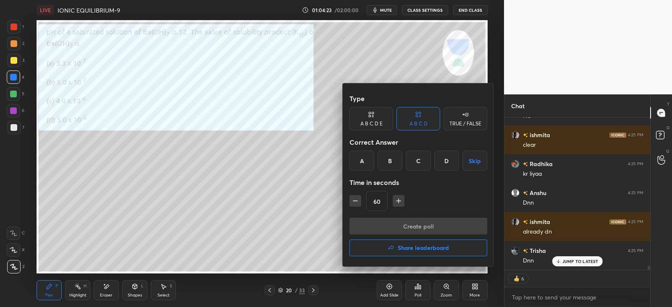
click at [226, 240] on div at bounding box center [336, 153] width 672 height 307
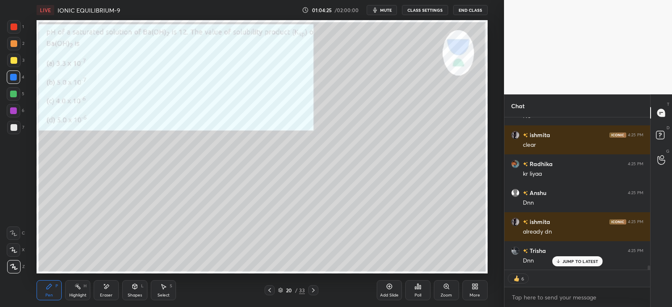
click at [422, 288] on div "Poll" at bounding box center [417, 291] width 25 height 20
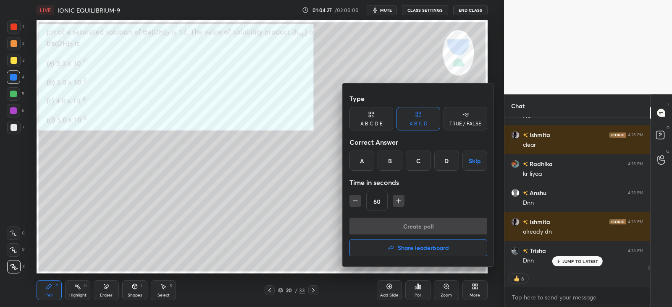
click at [390, 168] on div "B" at bounding box center [390, 161] width 25 height 20
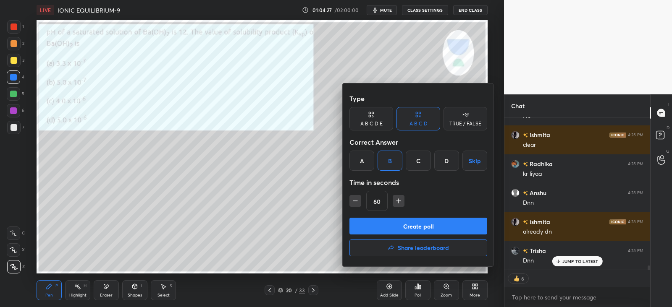
click at [407, 221] on button "Create poll" at bounding box center [418, 226] width 138 height 17
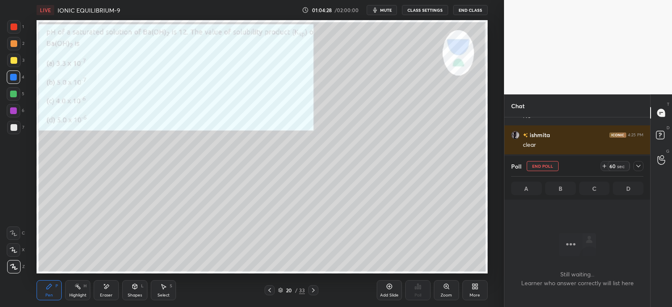
scroll to position [53, 143]
click at [638, 166] on icon at bounding box center [638, 166] width 7 height 7
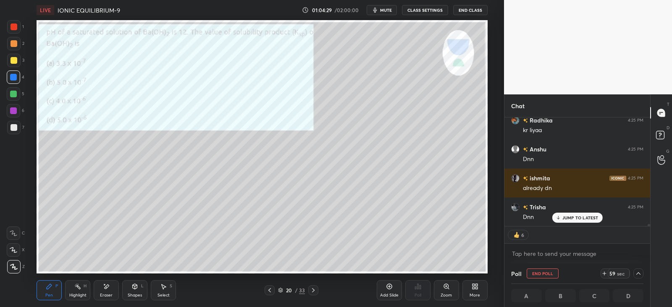
scroll to position [5241, 0]
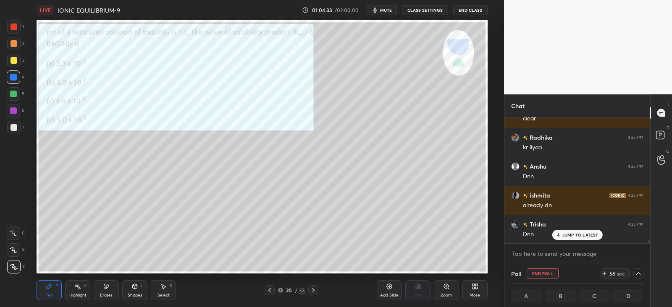
click at [13, 26] on div at bounding box center [13, 27] width 7 height 7
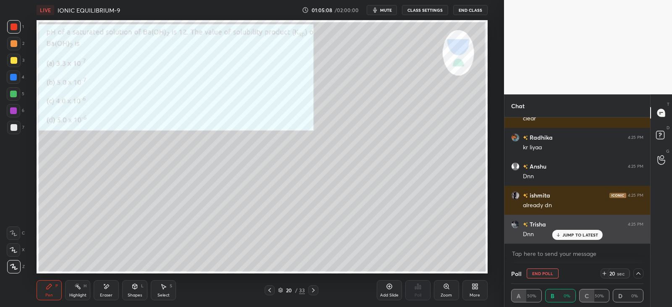
click at [584, 234] on p "JUMP TO LATEST" at bounding box center [580, 235] width 36 height 5
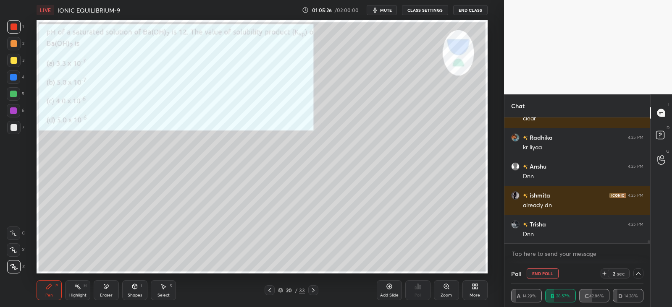
click at [644, 271] on div "Poll End Poll 2 sec A 14.29% B 28.57% C 42.86% D 14.28%" at bounding box center [577, 286] width 146 height 44
click at [638, 274] on icon at bounding box center [638, 273] width 7 height 7
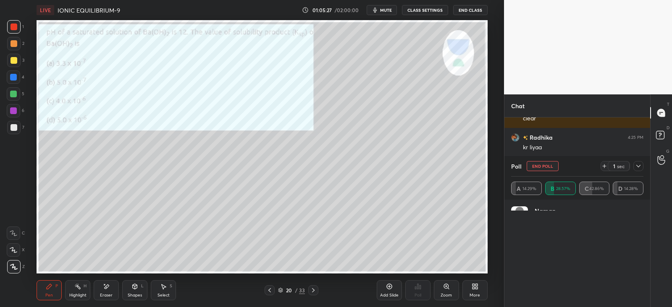
scroll to position [98, 130]
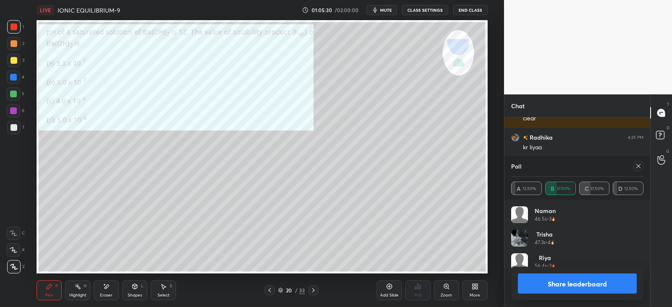
click at [636, 168] on icon at bounding box center [638, 166] width 4 height 4
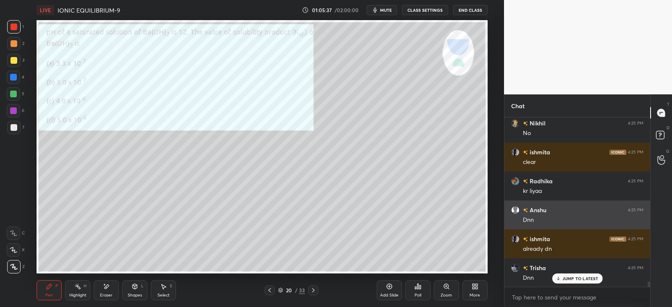
scroll to position [5227, 0]
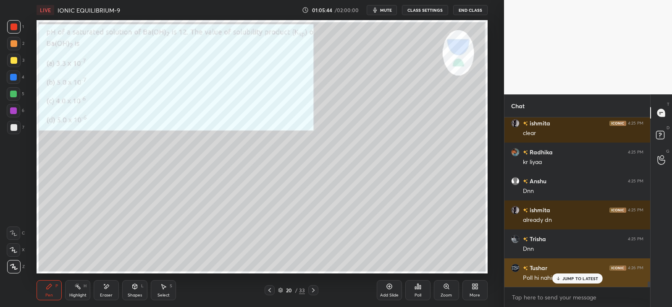
click at [565, 278] on p "JUMP TO LATEST" at bounding box center [580, 278] width 36 height 5
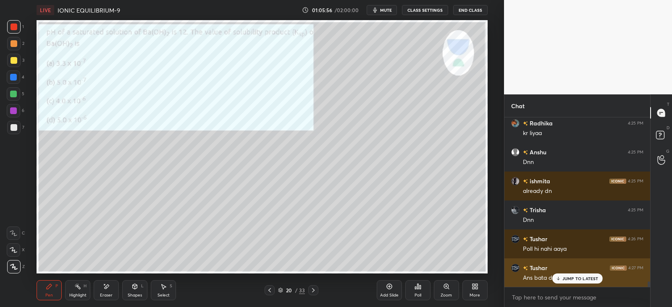
click at [564, 281] on p "JUMP TO LATEST" at bounding box center [580, 278] width 36 height 5
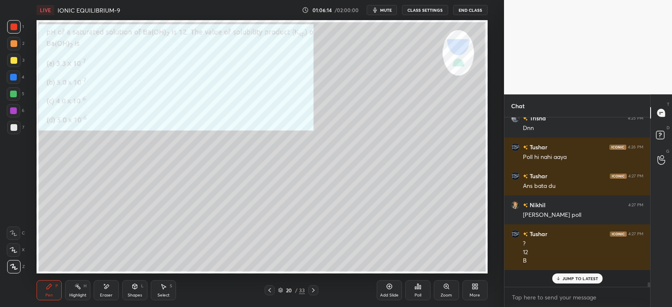
scroll to position [5330, 0]
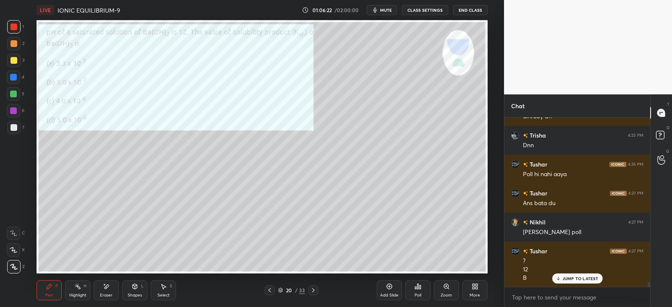
click at [105, 292] on div "Eraser" at bounding box center [106, 291] width 25 height 20
click at [55, 286] on div "Pen P" at bounding box center [49, 291] width 25 height 20
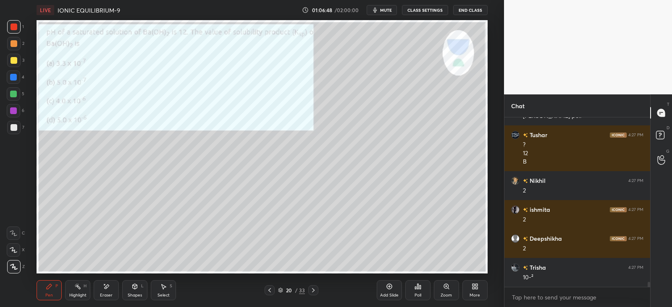
scroll to position [5475, 0]
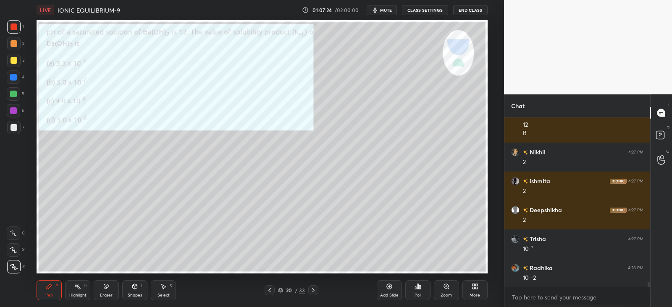
click at [106, 286] on icon at bounding box center [107, 287] width 5 height 4
click at [49, 289] on icon at bounding box center [49, 286] width 5 height 5
click at [109, 287] on icon at bounding box center [106, 286] width 7 height 7
click at [60, 287] on div "Pen P" at bounding box center [49, 291] width 25 height 20
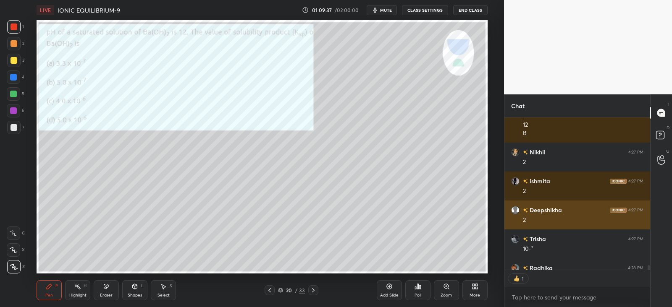
scroll to position [150, 143]
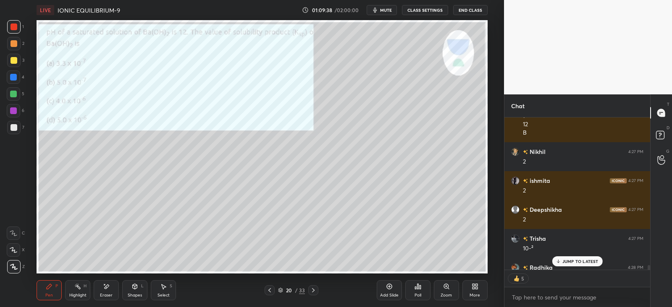
click at [572, 257] on div "JUMP TO LATEST" at bounding box center [577, 262] width 50 height 10
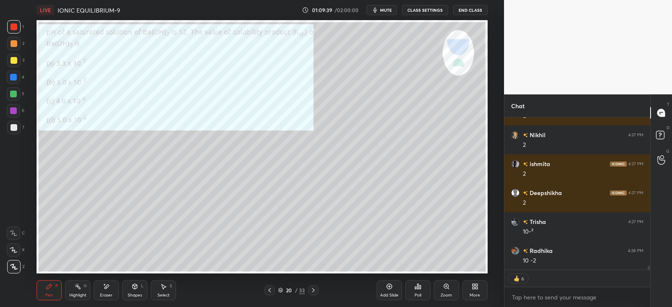
scroll to position [5522, 0]
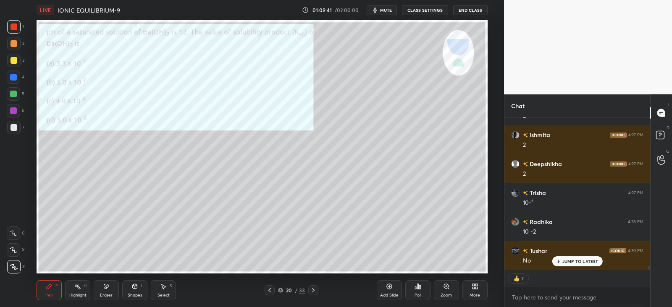
click at [309, 289] on div at bounding box center [313, 291] width 10 height 10
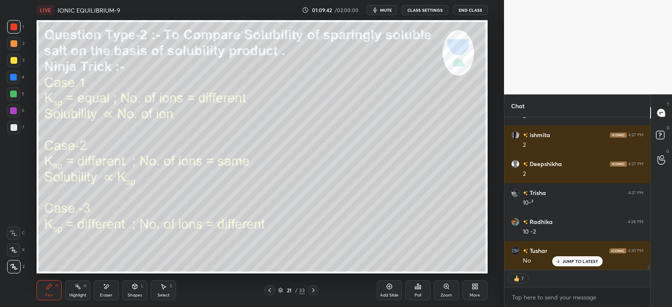
click at [275, 289] on div "21 / 33" at bounding box center [292, 291] width 54 height 10
click at [266, 286] on div at bounding box center [270, 291] width 10 height 10
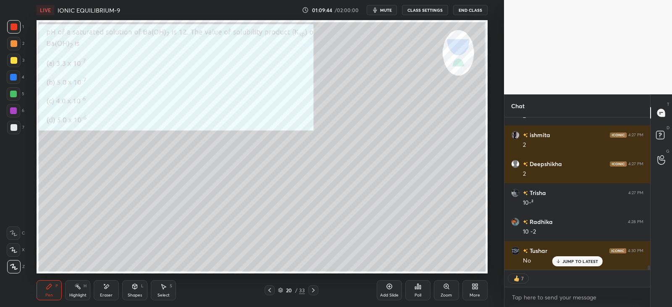
click at [390, 288] on icon at bounding box center [389, 286] width 7 height 7
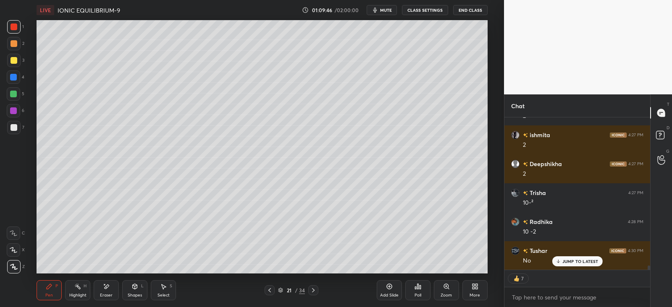
click at [12, 26] on div at bounding box center [13, 27] width 7 height 7
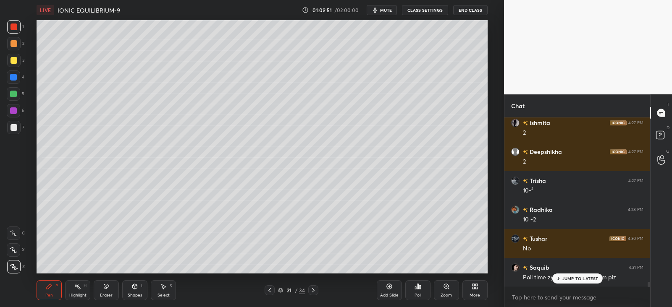
scroll to position [5533, 0]
click at [424, 285] on div "Poll" at bounding box center [417, 291] width 25 height 20
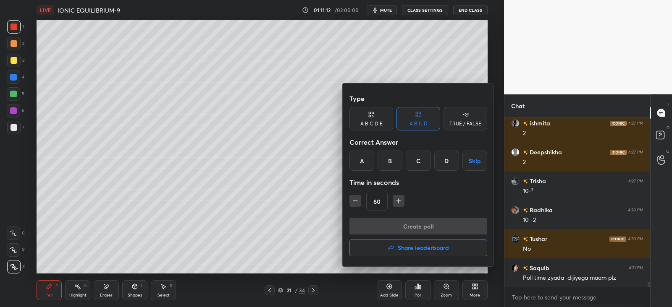
click at [419, 158] on div "C" at bounding box center [418, 161] width 25 height 20
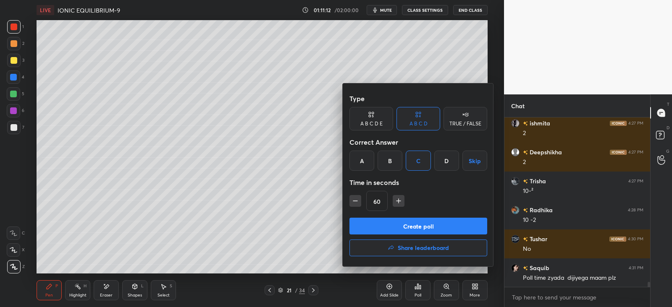
click at [418, 225] on button "Create poll" at bounding box center [418, 226] width 138 height 17
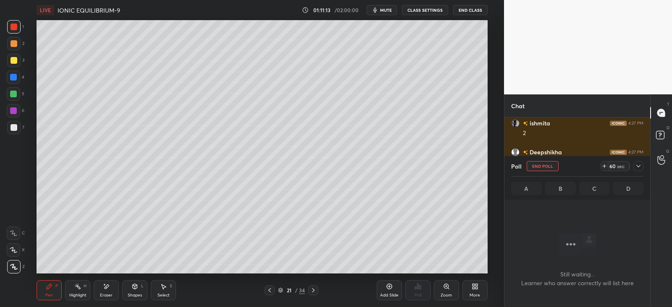
scroll to position [53, 143]
click at [639, 165] on icon at bounding box center [638, 166] width 7 height 7
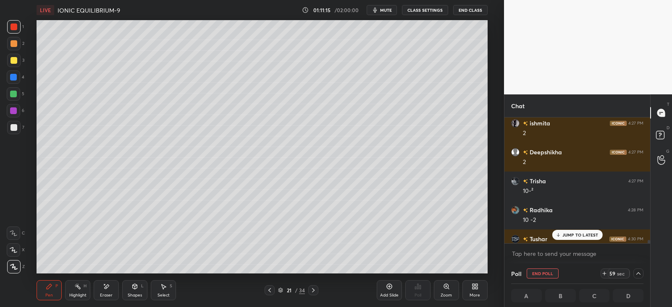
scroll to position [5577, 0]
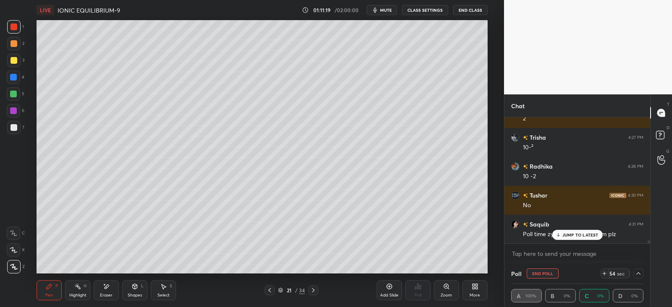
click at [16, 62] on div at bounding box center [13, 60] width 7 height 7
click at [604, 273] on icon at bounding box center [604, 273] width 7 height 7
click at [604, 274] on icon at bounding box center [604, 273] width 0 height 3
click at [11, 43] on div at bounding box center [13, 43] width 7 height 7
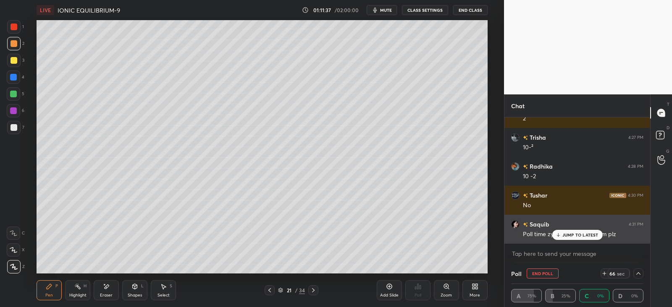
click at [573, 231] on div "JUMP TO LATEST" at bounding box center [577, 235] width 50 height 10
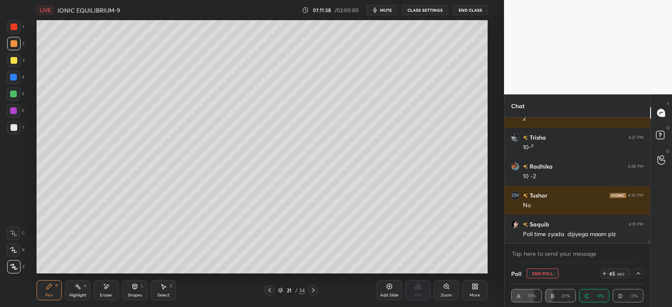
click at [636, 276] on icon at bounding box center [638, 273] width 7 height 7
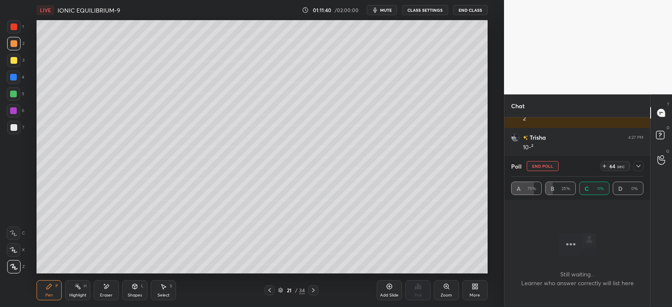
click at [632, 168] on div "64 sec" at bounding box center [622, 166] width 43 height 10
click at [640, 168] on icon at bounding box center [638, 166] width 7 height 7
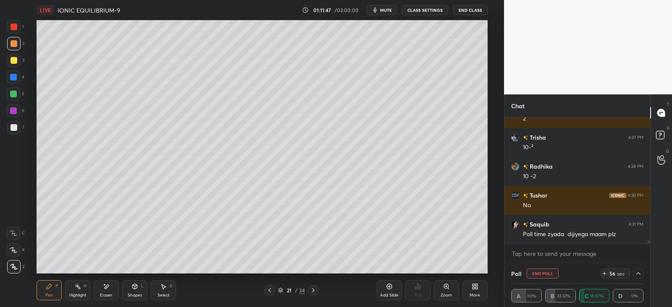
scroll to position [0, 3]
click at [642, 273] on div at bounding box center [638, 274] width 10 height 10
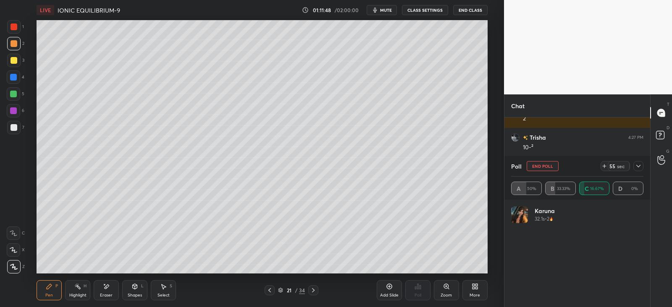
scroll to position [98, 130]
click at [640, 169] on icon at bounding box center [638, 166] width 7 height 7
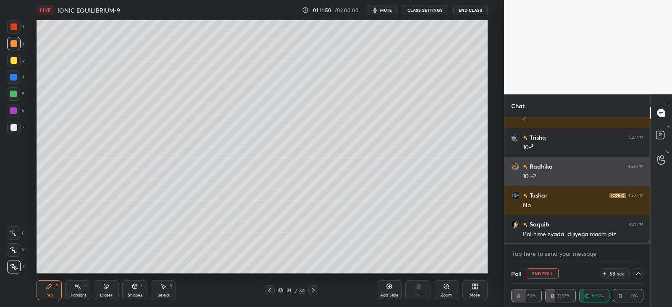
scroll to position [0, 0]
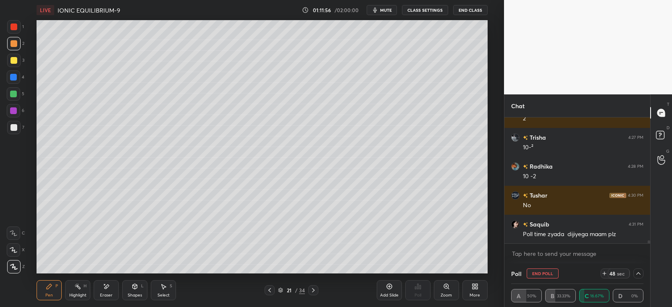
click at [642, 278] on div "48 sec" at bounding box center [622, 274] width 43 height 10
click at [638, 274] on icon at bounding box center [638, 273] width 7 height 7
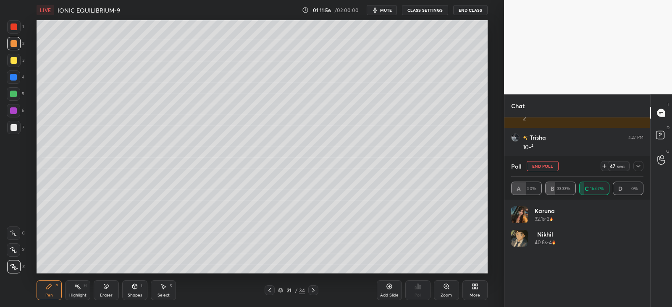
scroll to position [98, 130]
click at [643, 163] on div "45 sec" at bounding box center [622, 166] width 43 height 10
click at [640, 167] on icon at bounding box center [638, 166] width 7 height 7
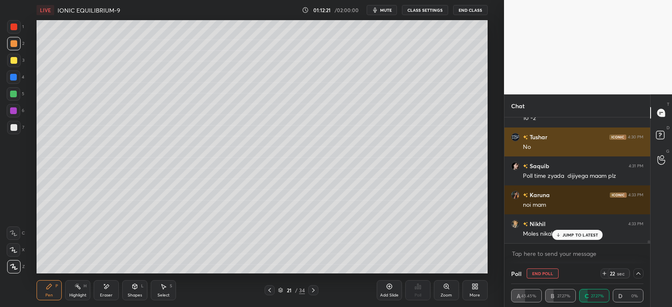
scroll to position [5664, 0]
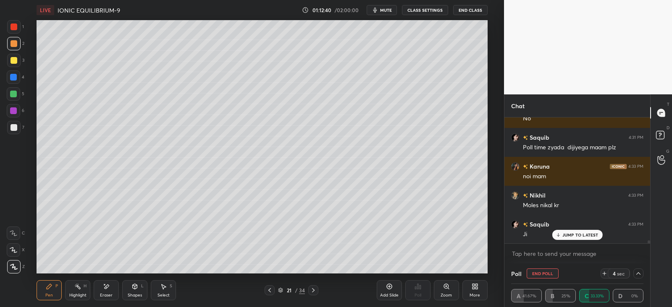
click at [603, 274] on icon at bounding box center [604, 273] width 7 height 7
click at [602, 274] on icon at bounding box center [604, 273] width 7 height 7
click at [604, 273] on icon at bounding box center [604, 273] width 0 height 3
click at [604, 274] on icon at bounding box center [604, 274] width 3 height 0
click at [639, 272] on icon at bounding box center [638, 273] width 7 height 7
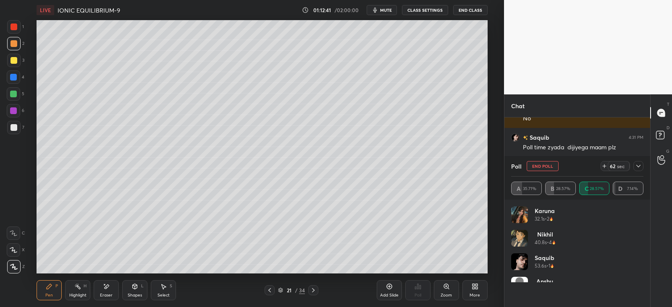
scroll to position [98, 130]
click at [639, 166] on icon at bounding box center [638, 166] width 4 height 3
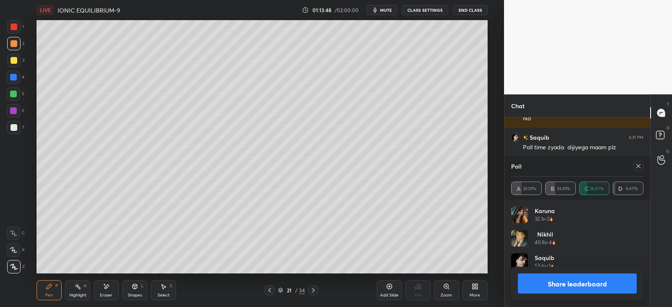
click at [640, 168] on icon at bounding box center [638, 166] width 4 height 4
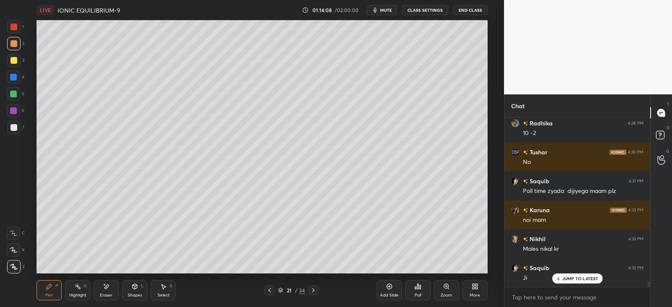
scroll to position [5649, 0]
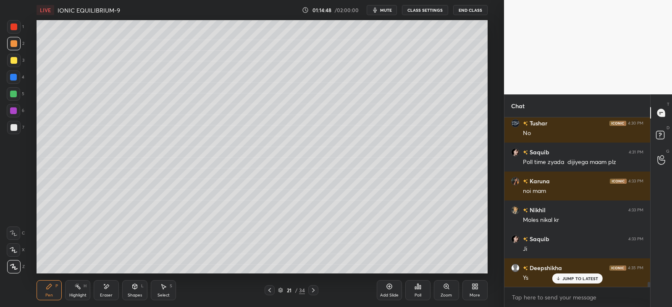
click at [109, 285] on icon at bounding box center [106, 286] width 7 height 7
click at [52, 287] on icon at bounding box center [49, 286] width 7 height 7
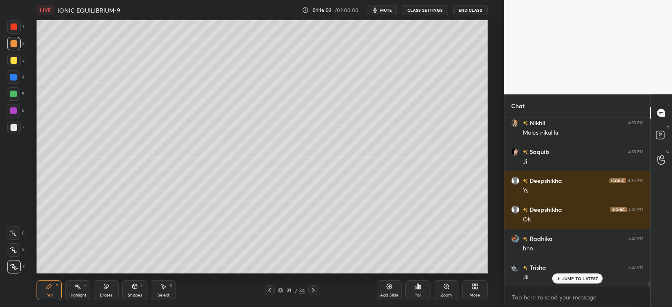
scroll to position [5765, 0]
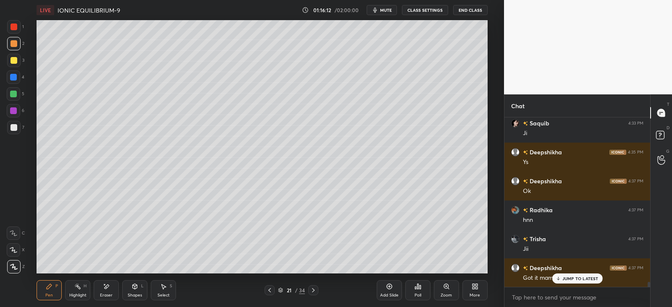
click at [267, 291] on icon at bounding box center [269, 290] width 7 height 7
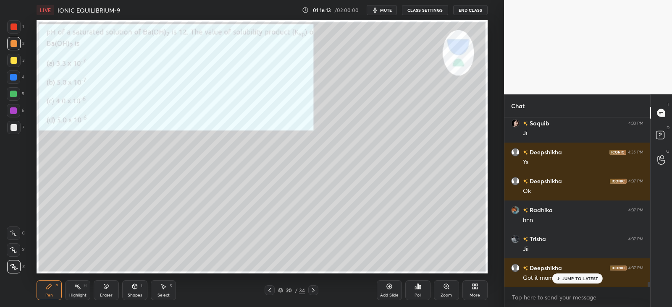
click at [268, 293] on icon at bounding box center [269, 290] width 7 height 7
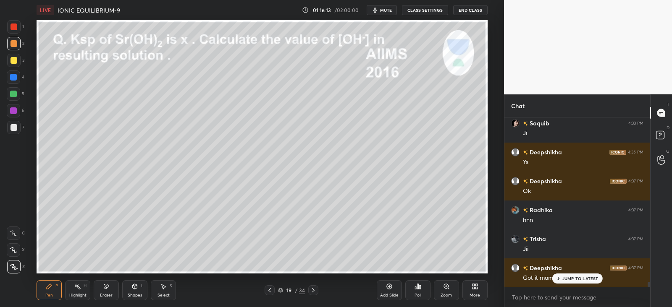
click at [268, 294] on icon at bounding box center [269, 290] width 7 height 7
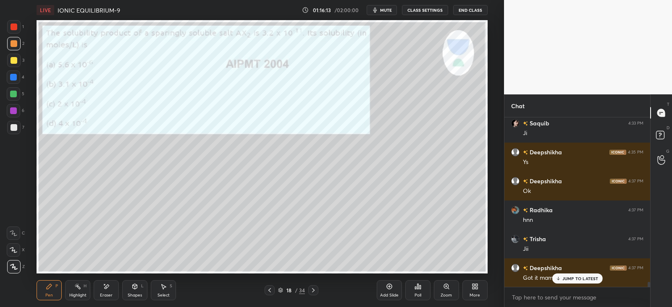
click at [268, 294] on div at bounding box center [270, 291] width 10 height 10
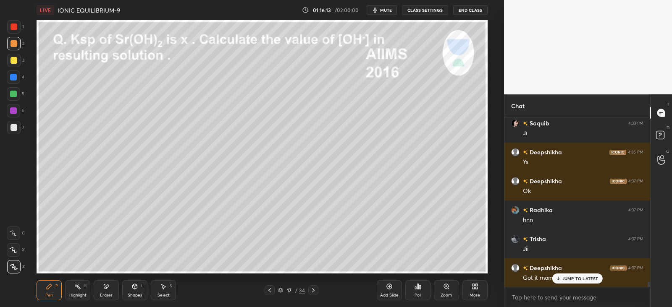
click at [268, 294] on div at bounding box center [270, 291] width 10 height 10
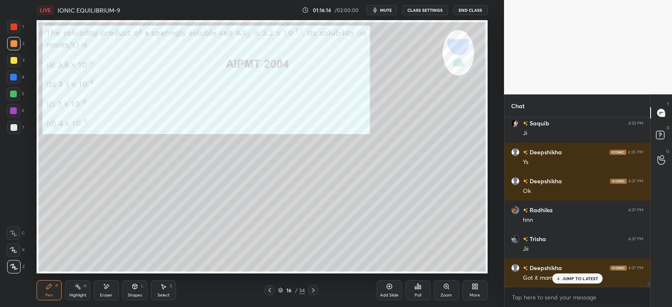
click at [268, 294] on div at bounding box center [270, 291] width 10 height 10
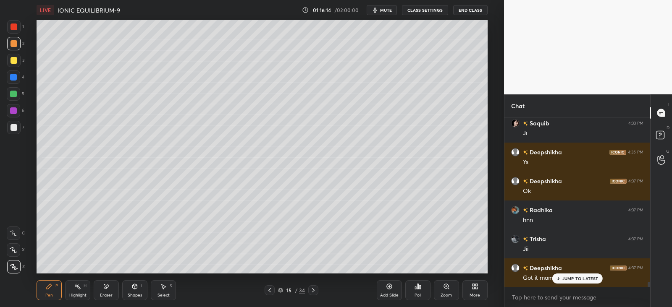
click at [268, 294] on div at bounding box center [270, 291] width 10 height 10
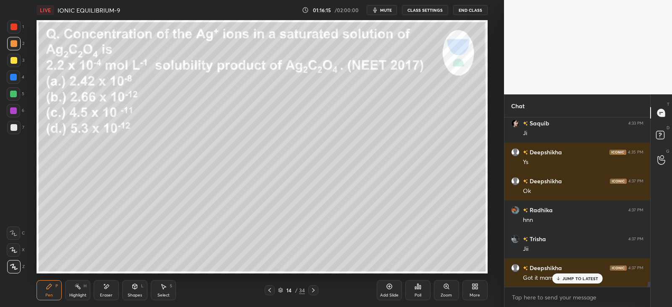
click at [313, 291] on icon at bounding box center [313, 291] width 3 height 4
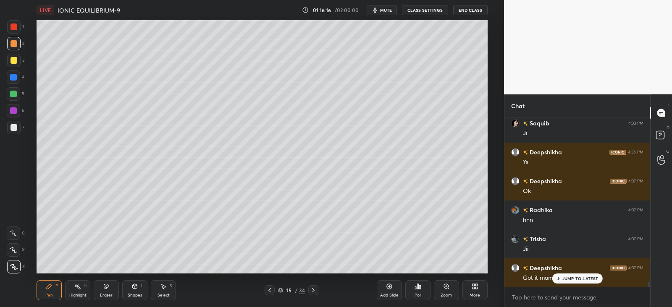
click at [314, 291] on icon at bounding box center [313, 290] width 7 height 7
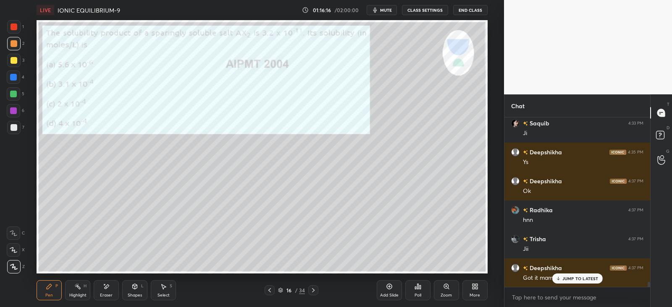
click at [315, 292] on icon at bounding box center [313, 290] width 7 height 7
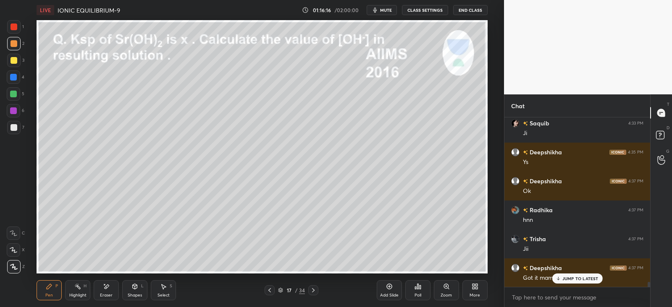
click at [316, 293] on icon at bounding box center [313, 290] width 7 height 7
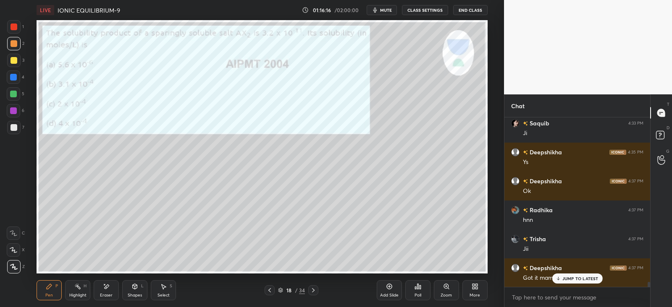
click at [316, 293] on icon at bounding box center [313, 290] width 7 height 7
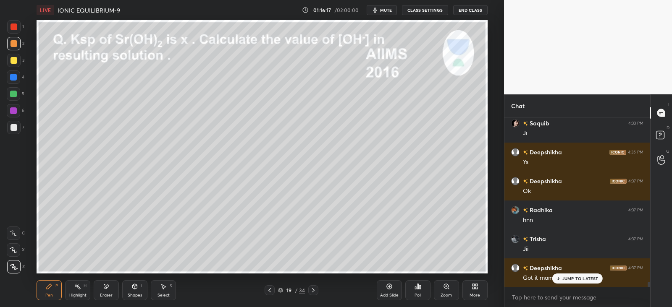
click at [316, 293] on icon at bounding box center [313, 290] width 7 height 7
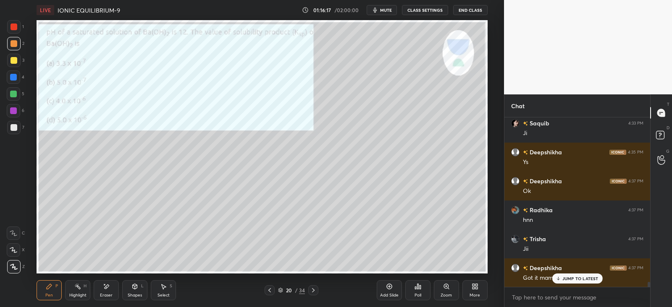
click at [317, 293] on div at bounding box center [313, 291] width 10 height 10
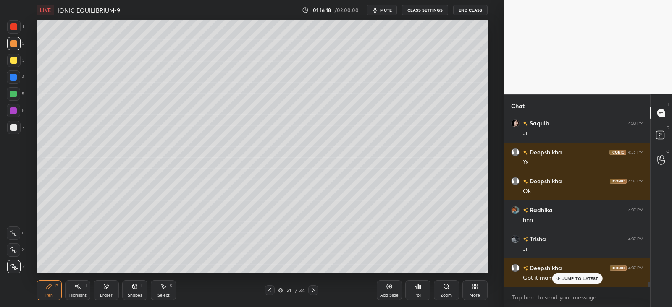
click at [317, 294] on div at bounding box center [313, 291] width 10 height 10
click at [139, 289] on div "Shapes L" at bounding box center [134, 291] width 25 height 20
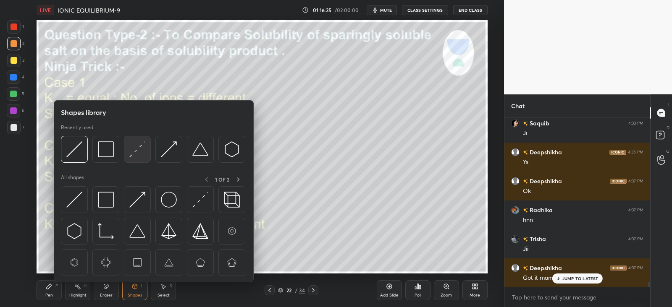
click at [142, 155] on img at bounding box center [137, 150] width 16 height 16
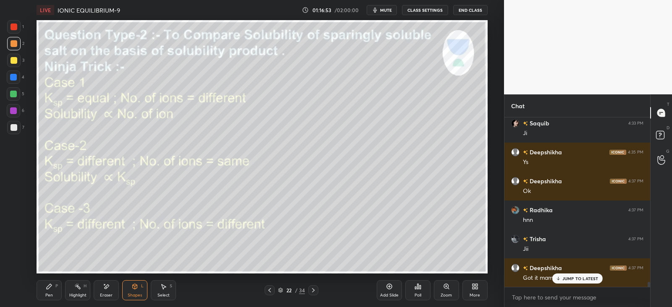
scroll to position [5794, 0]
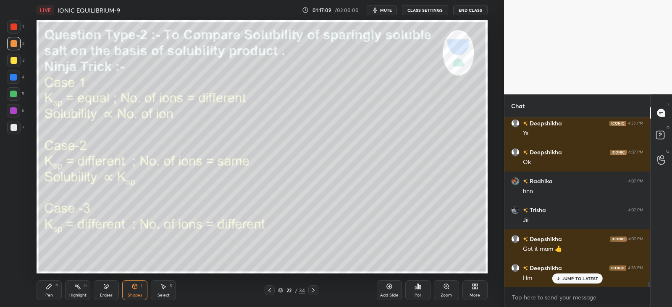
click at [52, 294] on div "Pen" at bounding box center [49, 296] width 8 height 4
click at [141, 291] on div "Shapes L" at bounding box center [134, 291] width 25 height 20
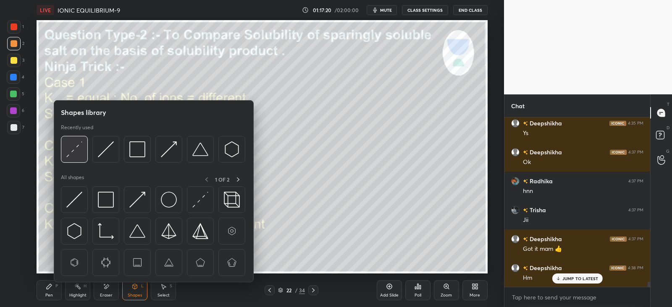
click at [67, 153] on img at bounding box center [74, 150] width 16 height 16
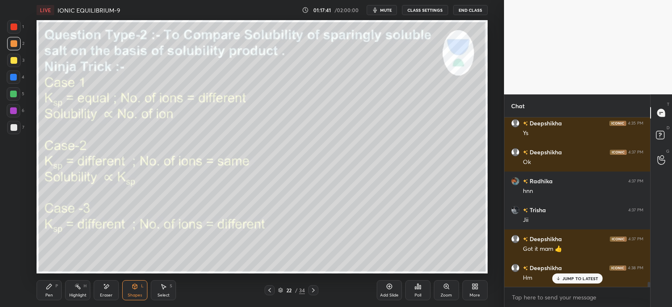
click at [144, 285] on div "Shapes L" at bounding box center [134, 291] width 25 height 20
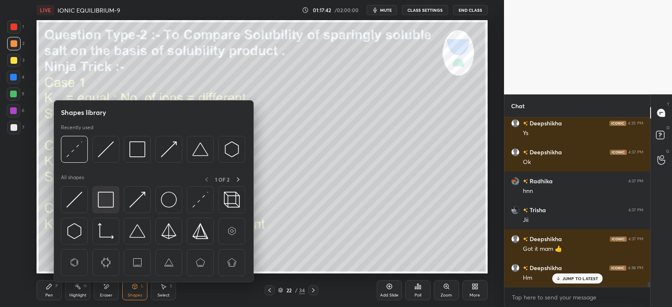
click at [112, 199] on img at bounding box center [106, 200] width 16 height 16
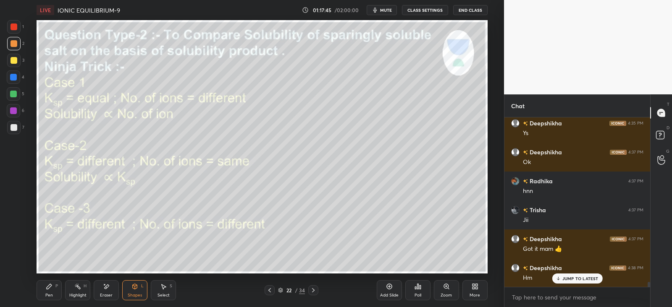
click at [69, 286] on div "Highlight H" at bounding box center [77, 291] width 25 height 20
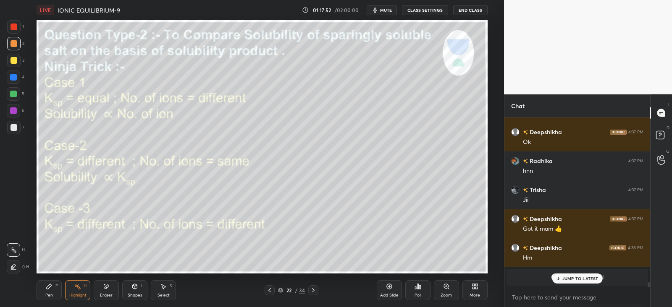
click at [571, 274] on div "JUMP TO LATEST" at bounding box center [577, 279] width 50 height 10
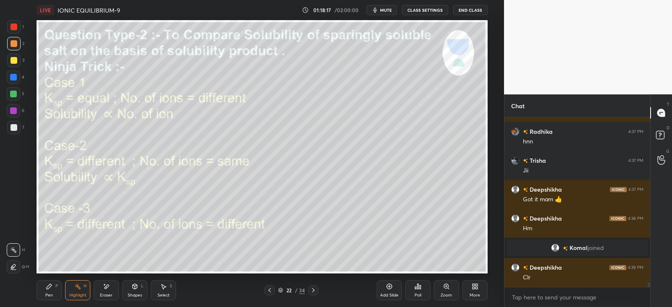
click at [135, 289] on icon at bounding box center [135, 286] width 5 height 5
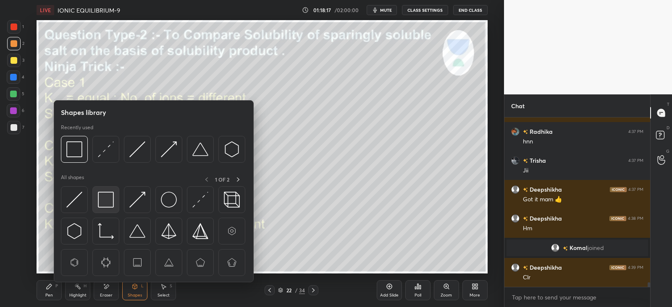
click at [110, 200] on img at bounding box center [106, 200] width 16 height 16
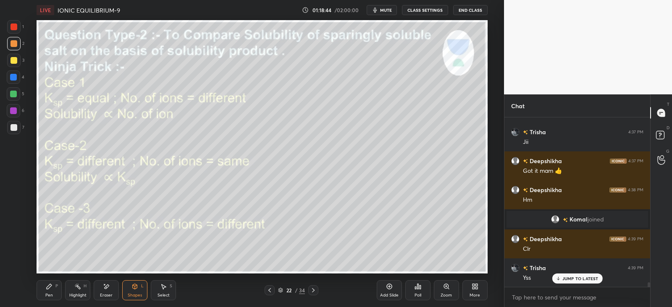
click at [55, 291] on div "Pen P" at bounding box center [49, 291] width 25 height 20
click at [16, 124] on div at bounding box center [13, 127] width 13 height 13
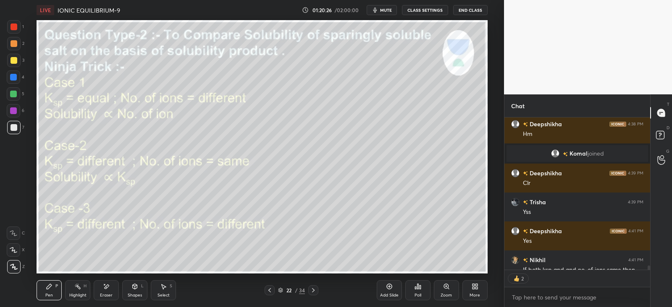
scroll to position [5955, 0]
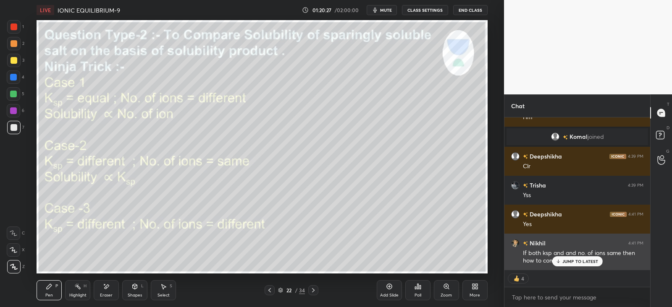
click at [573, 261] on p "JUMP TO LATEST" at bounding box center [580, 261] width 36 height 5
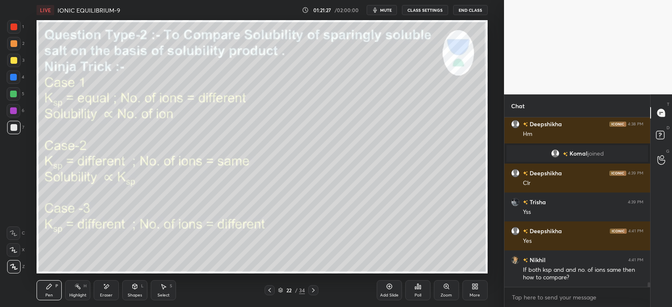
scroll to position [3, 3]
click at [107, 291] on div "Eraser" at bounding box center [106, 291] width 25 height 20
click at [67, 280] on div "Pen P Highlight H Eraser Shapes L Select S 22 / 34 Add Slide Poll Zoom More" at bounding box center [262, 291] width 451 height 34
click at [56, 284] on div "P" at bounding box center [56, 286] width 3 height 4
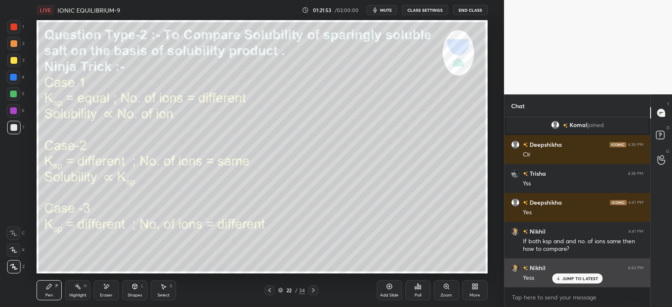
click at [570, 278] on p "JUMP TO LATEST" at bounding box center [580, 278] width 36 height 5
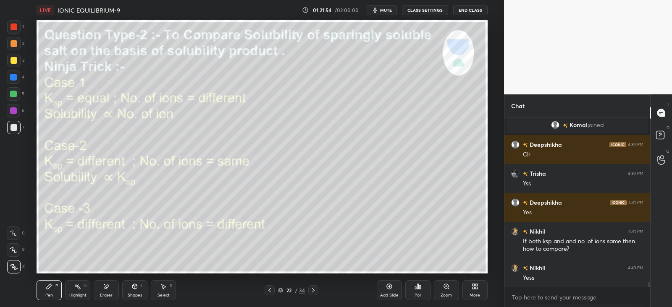
click at [318, 291] on div "22 / 34" at bounding box center [292, 291] width 170 height 10
click at [315, 291] on icon at bounding box center [313, 290] width 7 height 7
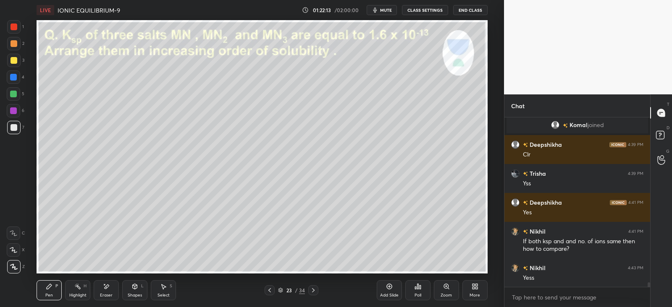
click at [270, 289] on icon at bounding box center [269, 290] width 7 height 7
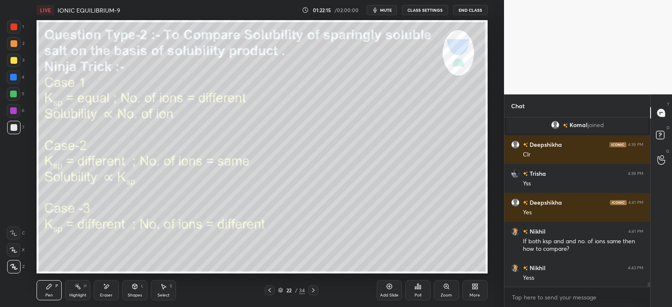
scroll to position [5996, 0]
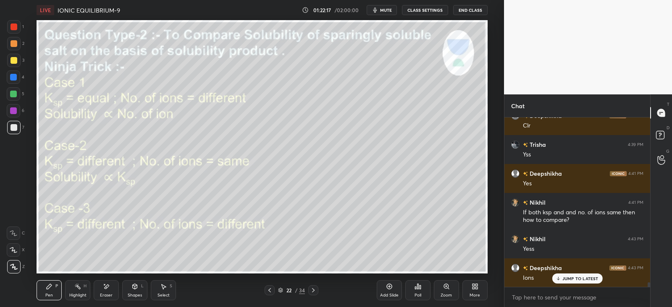
click at [317, 286] on div at bounding box center [313, 291] width 10 height 10
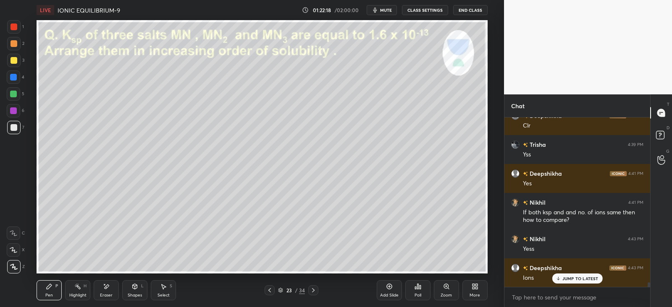
scroll to position [6025, 0]
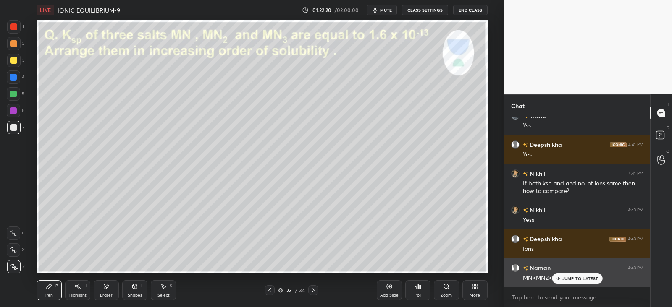
click at [580, 274] on div "JUMP TO LATEST" at bounding box center [577, 279] width 50 height 10
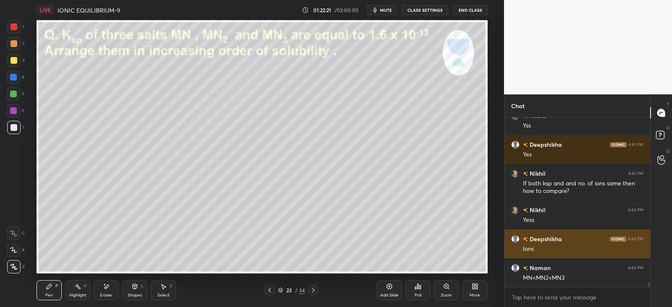
scroll to position [6054, 0]
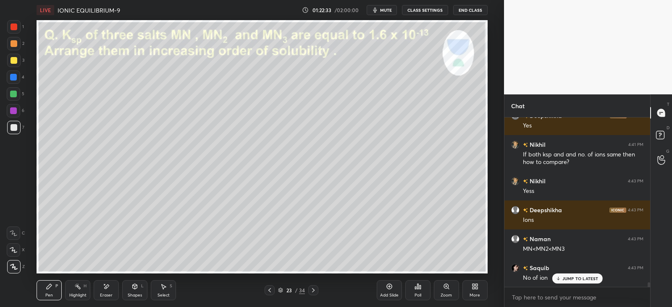
click at [13, 63] on div at bounding box center [13, 60] width 7 height 7
click at [104, 289] on icon at bounding box center [106, 286] width 7 height 7
click at [46, 294] on div "Pen" at bounding box center [49, 296] width 8 height 4
click at [109, 282] on div "Eraser" at bounding box center [106, 291] width 25 height 20
click at [59, 287] on div "Pen P" at bounding box center [49, 291] width 25 height 20
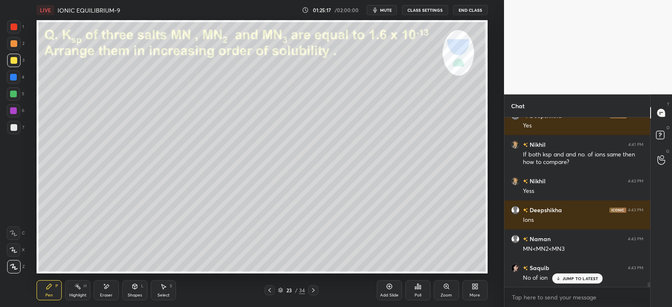
scroll to position [6083, 0]
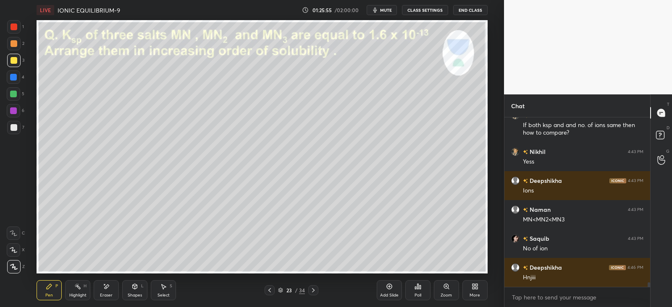
click at [15, 79] on div at bounding box center [13, 77] width 7 height 7
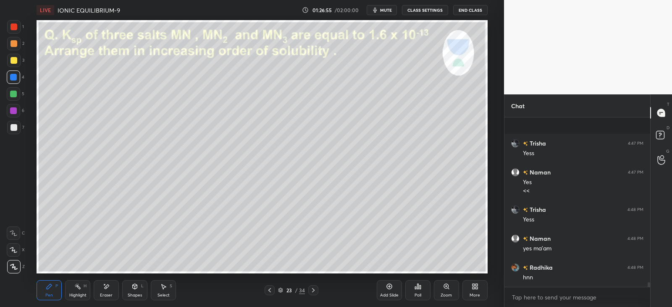
scroll to position [6294, 0]
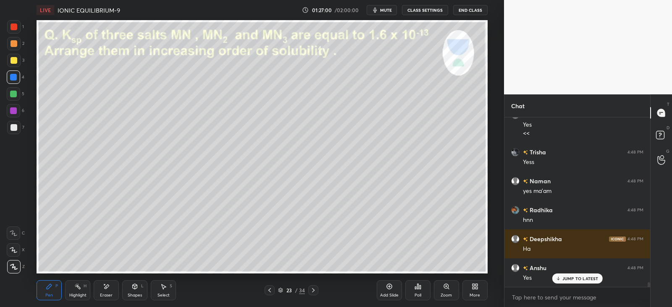
click at [106, 290] on icon at bounding box center [106, 286] width 7 height 7
click at [60, 288] on div "Pen P" at bounding box center [49, 291] width 25 height 20
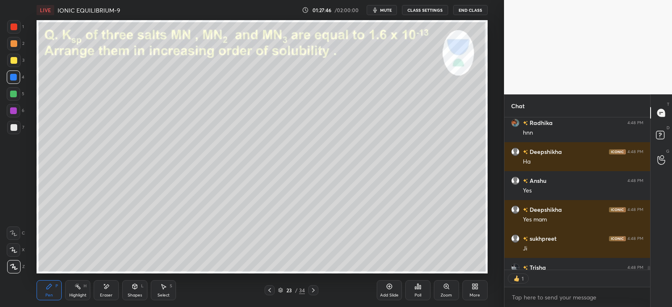
scroll to position [150, 143]
click at [311, 289] on icon at bounding box center [313, 290] width 7 height 7
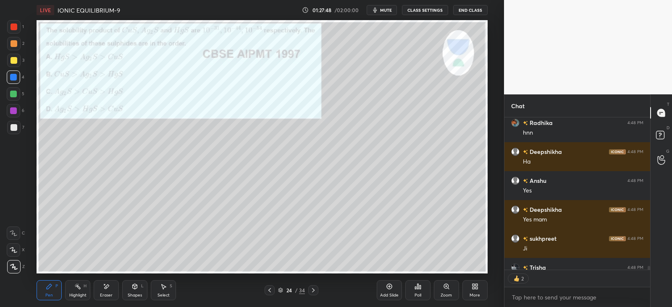
scroll to position [6427, 0]
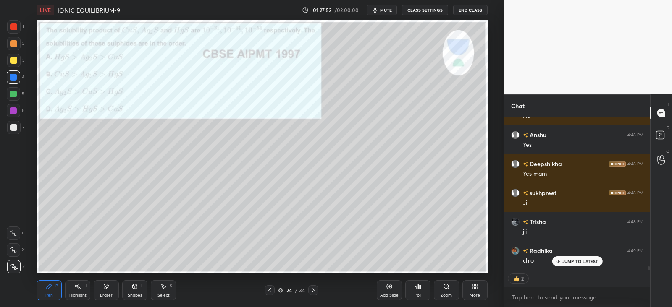
click at [271, 291] on icon at bounding box center [269, 290] width 7 height 7
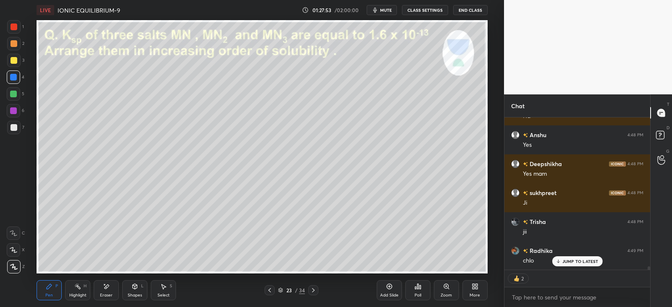
click at [388, 292] on div "Add Slide" at bounding box center [389, 291] width 25 height 20
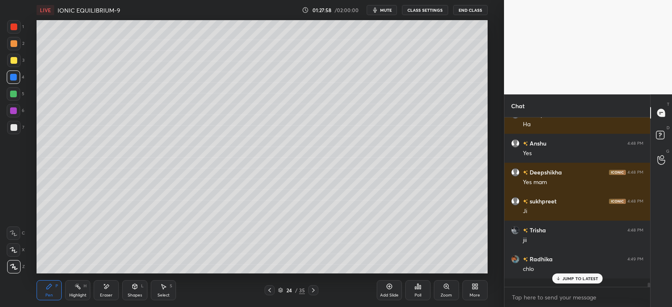
scroll to position [6410, 0]
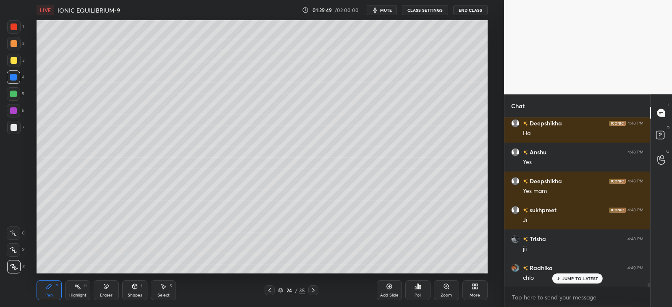
click at [422, 289] on div "Poll" at bounding box center [417, 291] width 25 height 20
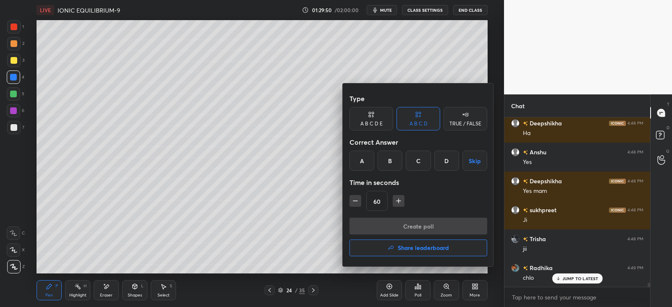
click at [446, 167] on div "D" at bounding box center [446, 161] width 25 height 20
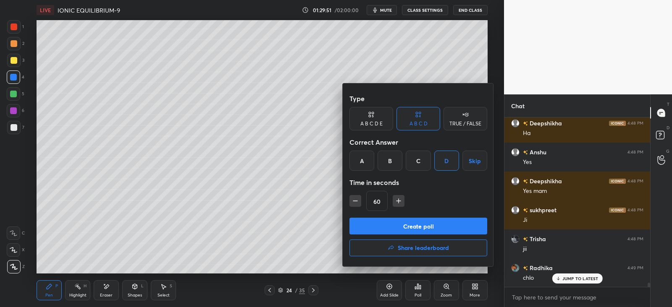
click at [431, 226] on button "Create poll" at bounding box center [418, 226] width 138 height 17
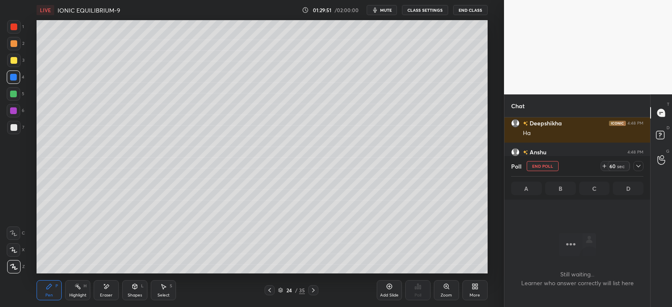
scroll to position [3, 3]
click at [638, 167] on icon at bounding box center [638, 166] width 7 height 7
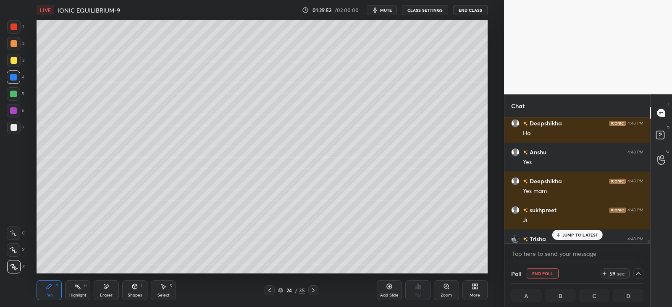
click at [607, 273] on icon at bounding box center [604, 273] width 7 height 7
click at [605, 273] on icon at bounding box center [604, 273] width 7 height 7
click at [579, 233] on p "JUMP TO LATEST" at bounding box center [580, 235] width 36 height 5
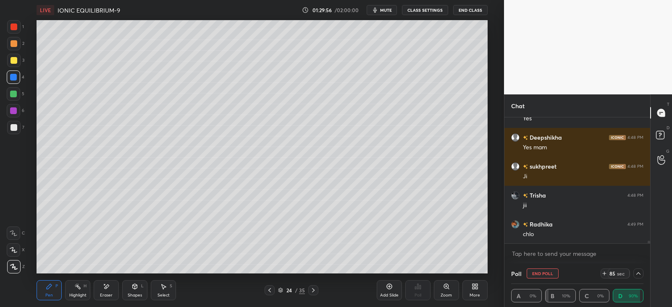
click at [637, 273] on icon at bounding box center [638, 273] width 7 height 7
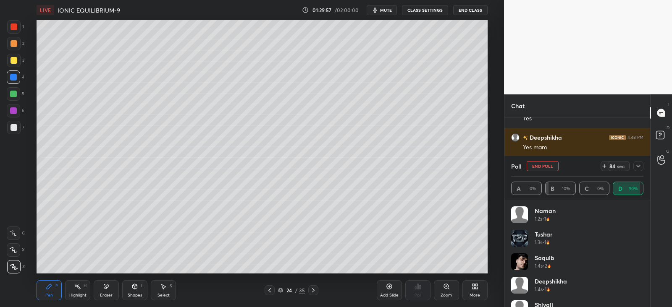
scroll to position [6482, 0]
click at [636, 167] on icon at bounding box center [638, 166] width 7 height 7
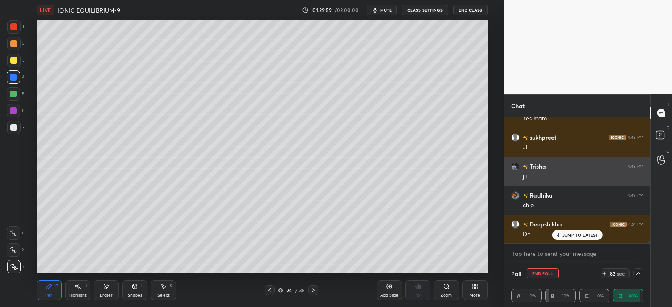
scroll to position [0, 3]
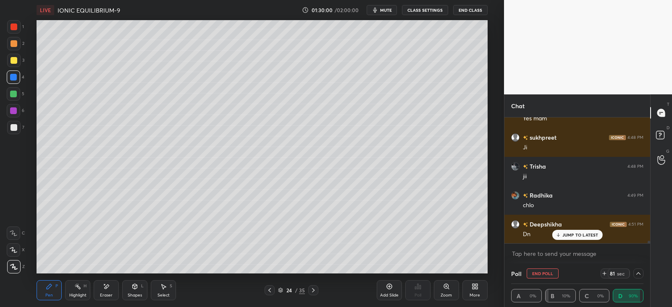
click at [18, 60] on div at bounding box center [13, 60] width 13 height 13
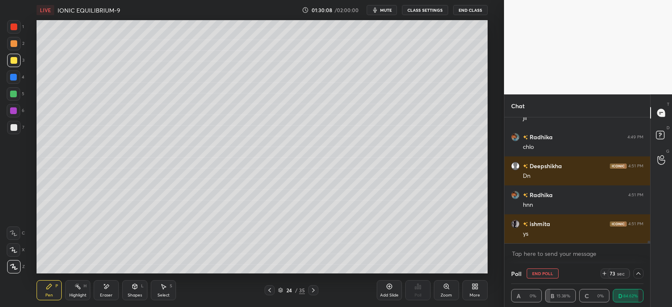
scroll to position [6570, 0]
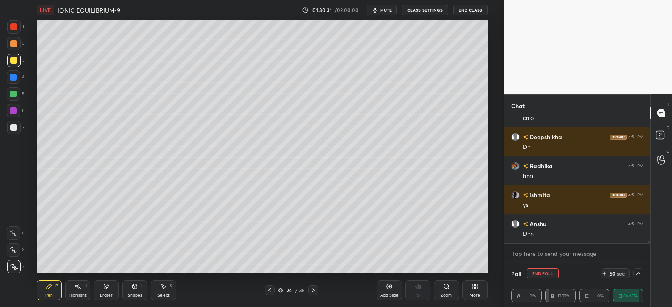
click at [110, 280] on div "Pen P Highlight H Eraser Shapes L Select S 24 / 35 Add Slide Poll Zoom More" at bounding box center [262, 291] width 451 height 34
click at [108, 291] on div "Eraser" at bounding box center [106, 291] width 25 height 20
click at [58, 291] on div "Pen P" at bounding box center [49, 291] width 25 height 20
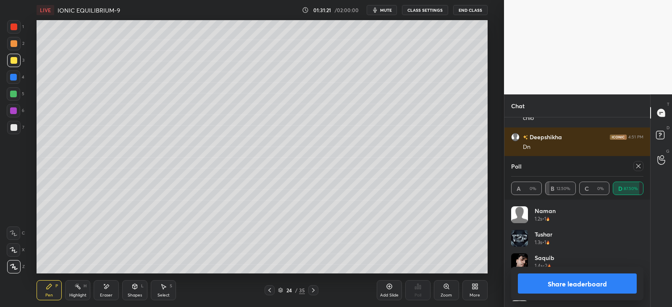
scroll to position [98, 130]
click at [636, 170] on div at bounding box center [638, 166] width 10 height 10
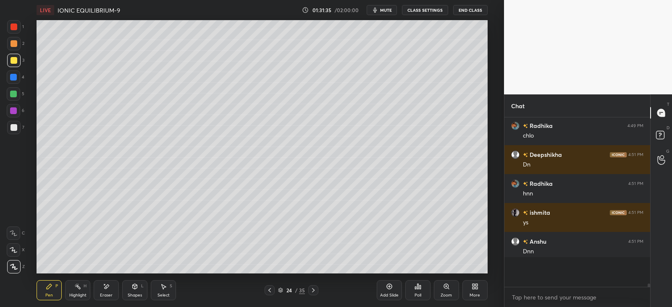
scroll to position [164, 143]
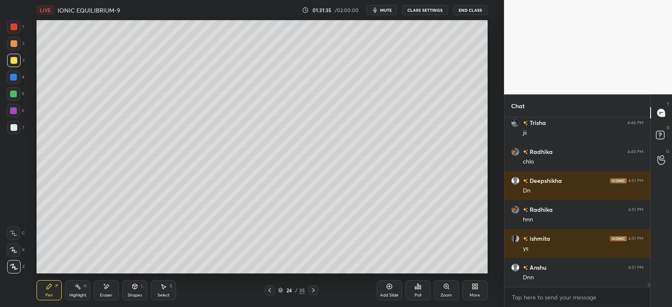
click at [13, 128] on div at bounding box center [13, 127] width 7 height 7
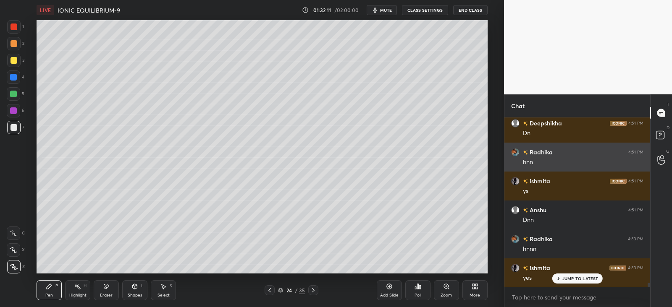
scroll to position [6613, 0]
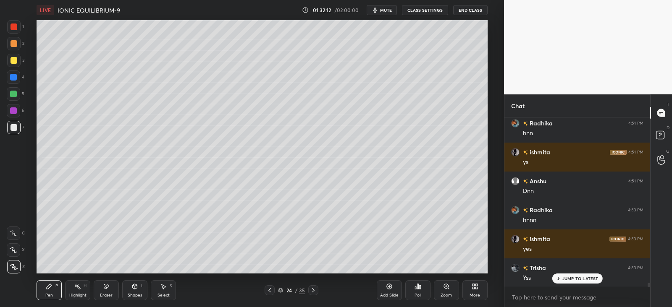
click at [317, 291] on div at bounding box center [313, 291] width 10 height 10
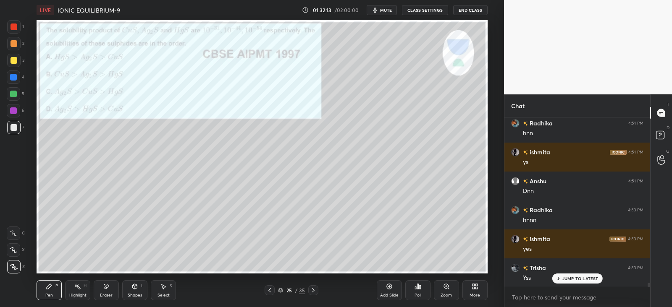
click at [317, 291] on div at bounding box center [313, 291] width 10 height 10
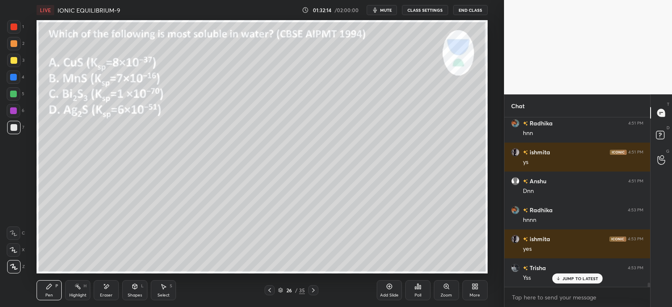
scroll to position [6642, 0]
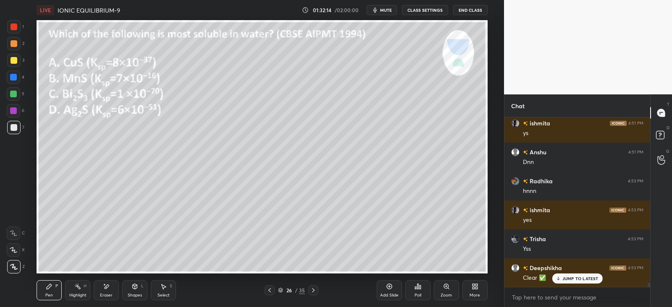
click at [270, 289] on icon at bounding box center [269, 291] width 3 height 4
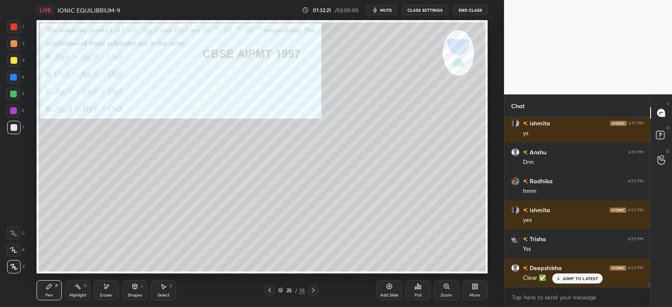
click at [316, 289] on icon at bounding box center [313, 290] width 7 height 7
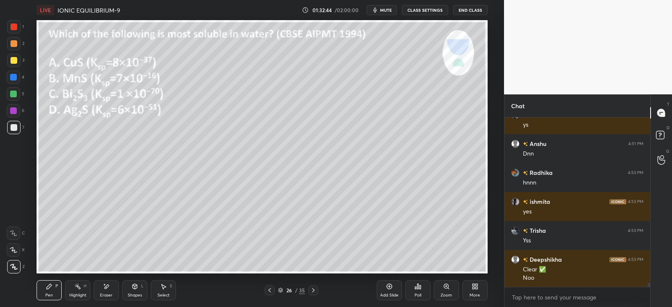
scroll to position [6679, 0]
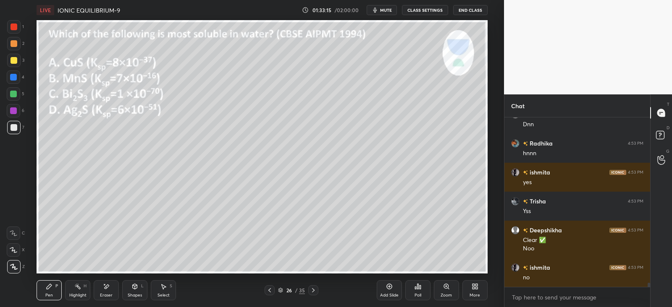
click at [417, 291] on div "Poll" at bounding box center [417, 291] width 25 height 20
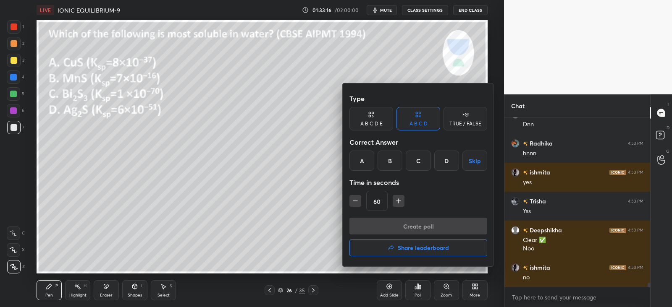
click at [395, 160] on div "B" at bounding box center [390, 161] width 25 height 20
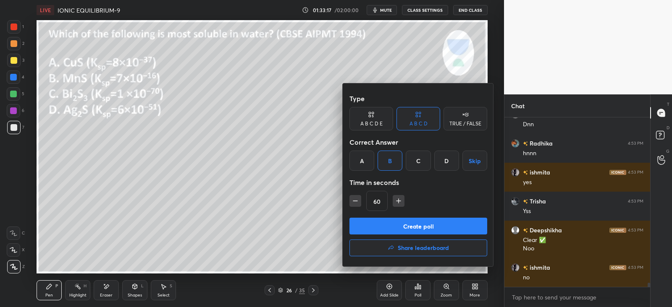
click at [412, 223] on button "Create poll" at bounding box center [418, 226] width 138 height 17
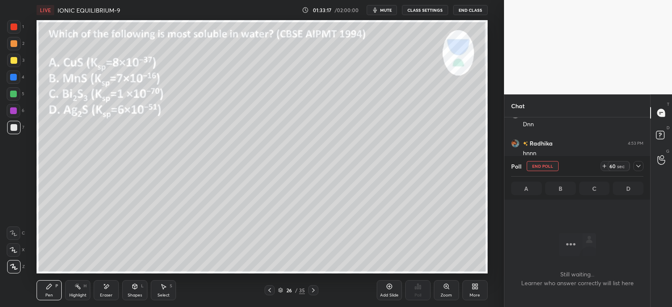
scroll to position [3, 3]
click at [607, 165] on icon at bounding box center [604, 166] width 7 height 7
click at [604, 165] on icon at bounding box center [604, 166] width 7 height 7
click at [603, 165] on icon at bounding box center [604, 166] width 7 height 7
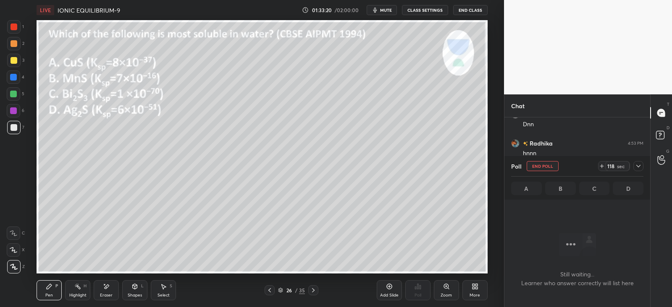
click at [637, 166] on icon at bounding box center [638, 166] width 7 height 7
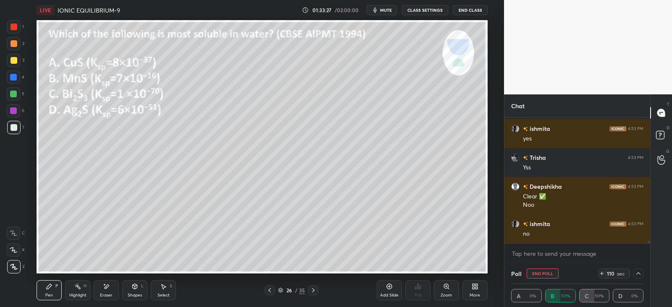
scroll to position [0, 3]
click at [13, 74] on div at bounding box center [13, 77] width 7 height 7
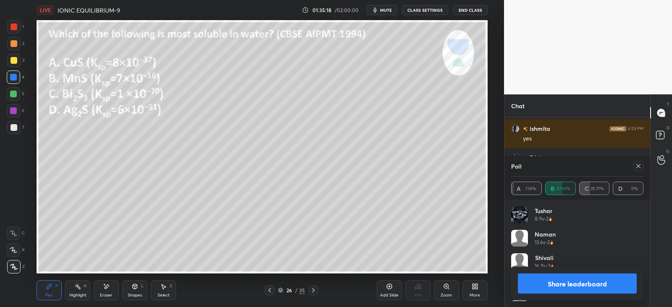
scroll to position [98, 130]
click at [640, 163] on icon at bounding box center [638, 166] width 7 height 7
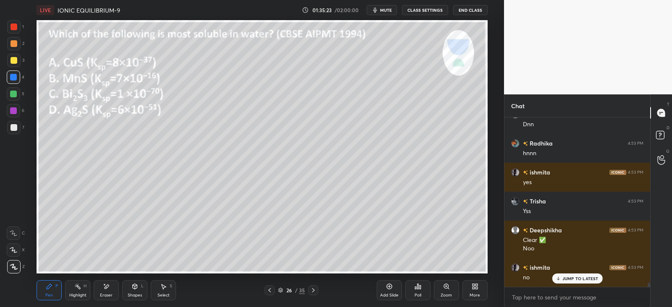
scroll to position [97, 143]
click at [388, 285] on icon at bounding box center [389, 286] width 7 height 7
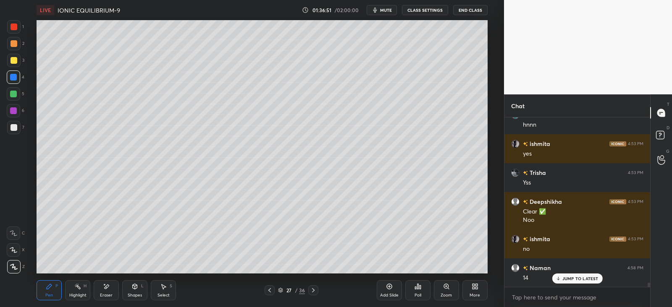
click at [272, 286] on div at bounding box center [270, 291] width 10 height 10
click at [316, 291] on icon at bounding box center [313, 290] width 7 height 7
click at [271, 288] on icon at bounding box center [269, 290] width 7 height 7
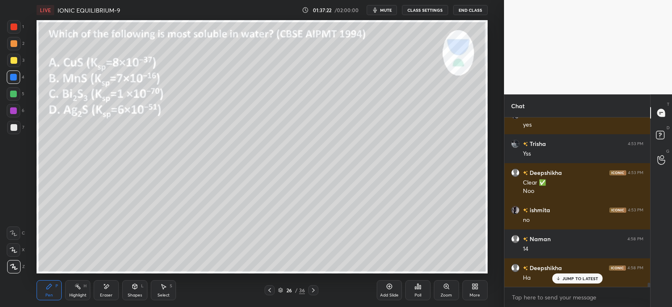
click at [314, 291] on icon at bounding box center [313, 290] width 7 height 7
click at [141, 289] on div "Shapes L" at bounding box center [134, 291] width 25 height 20
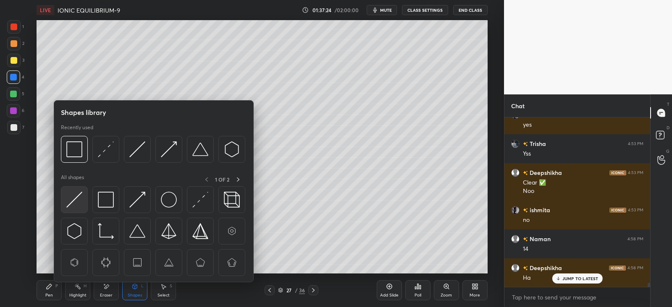
click at [81, 199] on img at bounding box center [74, 200] width 16 height 16
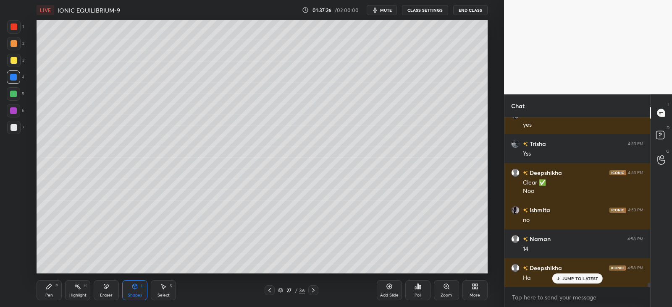
click at [42, 285] on div "Pen P" at bounding box center [49, 291] width 25 height 20
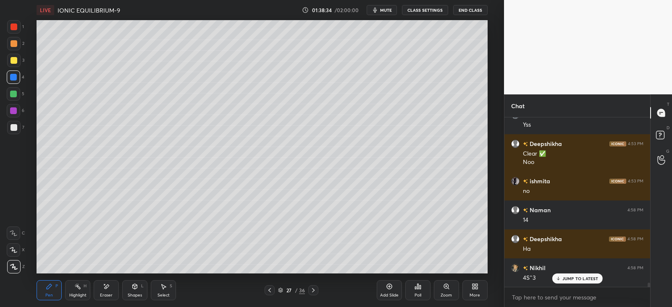
click at [273, 288] on icon at bounding box center [269, 290] width 7 height 7
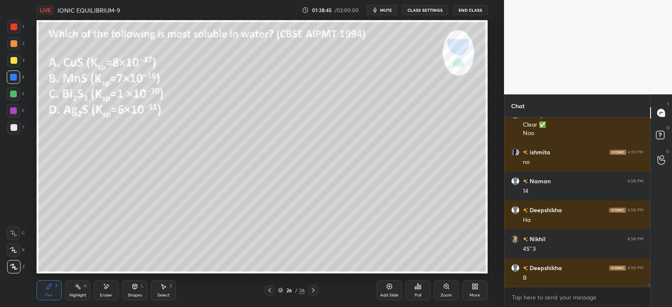
scroll to position [6824, 0]
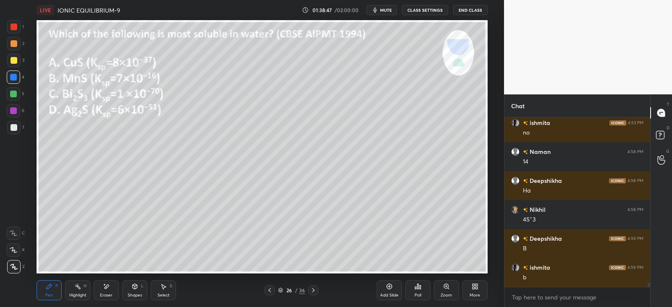
click at [16, 58] on div at bounding box center [13, 60] width 7 height 7
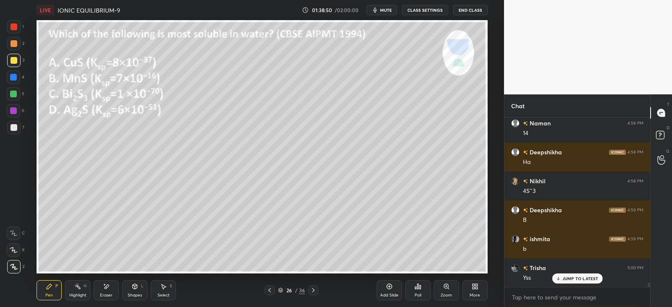
scroll to position [6882, 0]
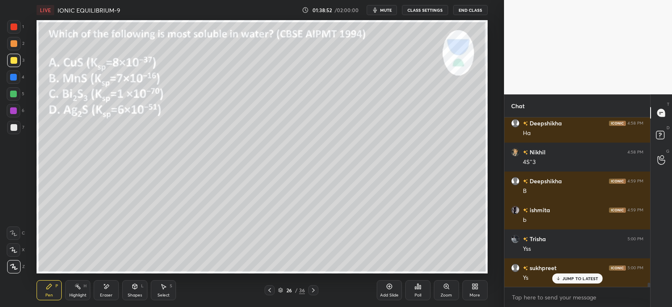
click at [561, 279] on icon at bounding box center [557, 278] width 5 height 5
click at [102, 284] on div "Eraser" at bounding box center [106, 291] width 25 height 20
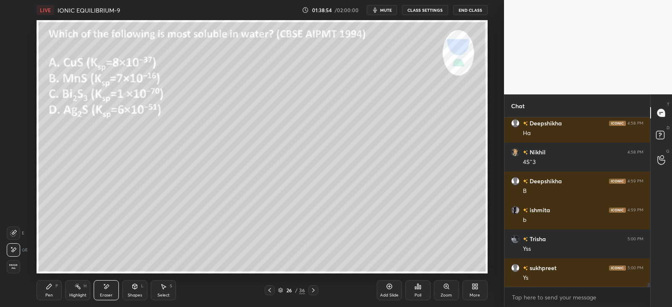
scroll to position [6911, 0]
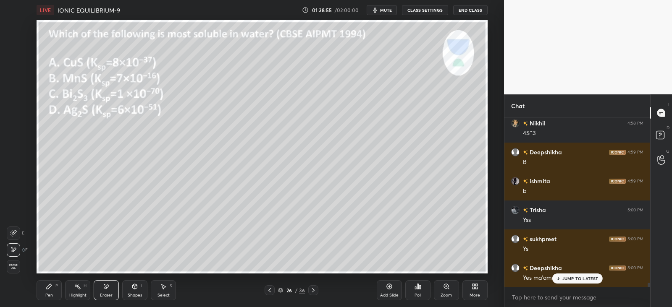
click at [52, 289] on icon at bounding box center [49, 286] width 7 height 7
click at [275, 290] on div at bounding box center [270, 291] width 10 height 10
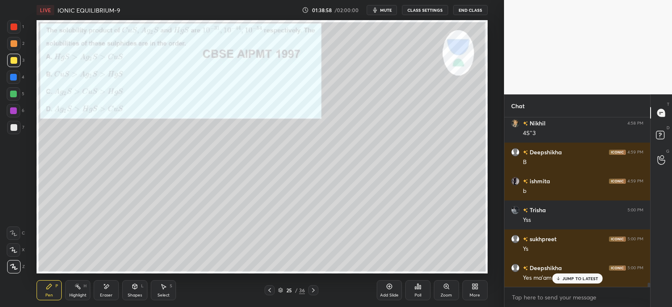
scroll to position [3, 3]
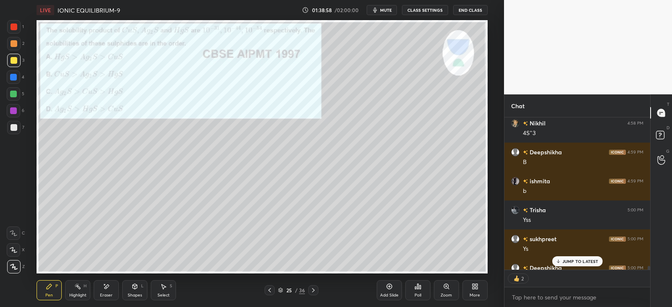
click at [315, 289] on icon at bounding box center [313, 290] width 7 height 7
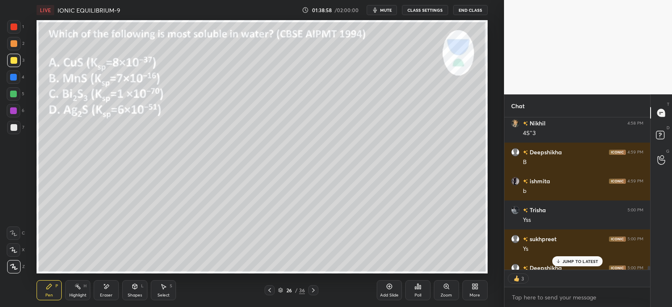
click at [267, 292] on icon at bounding box center [269, 290] width 7 height 7
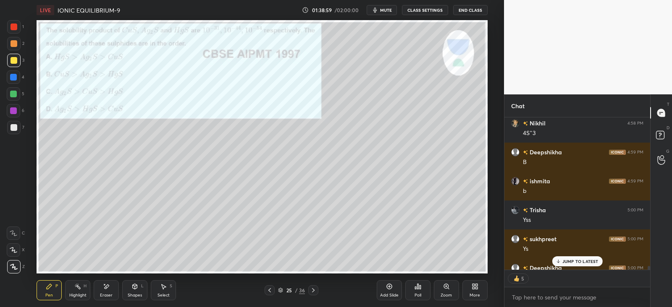
click at [268, 291] on icon at bounding box center [269, 290] width 7 height 7
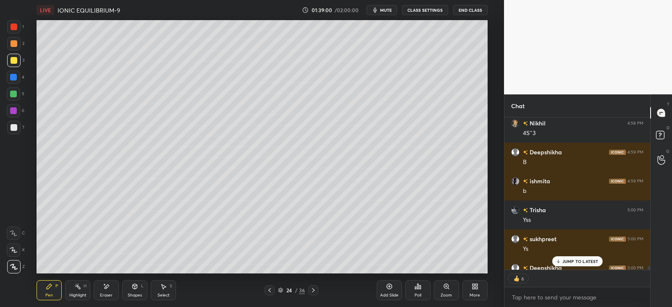
click at [272, 291] on icon at bounding box center [269, 290] width 7 height 7
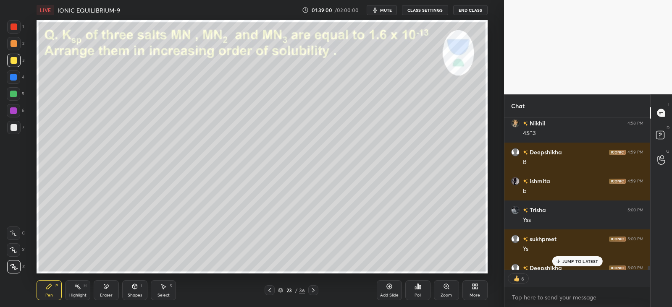
click at [270, 291] on icon at bounding box center [269, 290] width 7 height 7
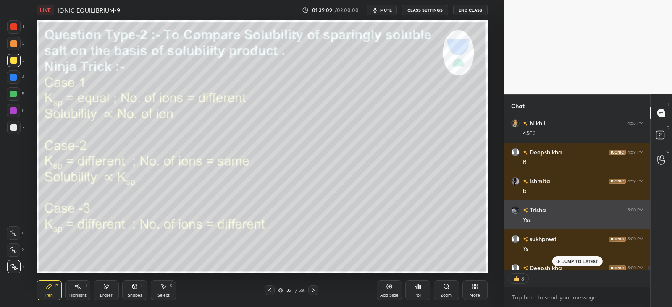
scroll to position [6928, 0]
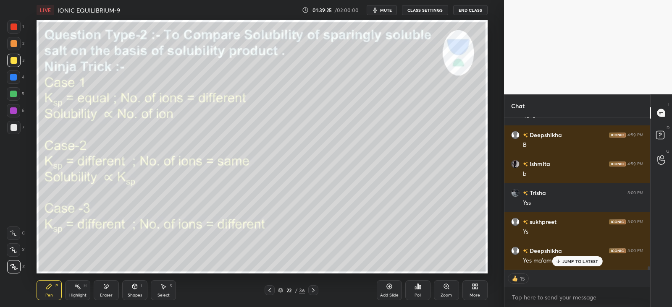
click at [315, 292] on icon at bounding box center [313, 290] width 7 height 7
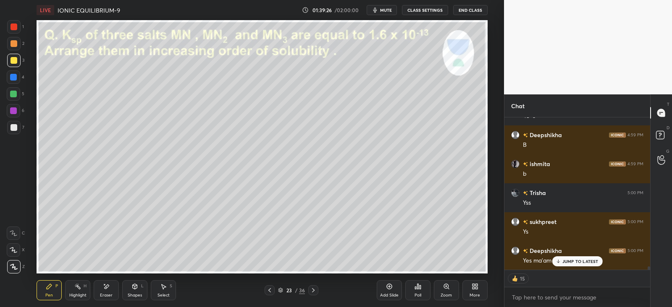
click at [315, 294] on icon at bounding box center [313, 290] width 7 height 7
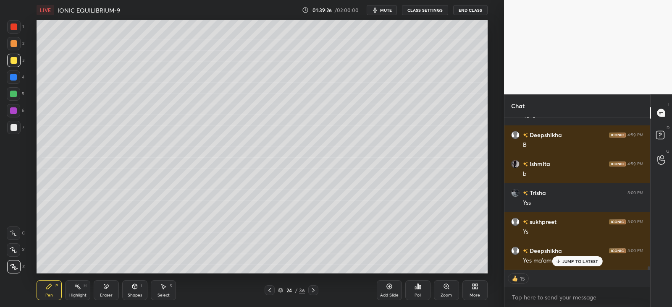
click at [317, 295] on div at bounding box center [313, 291] width 10 height 10
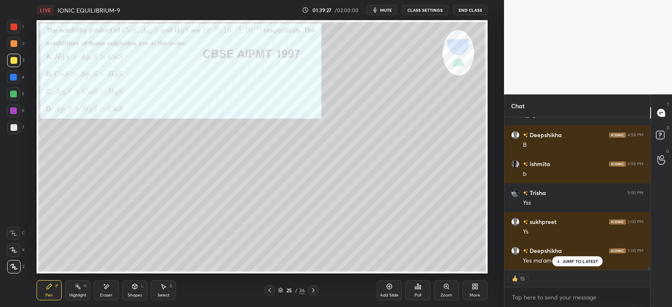
click at [313, 293] on icon at bounding box center [313, 290] width 7 height 7
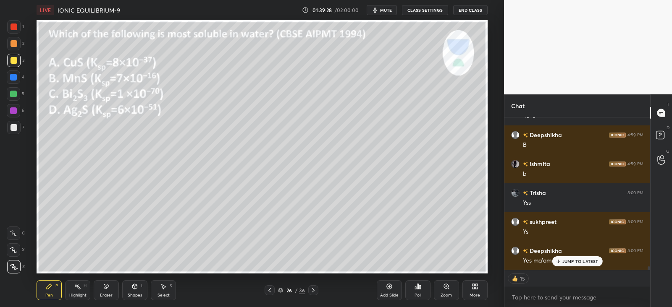
click at [310, 293] on icon at bounding box center [313, 290] width 7 height 7
click at [311, 293] on icon at bounding box center [313, 290] width 7 height 7
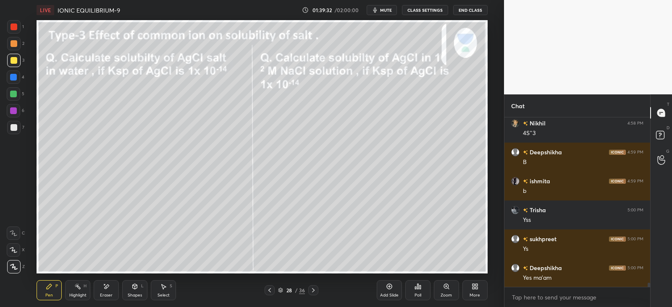
scroll to position [6911, 0]
click at [138, 289] on icon at bounding box center [134, 286] width 7 height 7
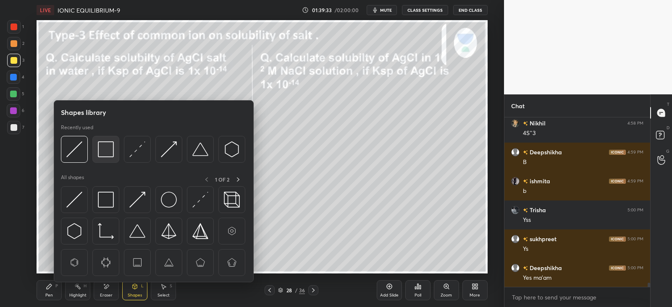
click at [109, 151] on img at bounding box center [106, 150] width 16 height 16
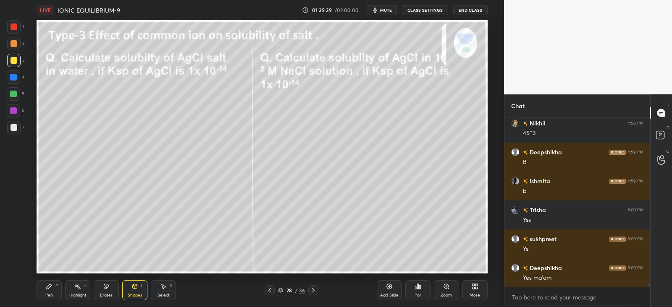
click at [56, 289] on div "Pen P" at bounding box center [49, 291] width 25 height 20
click at [15, 93] on div at bounding box center [13, 94] width 7 height 7
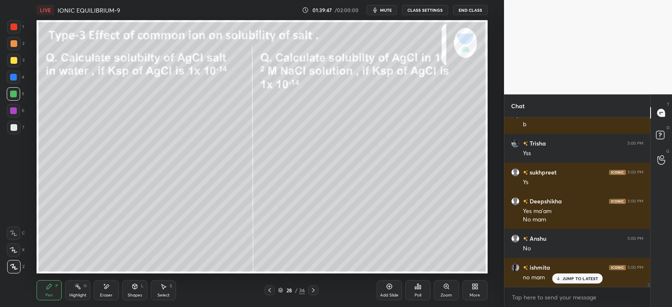
scroll to position [7006, 0]
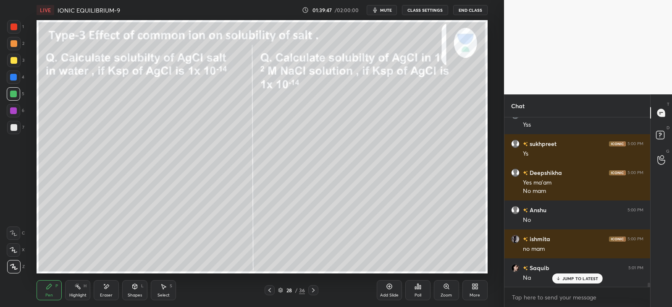
click at [104, 289] on icon at bounding box center [106, 286] width 7 height 7
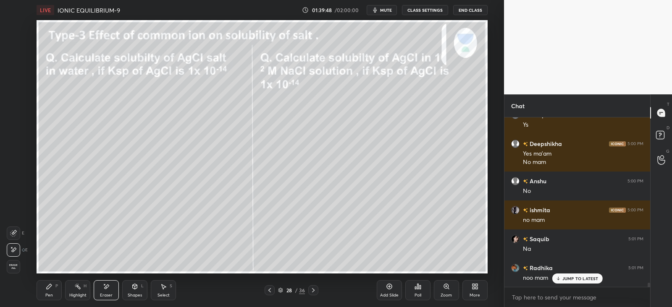
click at [131, 289] on div "Shapes L" at bounding box center [134, 291] width 25 height 20
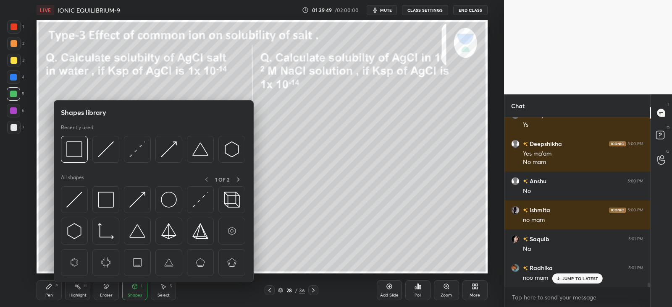
click at [48, 284] on icon at bounding box center [49, 286] width 7 height 7
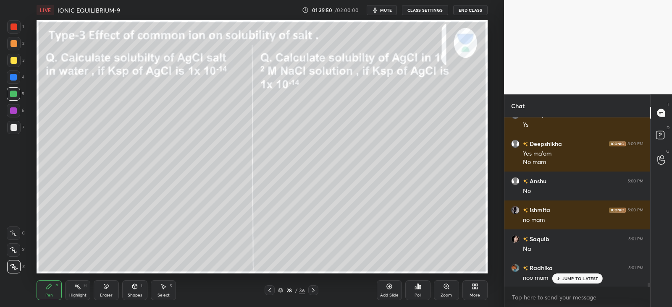
click at [135, 291] on div "Shapes L" at bounding box center [134, 291] width 25 height 20
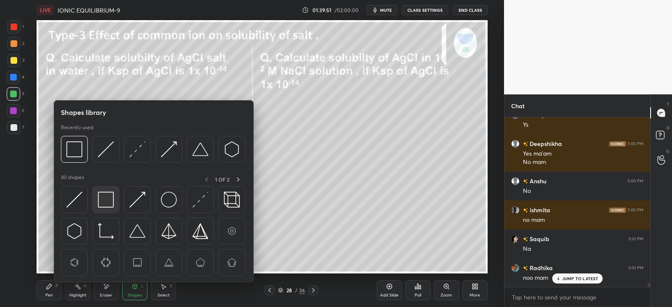
scroll to position [7064, 0]
click at [103, 205] on img at bounding box center [106, 200] width 16 height 16
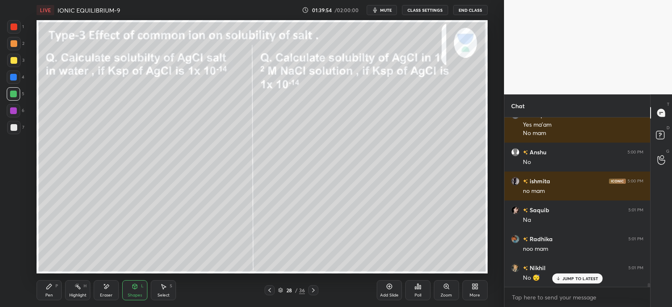
click at [50, 289] on icon at bounding box center [49, 286] width 7 height 7
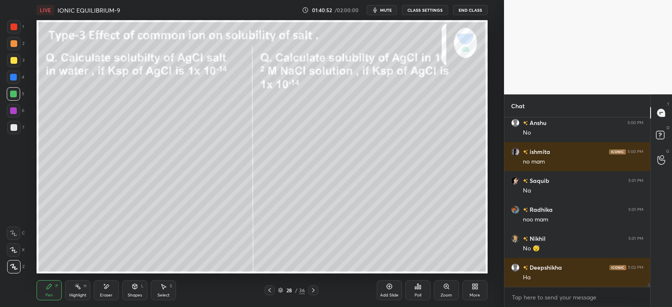
scroll to position [7123, 0]
click at [15, 60] on div at bounding box center [13, 60] width 7 height 7
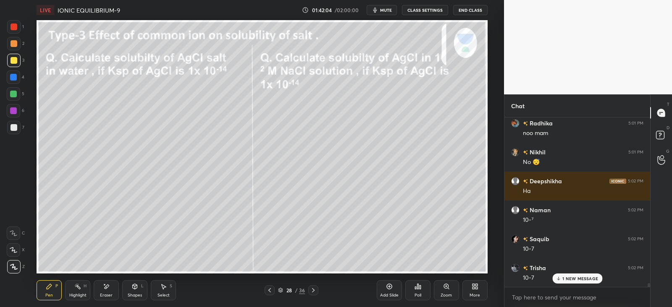
scroll to position [7209, 0]
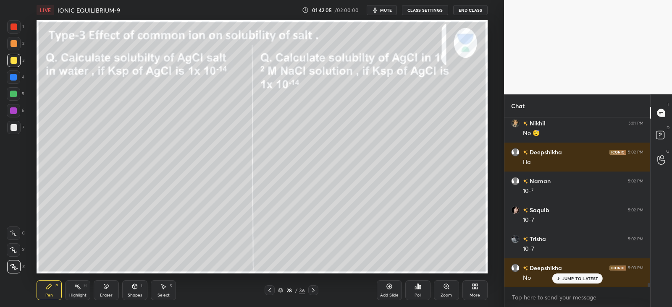
click at [13, 29] on div at bounding box center [13, 27] width 7 height 7
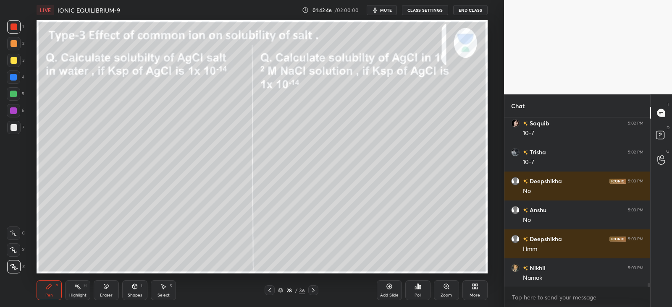
scroll to position [7325, 0]
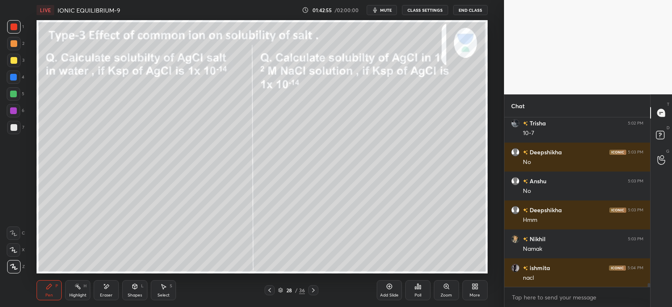
click at [164, 284] on icon at bounding box center [163, 286] width 7 height 7
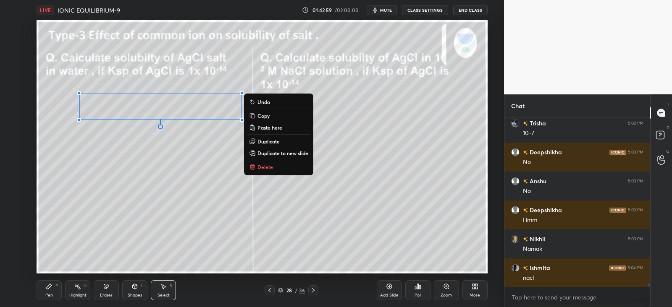
click at [268, 140] on p "Duplicate" at bounding box center [268, 141] width 22 height 7
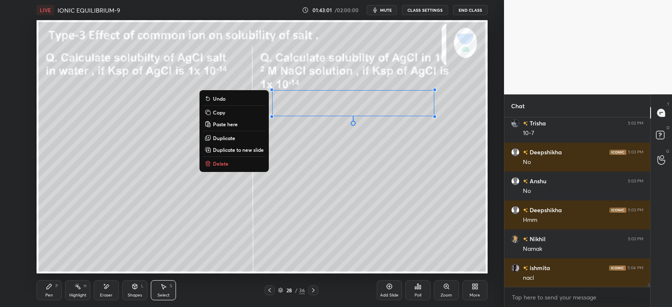
click at [102, 284] on div "Eraser" at bounding box center [106, 291] width 25 height 20
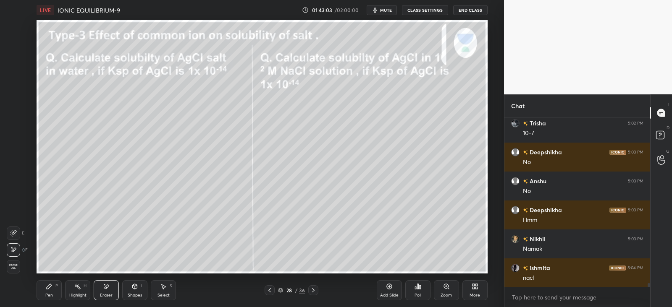
click at [50, 291] on div "Pen P" at bounding box center [49, 291] width 25 height 20
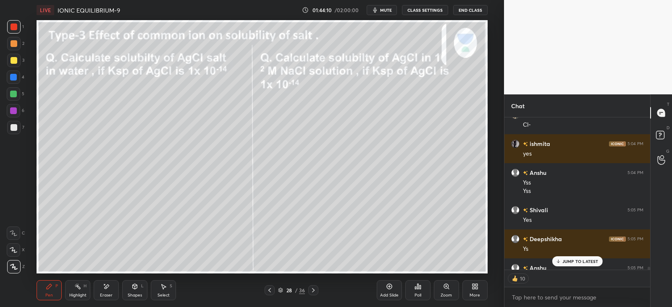
scroll to position [7553, 0]
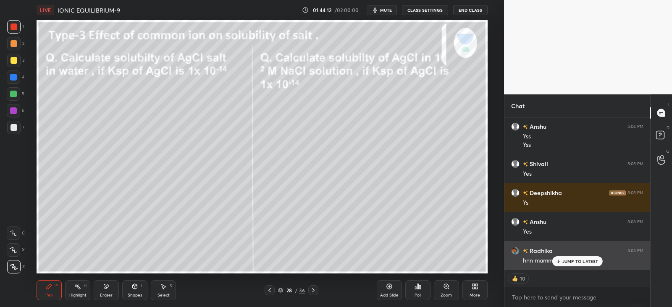
click at [575, 258] on div "JUMP TO LATEST" at bounding box center [577, 262] width 50 height 10
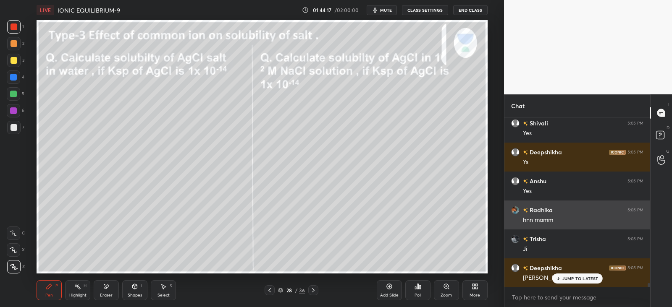
scroll to position [7652, 0]
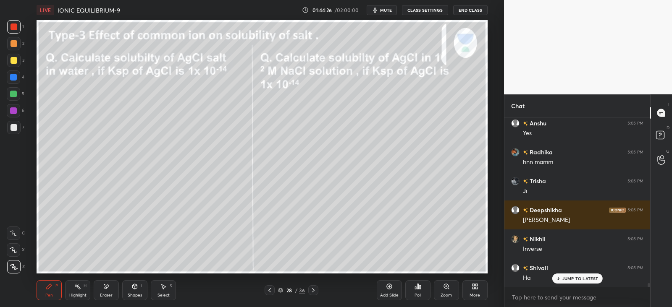
click at [19, 62] on div at bounding box center [13, 60] width 13 height 13
click at [16, 42] on div at bounding box center [13, 43] width 7 height 7
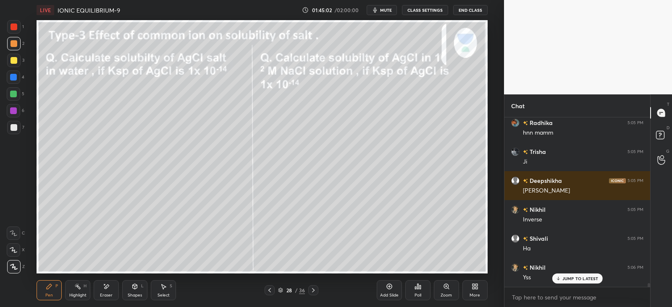
scroll to position [7739, 0]
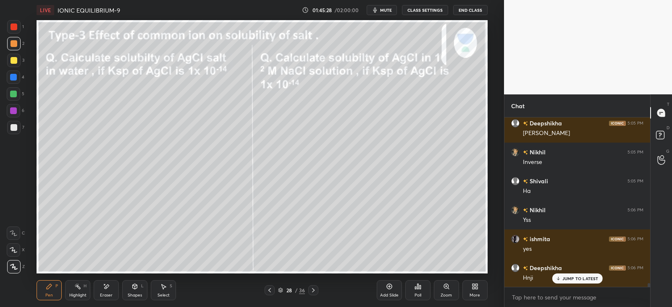
click at [113, 285] on div "Eraser" at bounding box center [106, 291] width 25 height 20
click at [59, 284] on div "Pen P" at bounding box center [49, 291] width 25 height 20
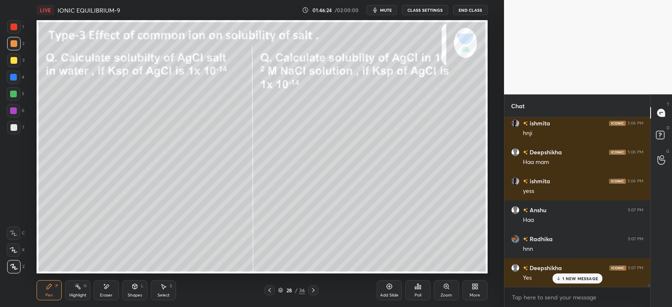
scroll to position [7942, 0]
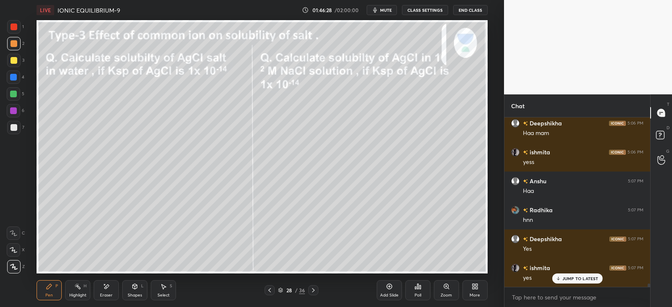
click at [16, 78] on div at bounding box center [13, 77] width 7 height 7
click at [135, 289] on icon at bounding box center [135, 287] width 0 height 3
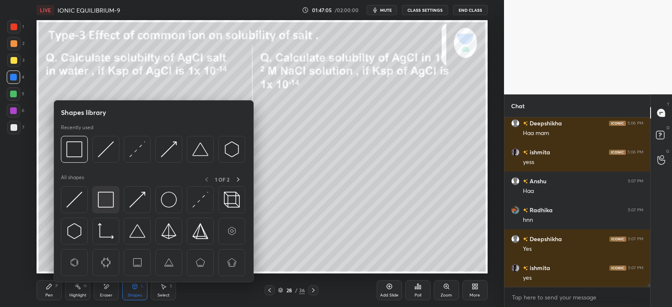
click at [110, 205] on img at bounding box center [106, 200] width 16 height 16
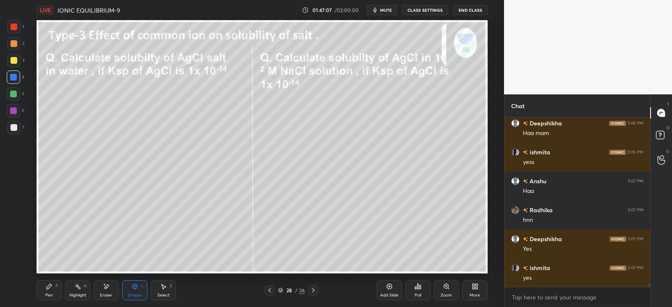
click at [52, 290] on icon at bounding box center [49, 286] width 7 height 7
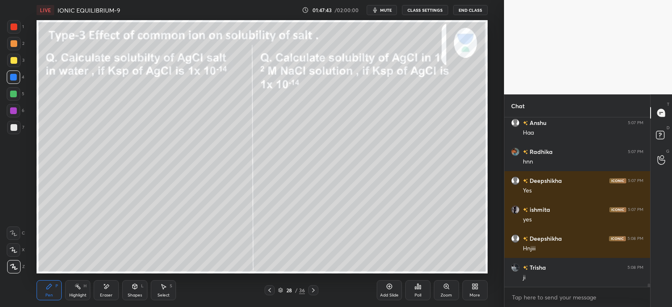
click at [106, 289] on icon at bounding box center [107, 287] width 5 height 4
click at [81, 292] on div "Highlight H" at bounding box center [77, 291] width 25 height 20
click at [13, 267] on icon at bounding box center [13, 267] width 2 height 2
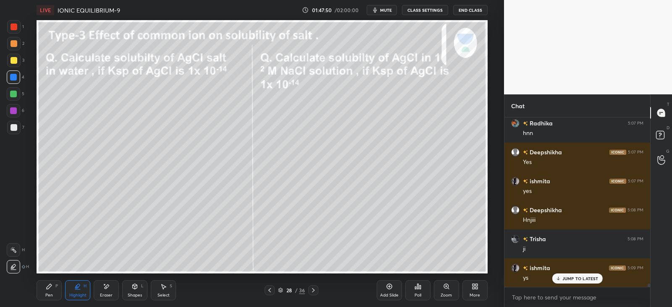
click at [59, 295] on div "Pen P" at bounding box center [49, 291] width 25 height 20
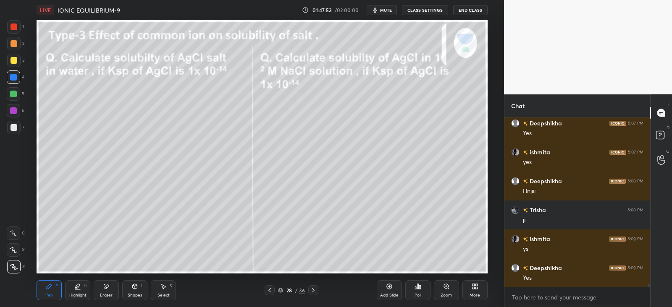
scroll to position [8087, 0]
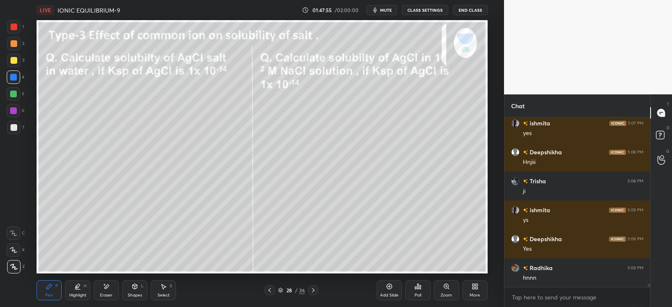
click at [18, 57] on div at bounding box center [13, 60] width 13 height 13
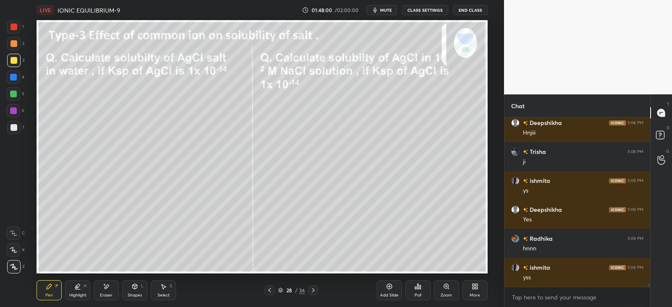
click at [380, 267] on div "Add Slide Poll Zoom More" at bounding box center [432, 290] width 111 height 47
click at [409, 268] on div "Poll" at bounding box center [417, 290] width 25 height 47
click at [314, 288] on icon at bounding box center [313, 290] width 7 height 7
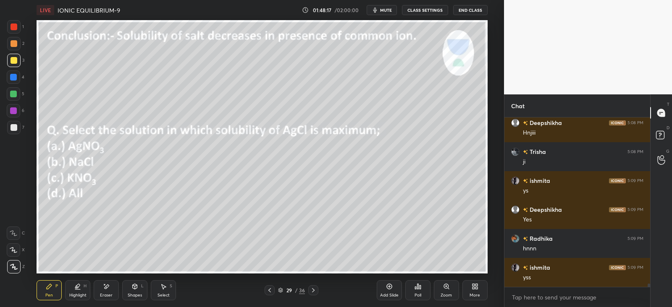
scroll to position [8145, 0]
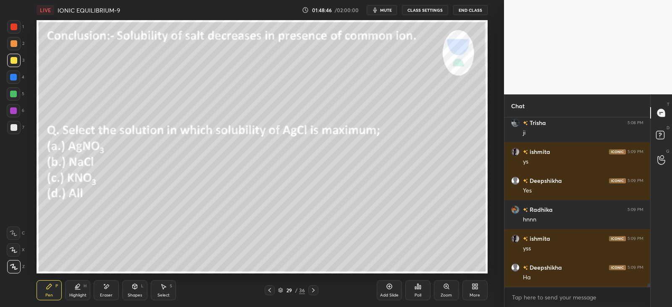
click at [269, 293] on icon at bounding box center [269, 290] width 7 height 7
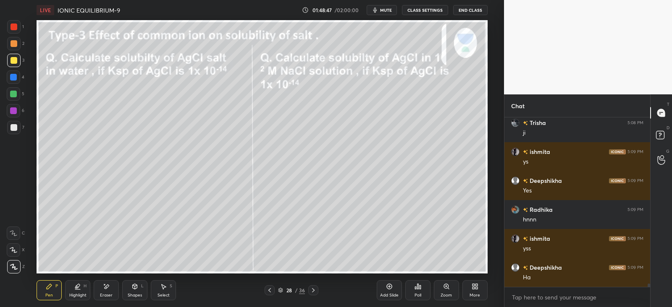
click at [315, 291] on icon at bounding box center [313, 290] width 7 height 7
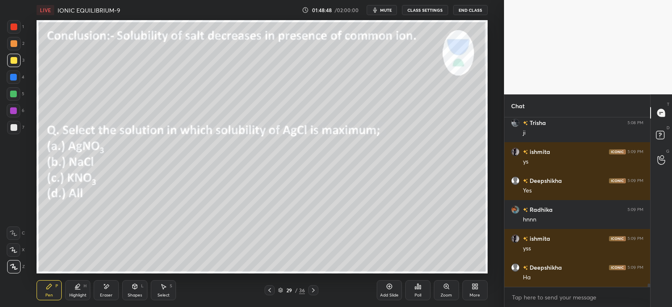
click at [139, 291] on div "Shapes L" at bounding box center [134, 291] width 25 height 20
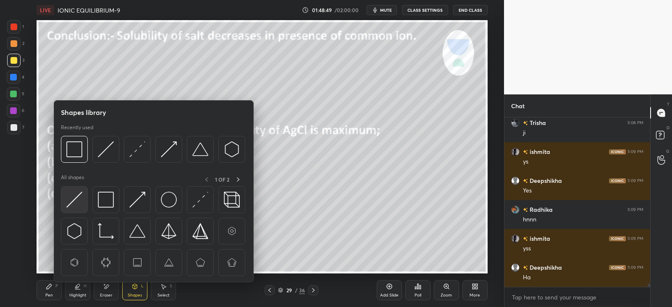
click at [76, 202] on img at bounding box center [74, 200] width 16 height 16
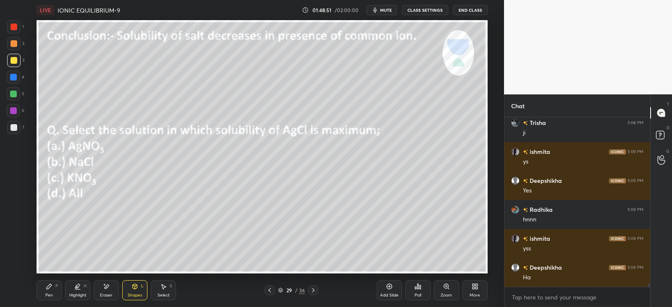
click at [59, 282] on div "Pen P" at bounding box center [49, 291] width 25 height 20
click at [272, 287] on icon at bounding box center [269, 290] width 7 height 7
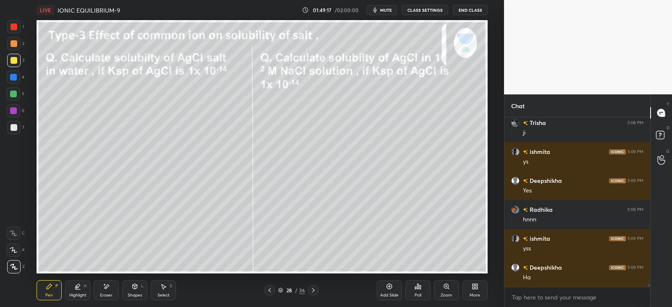
click at [314, 289] on icon at bounding box center [313, 290] width 7 height 7
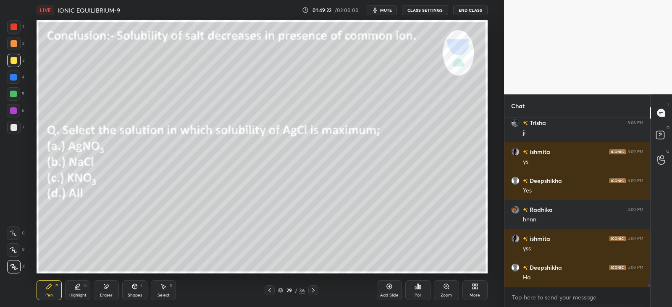
click at [105, 291] on div "Eraser" at bounding box center [106, 291] width 25 height 20
click at [51, 292] on div "Pen P" at bounding box center [49, 291] width 25 height 20
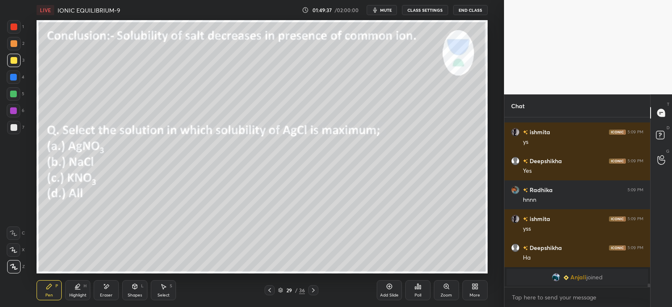
click at [12, 47] on div at bounding box center [13, 43] width 13 height 13
click at [137, 290] on icon at bounding box center [134, 286] width 7 height 7
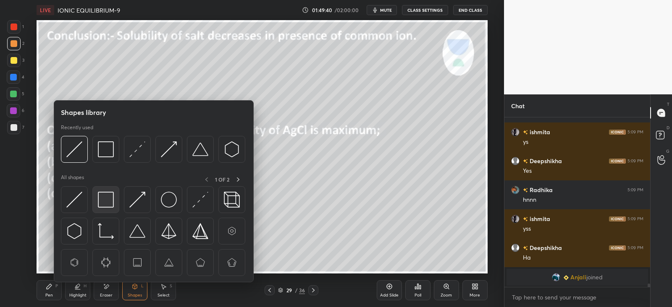
click at [113, 201] on img at bounding box center [106, 200] width 16 height 16
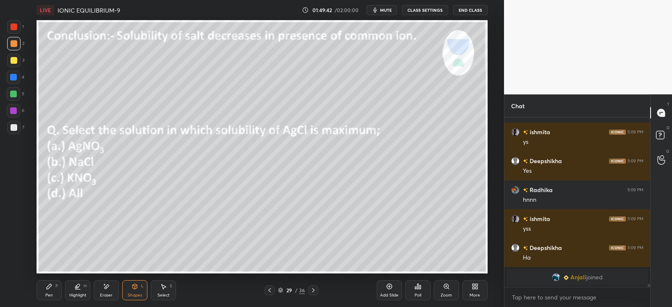
click at [58, 281] on div "Pen P" at bounding box center [49, 291] width 25 height 20
click at [16, 126] on div at bounding box center [13, 127] width 7 height 7
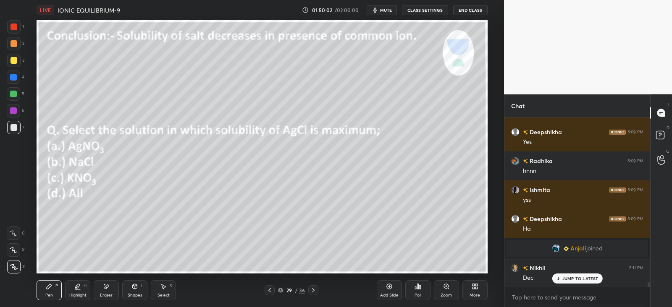
scroll to position [6146, 0]
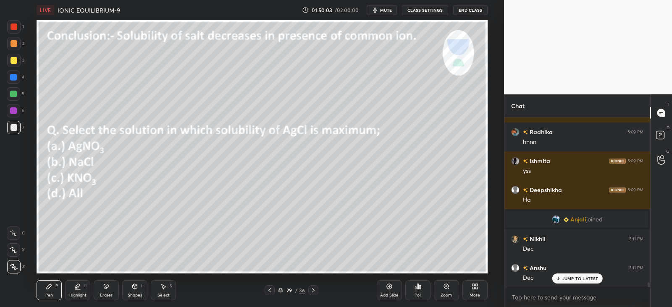
click at [140, 285] on div "Shapes L" at bounding box center [134, 291] width 25 height 20
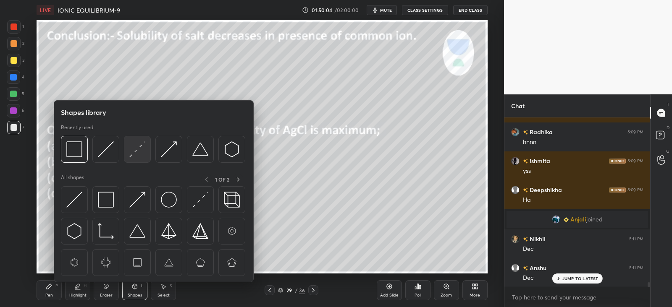
click at [142, 149] on img at bounding box center [137, 150] width 16 height 16
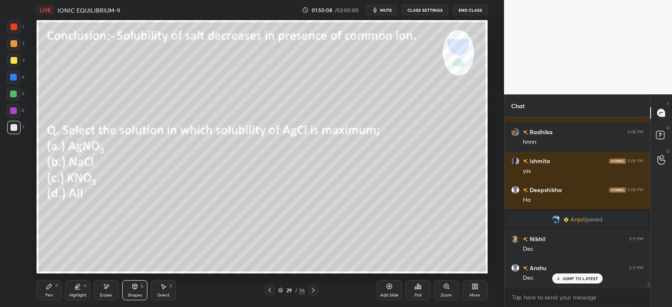
click at [51, 289] on icon at bounding box center [49, 286] width 7 height 7
click at [420, 289] on icon at bounding box center [420, 288] width 1 height 4
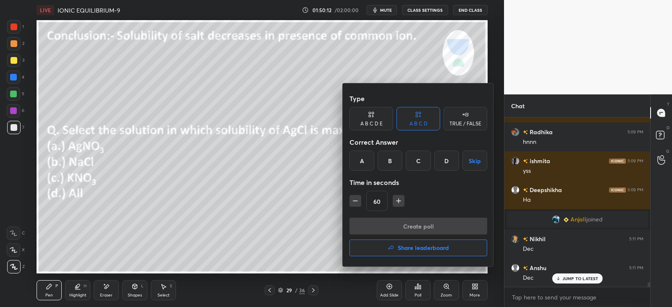
click at [419, 165] on div "C" at bounding box center [418, 161] width 25 height 20
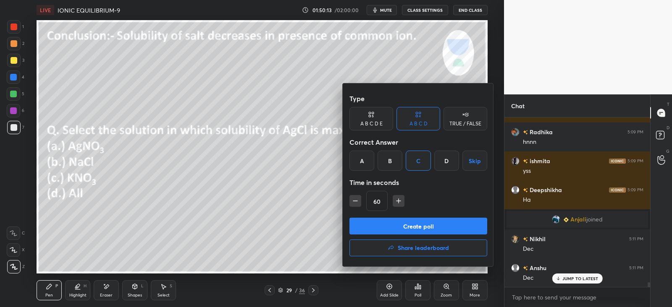
click at [417, 227] on button "Create poll" at bounding box center [418, 226] width 138 height 17
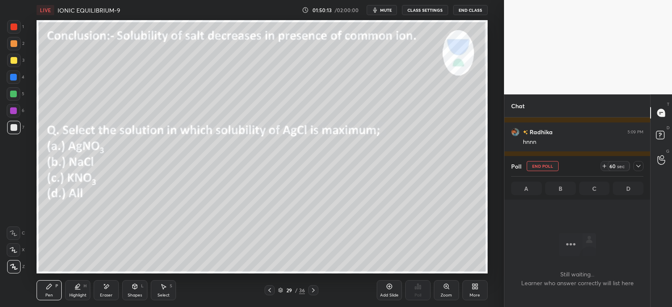
scroll to position [53, 143]
click at [639, 166] on icon at bounding box center [638, 166] width 4 height 3
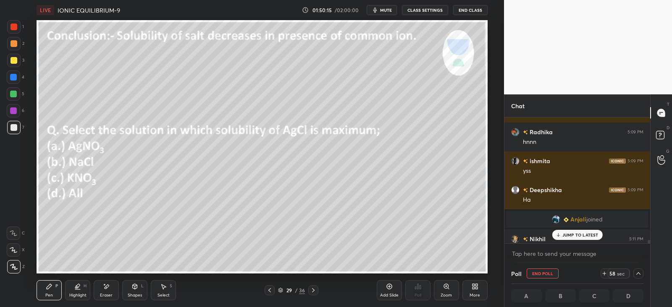
scroll to position [6190, 0]
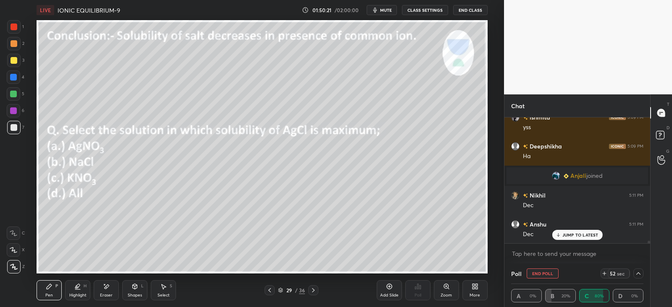
click at [136, 286] on icon at bounding box center [135, 286] width 5 height 1
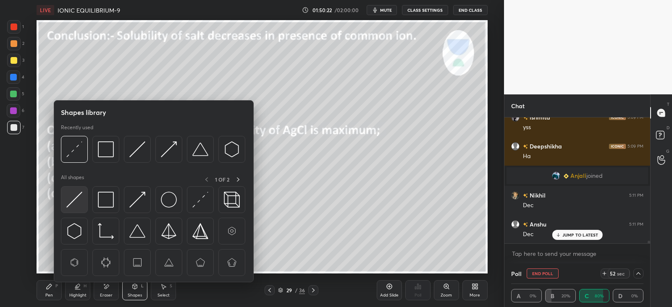
click at [76, 201] on img at bounding box center [74, 200] width 16 height 16
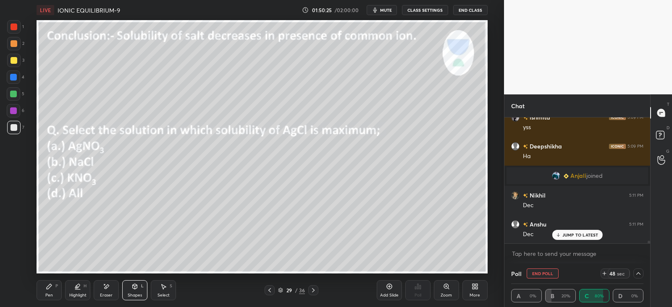
click at [52, 290] on div "Pen P" at bounding box center [49, 291] width 25 height 20
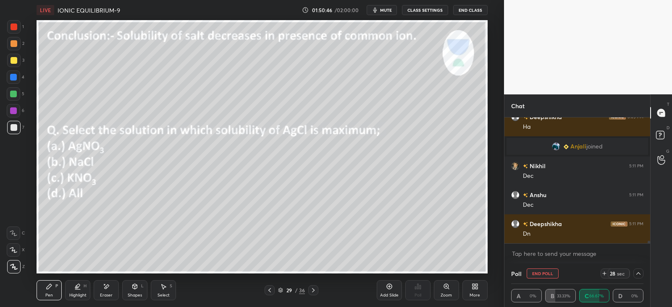
click at [14, 42] on div at bounding box center [13, 43] width 7 height 7
click at [637, 274] on icon at bounding box center [638, 273] width 7 height 7
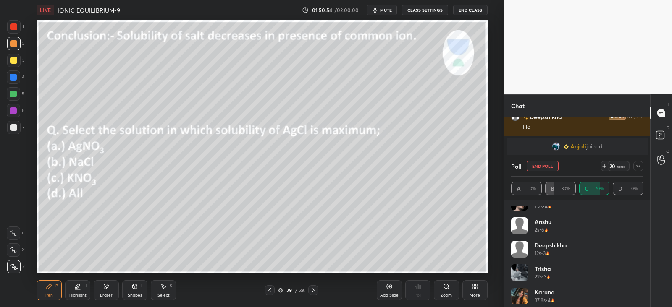
scroll to position [63, 0]
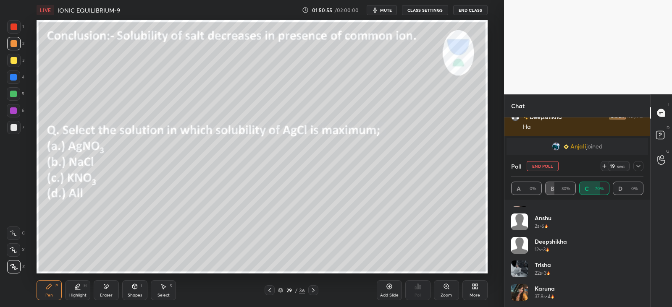
click at [638, 165] on icon at bounding box center [638, 166] width 7 height 7
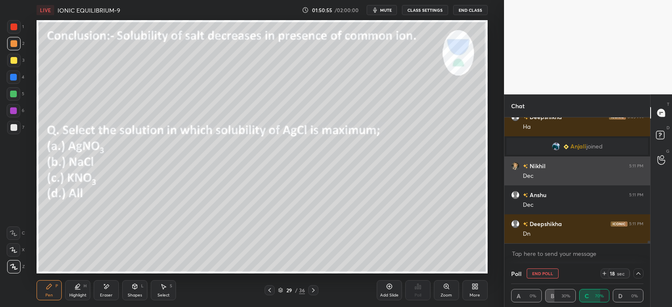
scroll to position [0, 0]
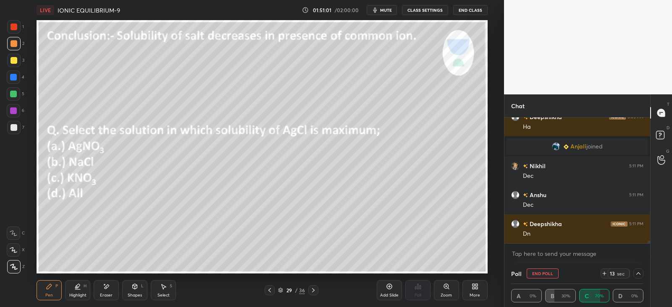
click at [556, 144] on img "grid" at bounding box center [556, 146] width 8 height 8
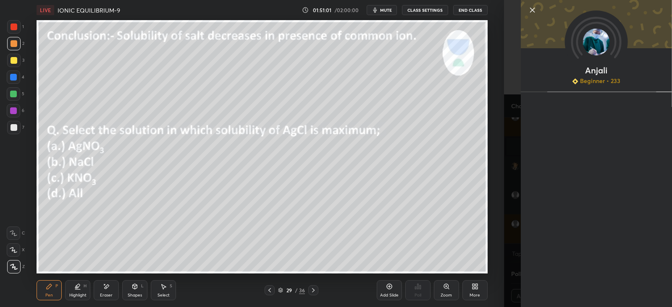
click at [497, 164] on div "Setting up your live class Poll for secs No correct answer Start poll" at bounding box center [262, 147] width 470 height 254
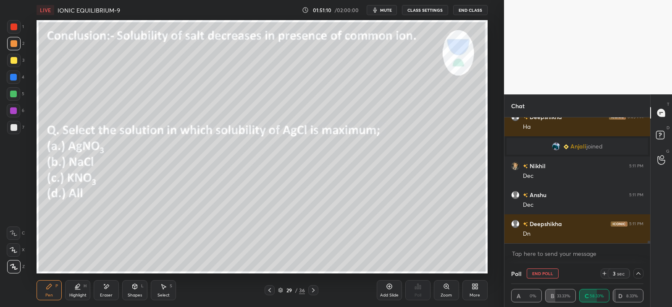
click at [13, 81] on div at bounding box center [13, 77] width 13 height 13
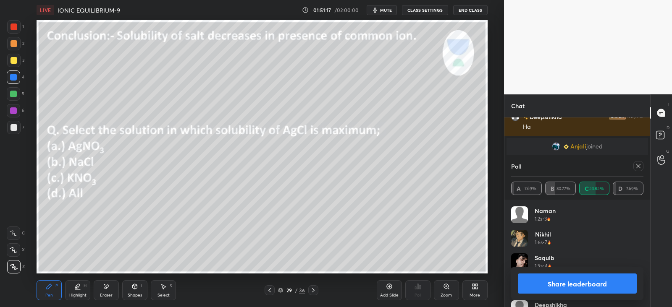
click at [640, 165] on icon at bounding box center [638, 166] width 7 height 7
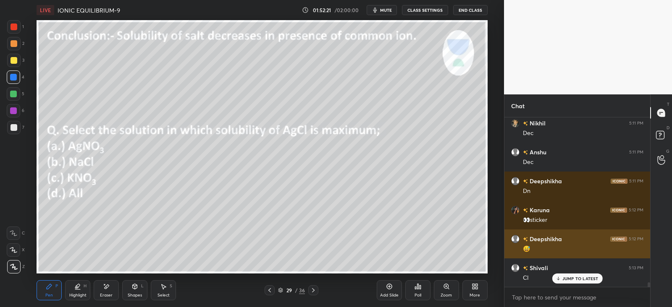
scroll to position [6291, 0]
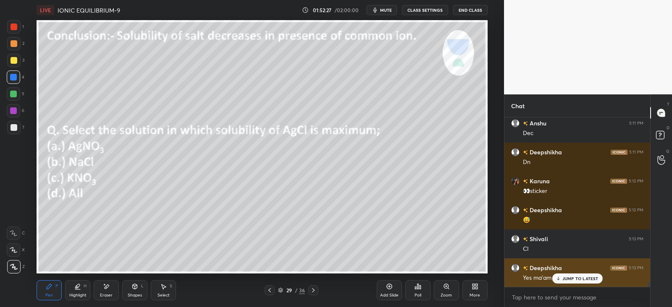
click at [558, 277] on icon at bounding box center [558, 278] width 0 height 3
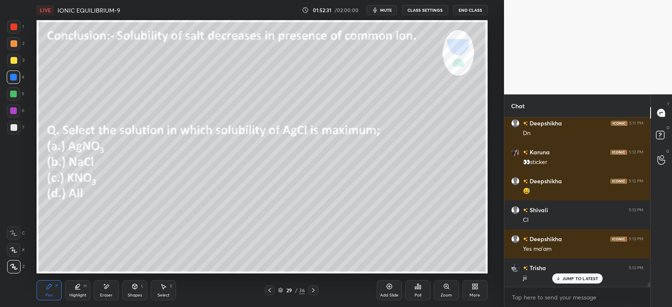
click at [315, 292] on icon at bounding box center [313, 290] width 7 height 7
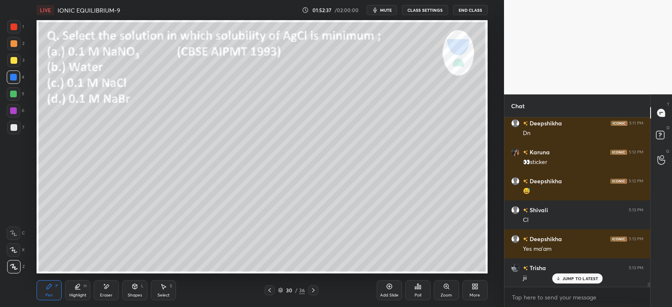
click at [425, 290] on div "Poll" at bounding box center [417, 291] width 25 height 20
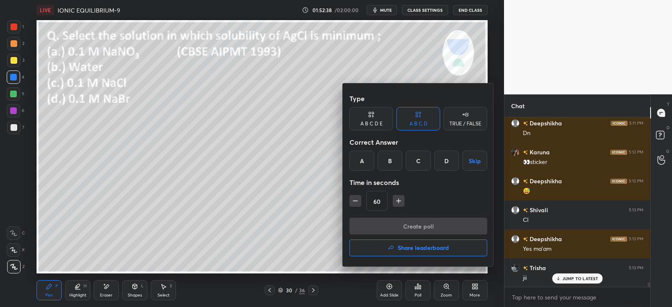
click at [419, 161] on div "C" at bounding box center [418, 161] width 25 height 20
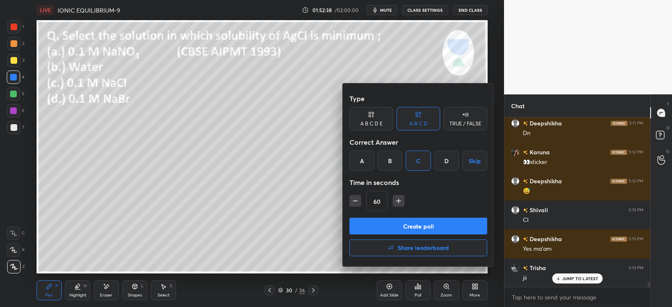
click at [428, 224] on button "Create poll" at bounding box center [418, 226] width 138 height 17
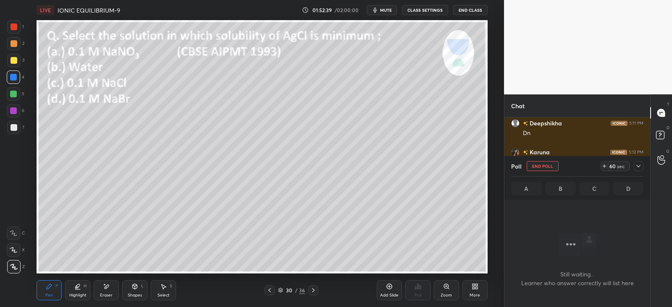
scroll to position [53, 143]
click at [637, 163] on div at bounding box center [638, 166] width 10 height 10
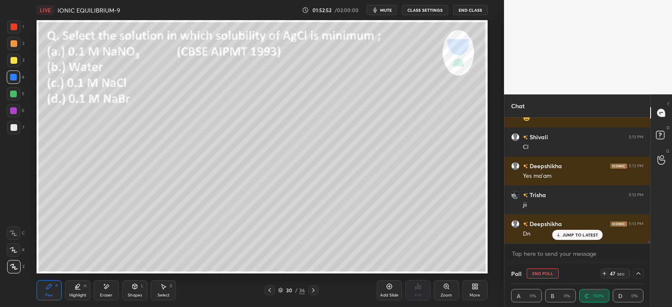
scroll to position [6422, 0]
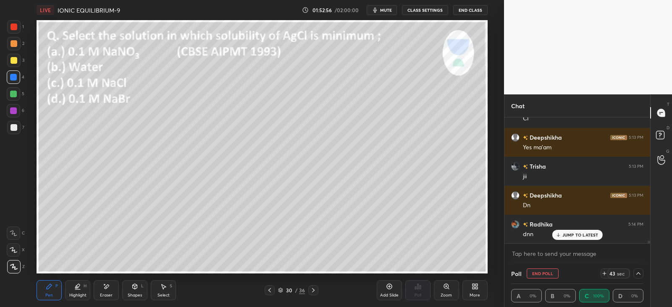
click at [18, 46] on div at bounding box center [13, 43] width 13 height 13
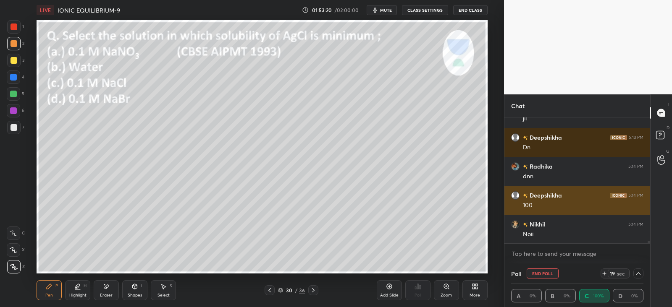
scroll to position [6509, 0]
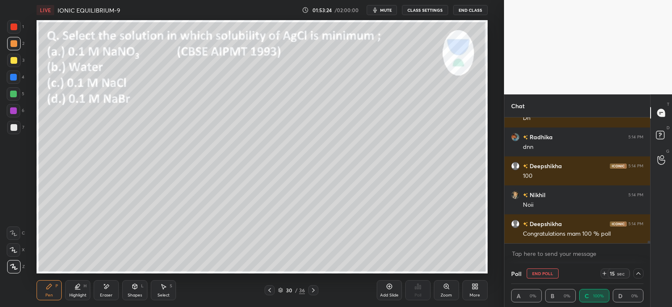
click at [638, 276] on icon at bounding box center [638, 273] width 7 height 7
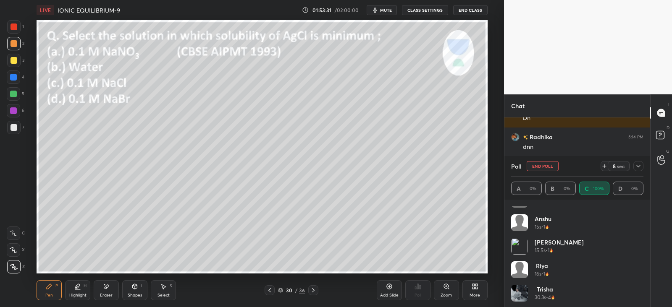
scroll to position [181, 0]
click at [641, 167] on icon at bounding box center [638, 166] width 7 height 7
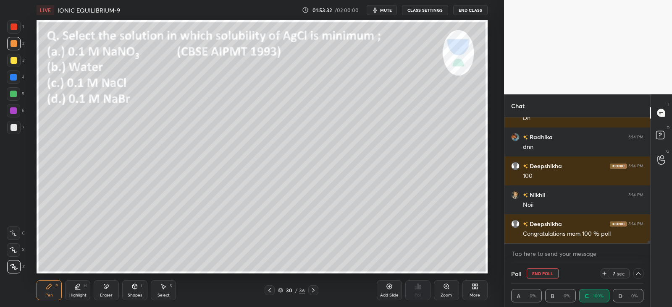
scroll to position [0, 0]
click at [635, 273] on icon at bounding box center [638, 273] width 7 height 7
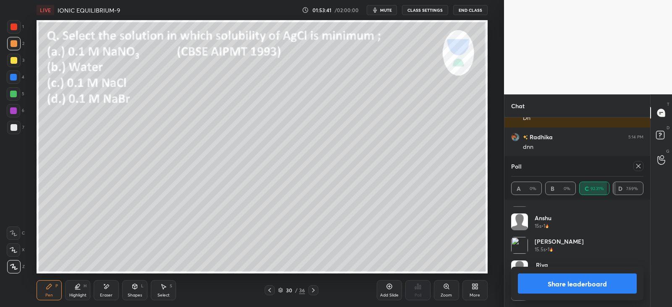
scroll to position [6529, 0]
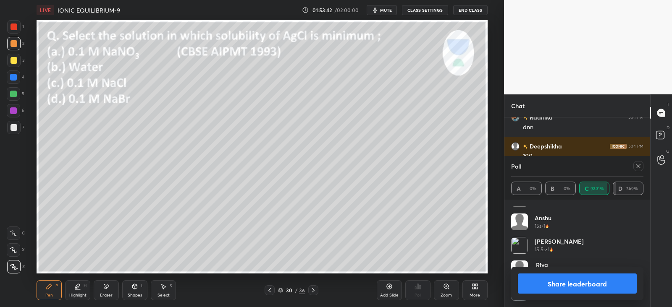
click at [641, 171] on div at bounding box center [636, 166] width 13 height 10
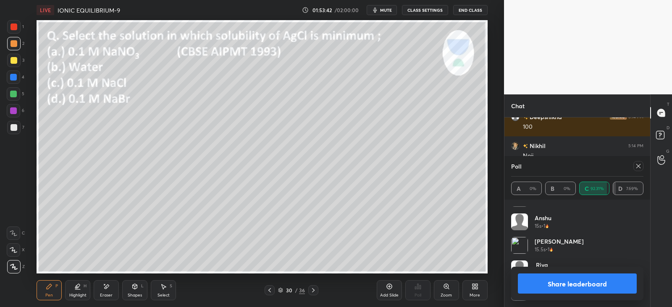
scroll to position [6430, 0]
click at [641, 167] on icon at bounding box center [638, 166] width 7 height 7
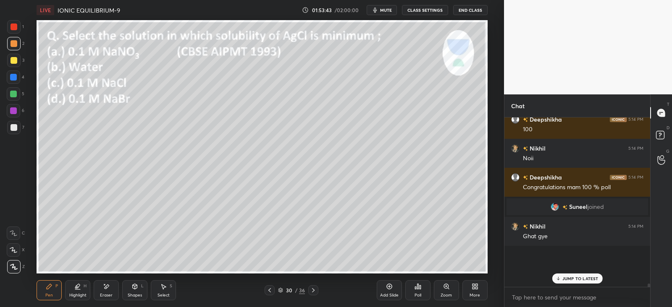
scroll to position [2, 3]
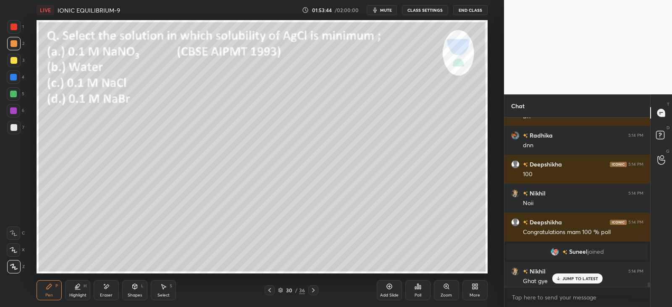
click at [574, 281] on p "JUMP TO LATEST" at bounding box center [580, 278] width 36 height 5
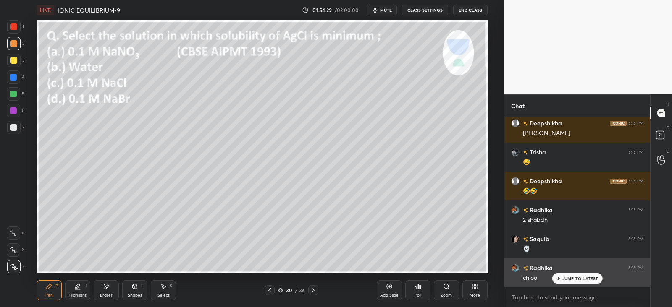
click at [568, 278] on p "JUMP TO LATEST" at bounding box center [580, 278] width 36 height 5
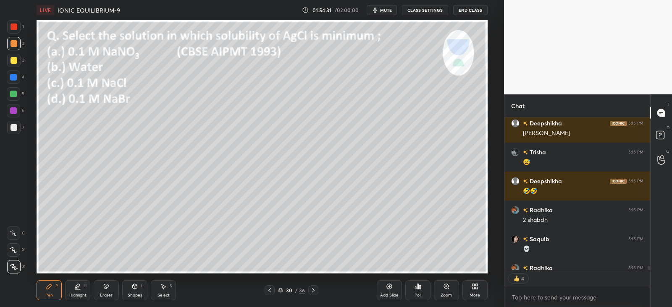
click at [311, 291] on icon at bounding box center [313, 290] width 7 height 7
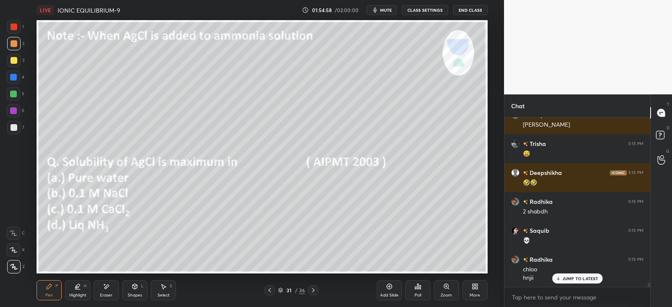
scroll to position [6751, 0]
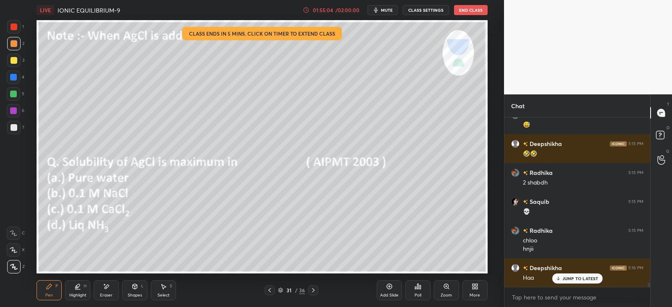
click at [338, 10] on div "/ 02:00:00" at bounding box center [348, 10] width 26 height 5
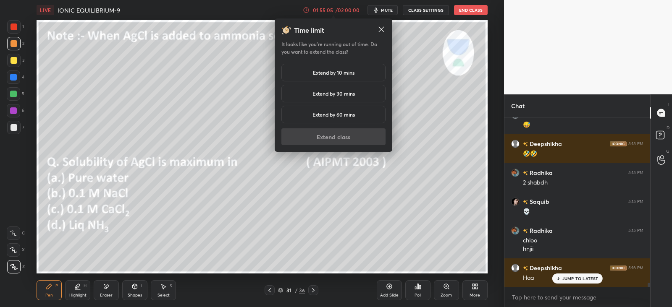
click at [350, 69] on h5 "Extend by 10 mins" at bounding box center [334, 73] width 42 height 8
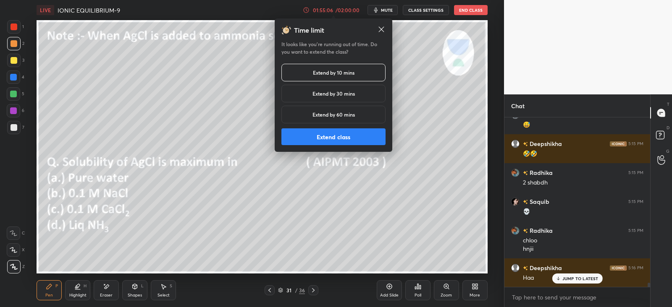
click at [351, 137] on button "Extend class" at bounding box center [333, 137] width 104 height 17
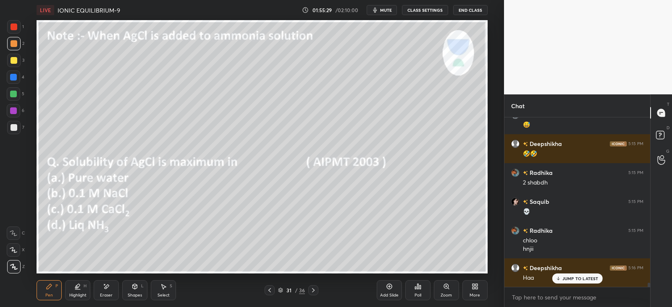
click at [15, 58] on div at bounding box center [13, 60] width 7 height 7
click at [108, 288] on icon at bounding box center [106, 286] width 7 height 7
click at [50, 284] on icon at bounding box center [49, 286] width 7 height 7
click at [16, 79] on div at bounding box center [13, 77] width 7 height 7
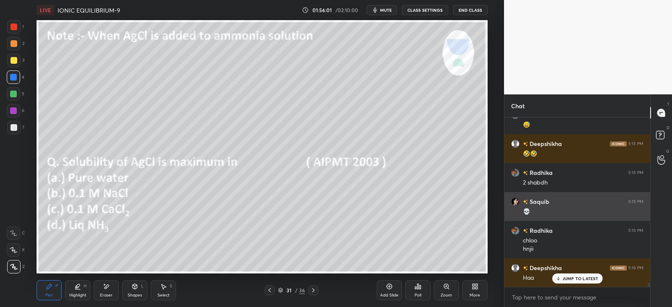
scroll to position [6780, 0]
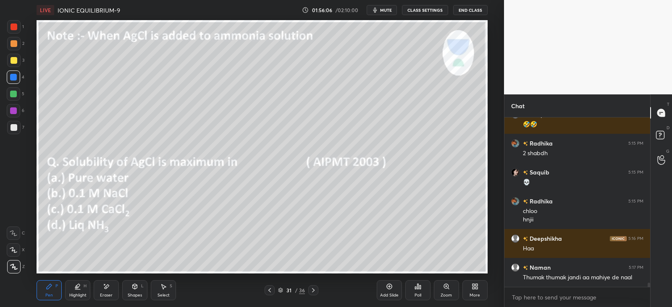
click at [105, 291] on div "Eraser" at bounding box center [106, 291] width 25 height 20
click at [52, 287] on icon at bounding box center [49, 286] width 7 height 7
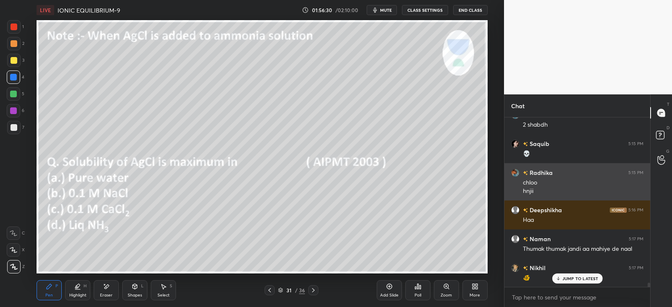
scroll to position [6838, 0]
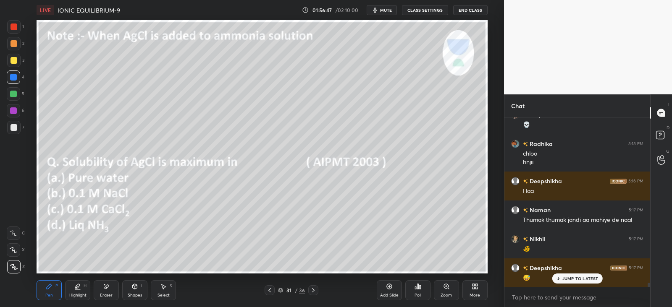
click at [16, 60] on div at bounding box center [13, 60] width 7 height 7
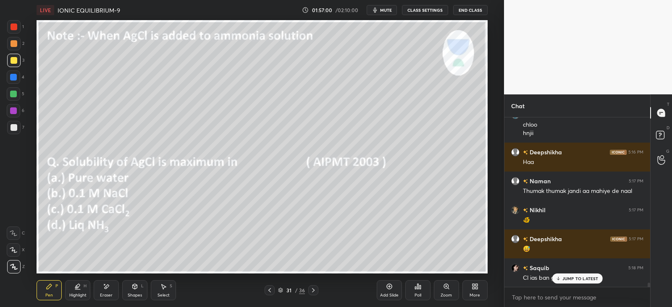
click at [138, 288] on icon at bounding box center [134, 286] width 7 height 7
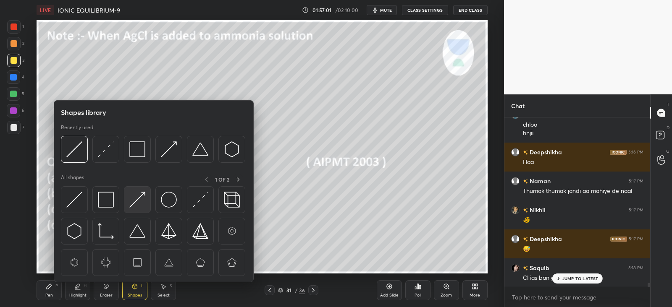
click at [147, 198] on div at bounding box center [137, 199] width 27 height 27
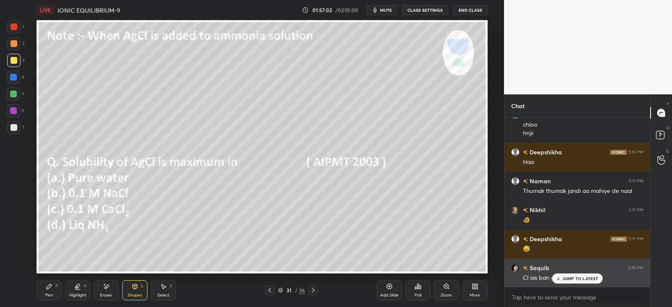
click at [572, 279] on p "JUMP TO LATEST" at bounding box center [580, 278] width 36 height 5
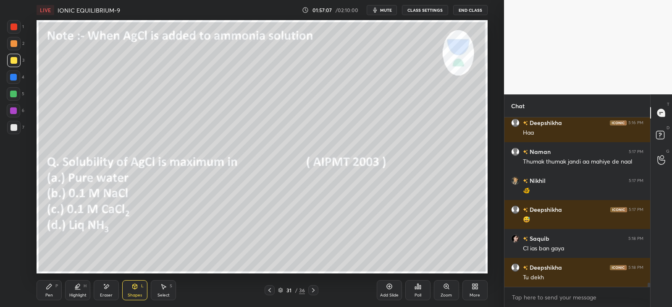
click at [52, 291] on div "Pen P" at bounding box center [49, 291] width 25 height 20
click at [15, 47] on div at bounding box center [13, 43] width 13 height 13
click at [422, 288] on div "Poll" at bounding box center [417, 291] width 25 height 20
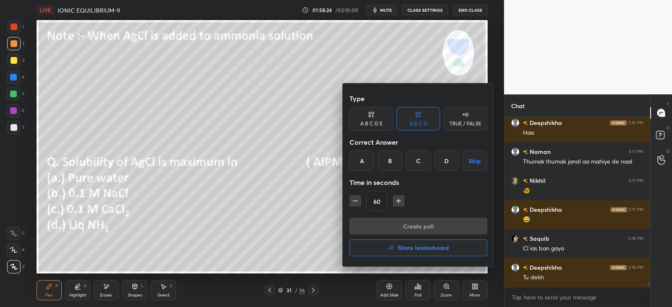
click at [446, 163] on div "D" at bounding box center [446, 161] width 25 height 20
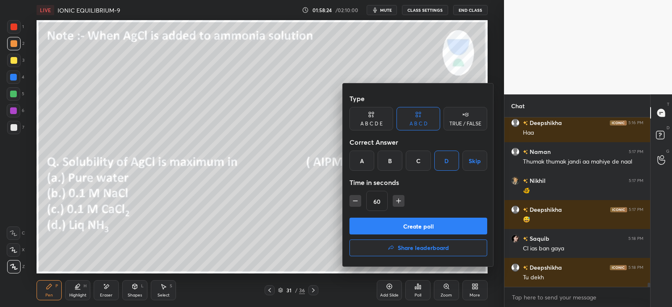
click at [428, 224] on button "Create poll" at bounding box center [418, 226] width 138 height 17
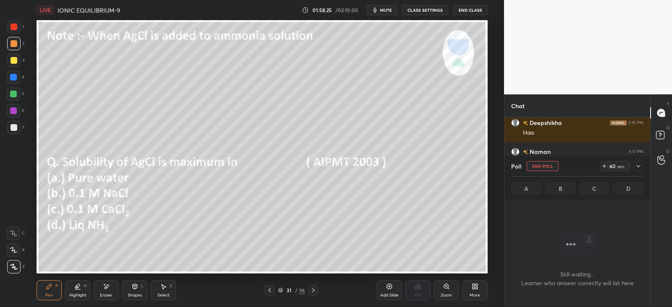
scroll to position [3, 3]
click at [638, 164] on icon at bounding box center [638, 166] width 7 height 7
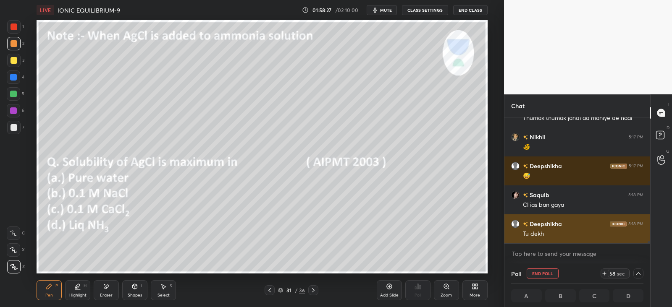
scroll to position [0, 3]
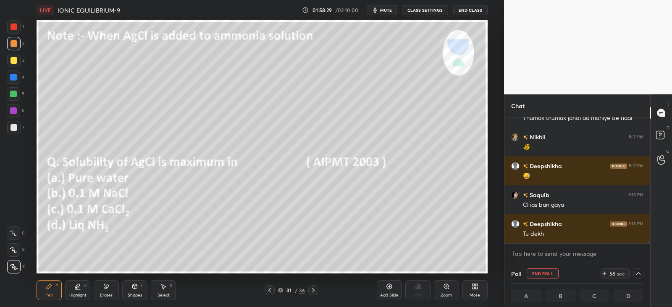
click at [17, 95] on div at bounding box center [13, 93] width 13 height 13
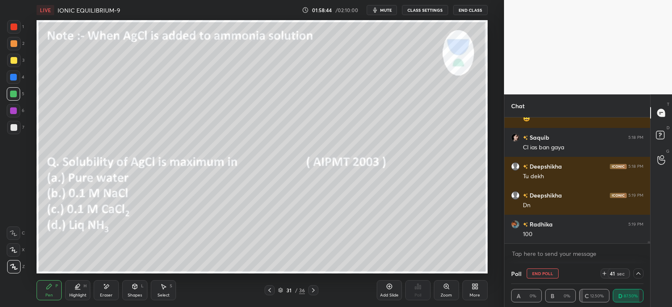
scroll to position [7026, 0]
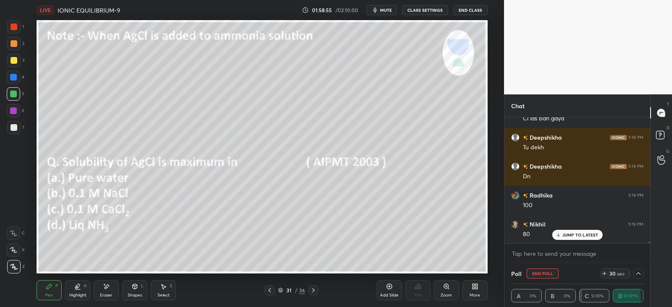
click at [637, 272] on icon at bounding box center [638, 273] width 7 height 7
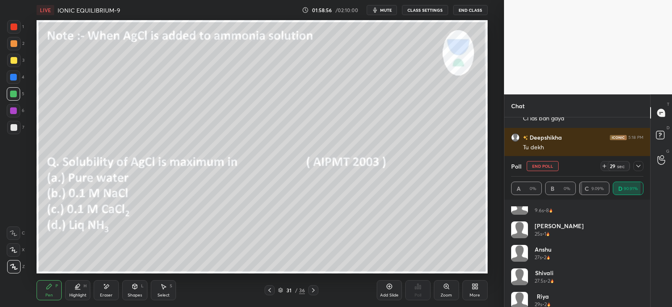
scroll to position [157, 0]
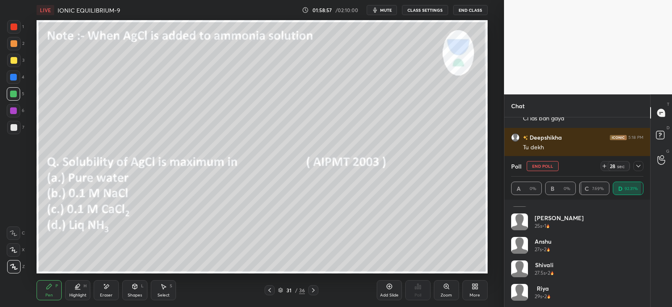
click at [638, 170] on div at bounding box center [638, 166] width 10 height 10
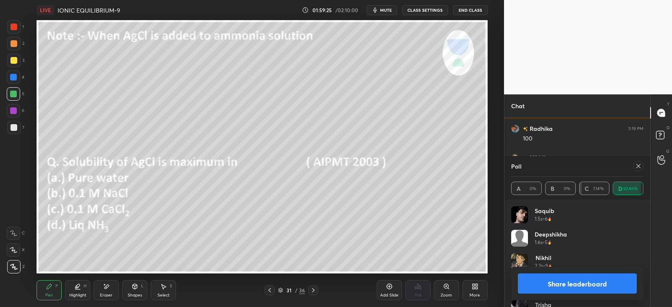
scroll to position [98, 130]
click at [105, 287] on icon at bounding box center [107, 287] width 5 height 4
click at [50, 290] on div "Pen P" at bounding box center [49, 291] width 25 height 20
click at [637, 169] on icon at bounding box center [638, 166] width 7 height 7
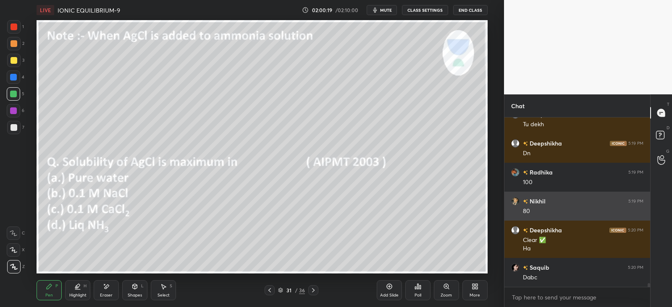
scroll to position [7078, 0]
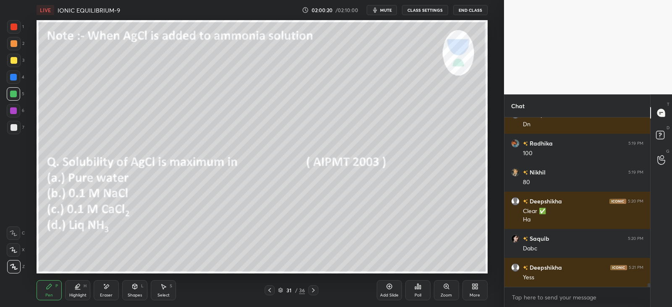
click at [317, 289] on div at bounding box center [313, 291] width 10 height 10
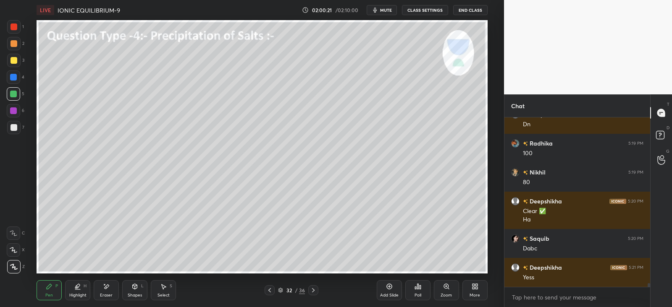
scroll to position [7107, 0]
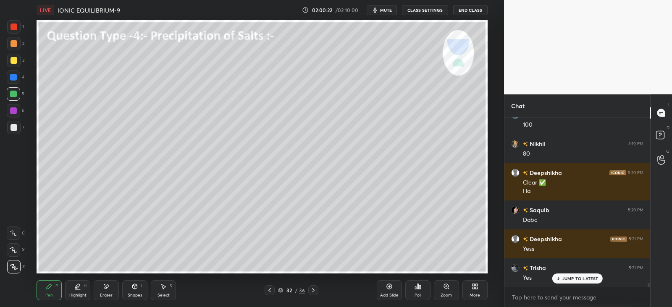
click at [313, 291] on icon at bounding box center [313, 290] width 7 height 7
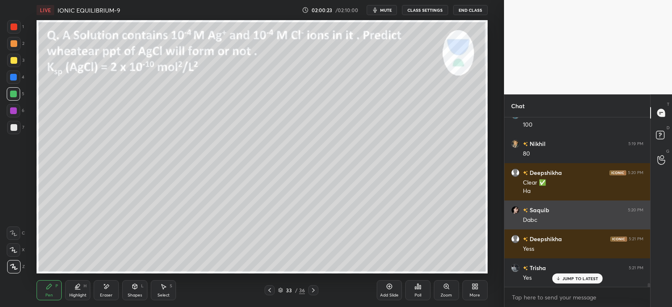
click at [315, 291] on icon at bounding box center [313, 290] width 7 height 7
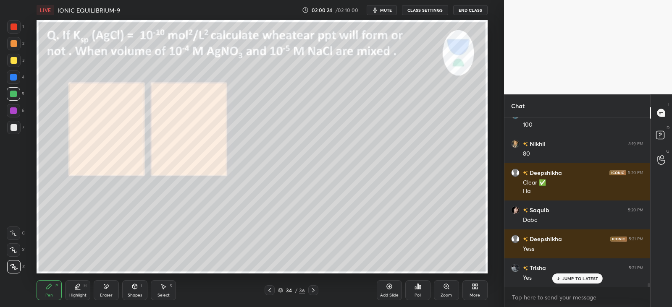
click at [315, 287] on icon at bounding box center [313, 290] width 7 height 7
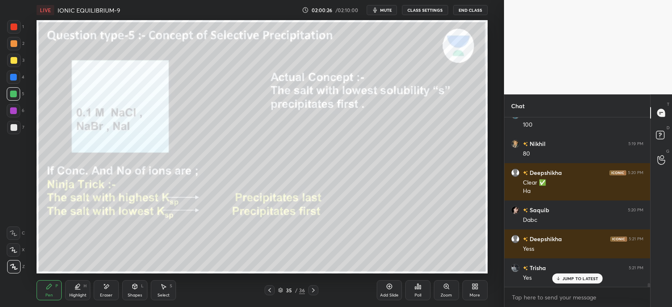
click at [270, 289] on icon at bounding box center [269, 290] width 7 height 7
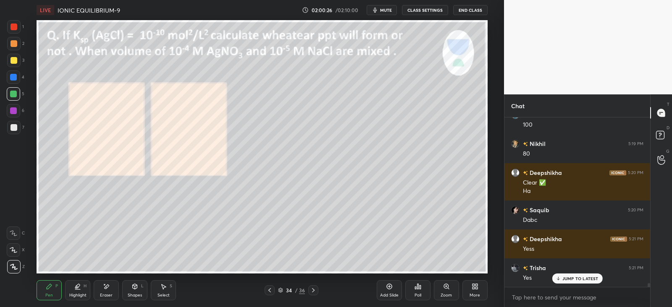
click at [271, 291] on icon at bounding box center [269, 290] width 7 height 7
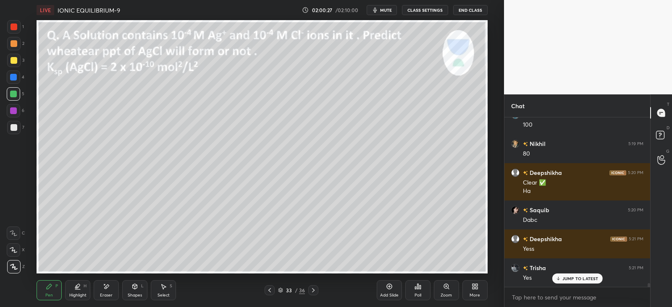
click at [272, 292] on icon at bounding box center [269, 290] width 7 height 7
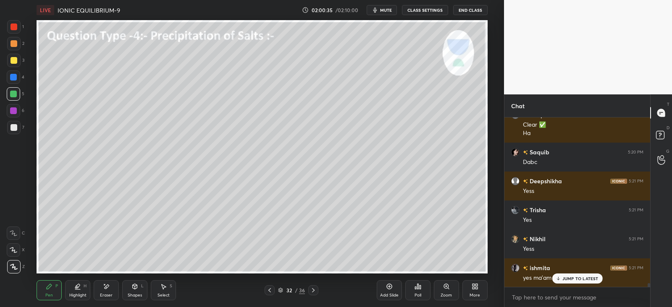
scroll to position [7194, 0]
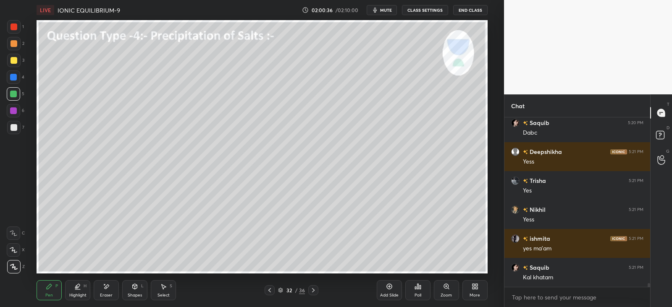
click at [315, 289] on icon at bounding box center [313, 290] width 7 height 7
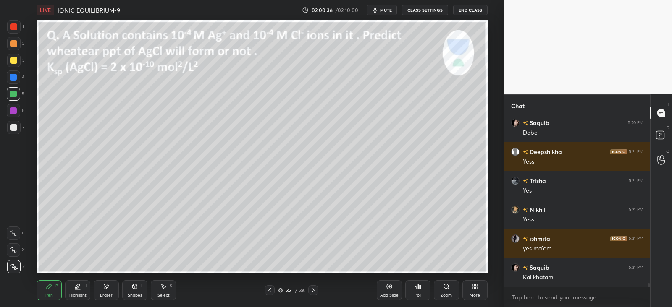
click at [313, 290] on icon at bounding box center [313, 291] width 3 height 4
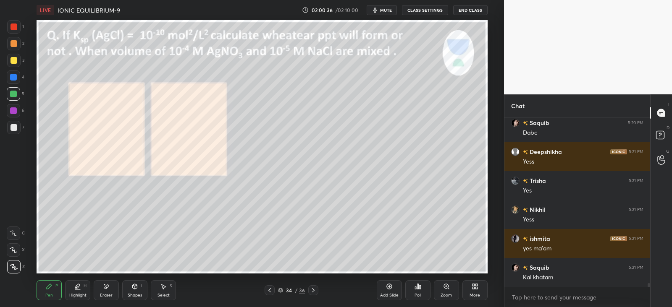
click at [313, 291] on icon at bounding box center [313, 290] width 7 height 7
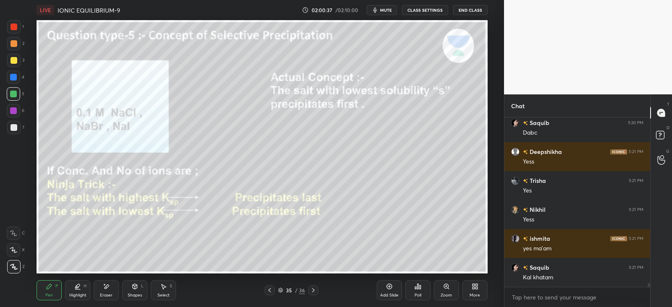
scroll to position [7223, 0]
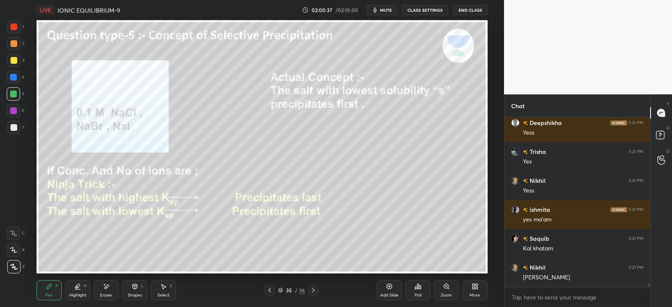
click at [313, 291] on icon at bounding box center [313, 290] width 7 height 7
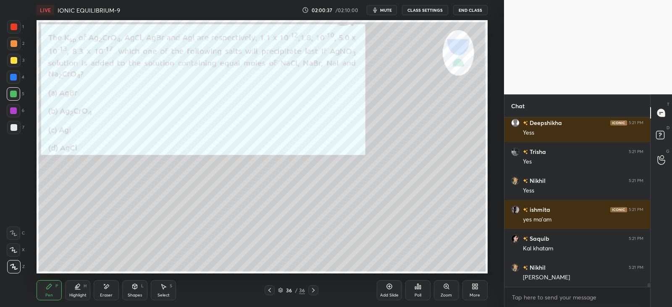
click at [315, 292] on icon at bounding box center [313, 290] width 7 height 7
click at [274, 292] on div at bounding box center [270, 291] width 10 height 10
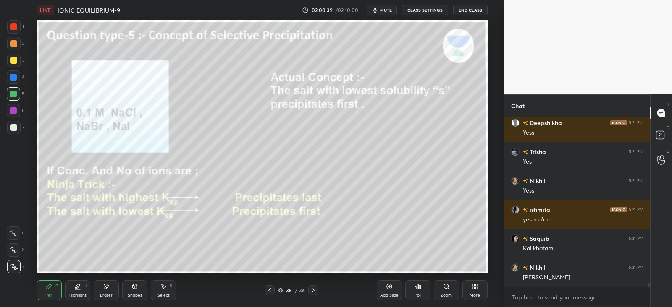
click at [273, 293] on div at bounding box center [270, 291] width 10 height 10
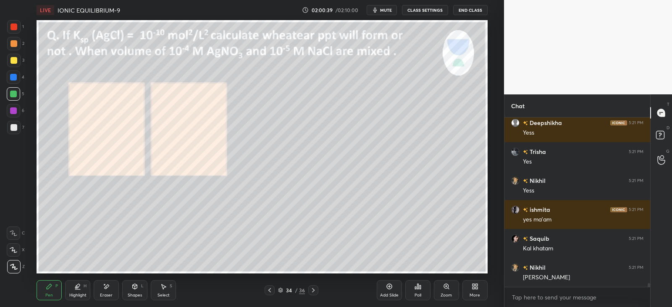
click at [273, 293] on div at bounding box center [270, 291] width 10 height 10
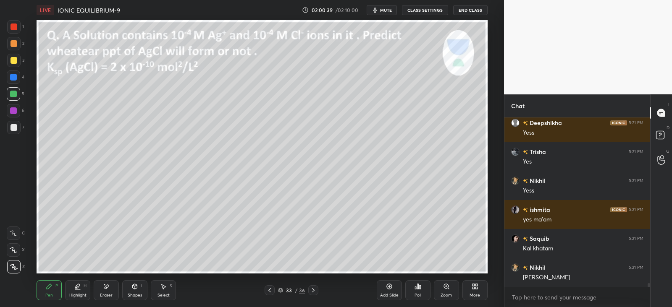
click at [274, 292] on div at bounding box center [270, 291] width 10 height 10
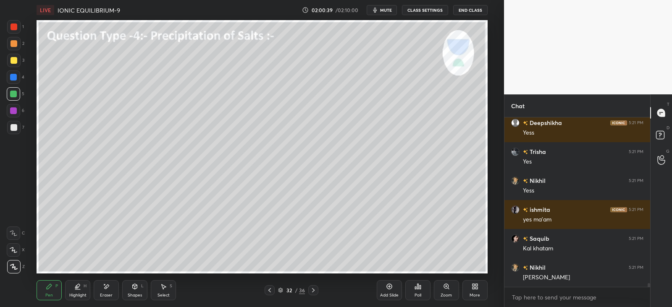
click at [273, 292] on div at bounding box center [270, 291] width 10 height 10
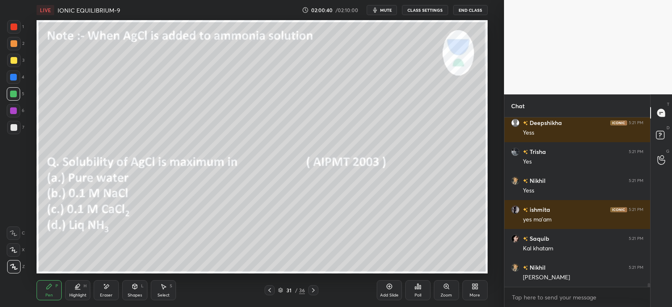
click at [274, 293] on div at bounding box center [270, 291] width 10 height 10
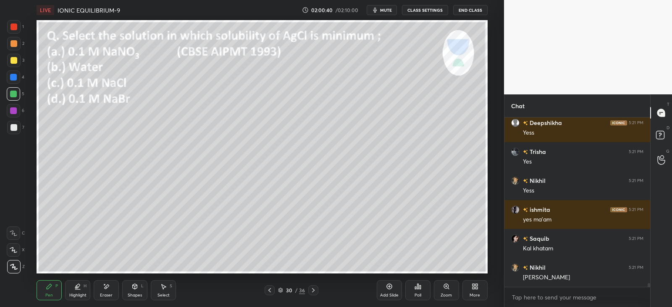
scroll to position [7252, 0]
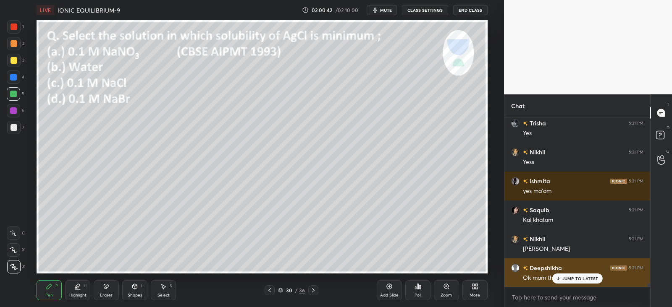
click at [567, 281] on p "JUMP TO LATEST" at bounding box center [580, 278] width 36 height 5
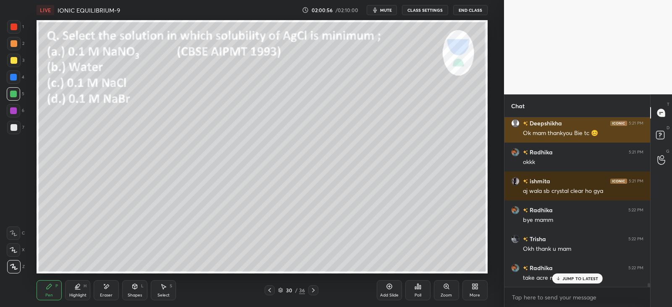
scroll to position [7426, 0]
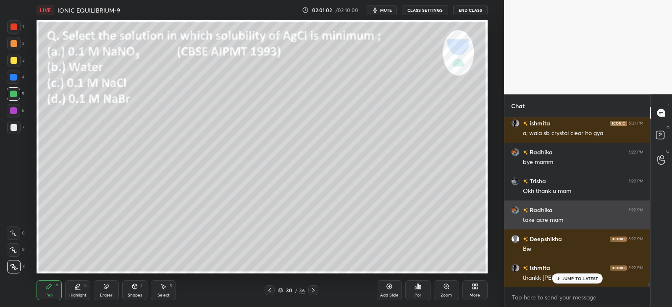
click at [466, 9] on button "End Class" at bounding box center [470, 10] width 34 height 10
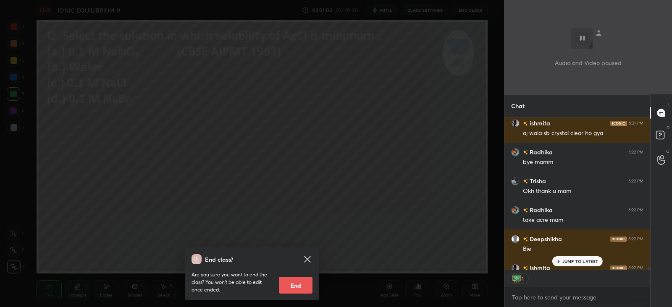
click at [299, 286] on button "End" at bounding box center [296, 285] width 34 height 17
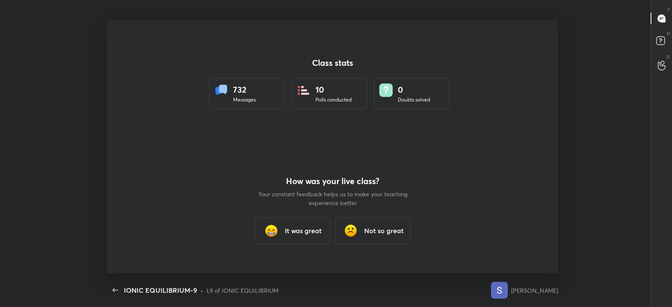
scroll to position [3, 0]
type textarea "x"
